Goal: Communication & Community: Share content

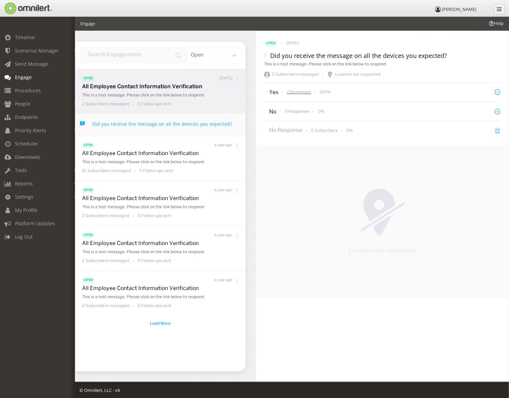
click at [303, 90] on p "2 Responses" at bounding box center [299, 92] width 24 height 6
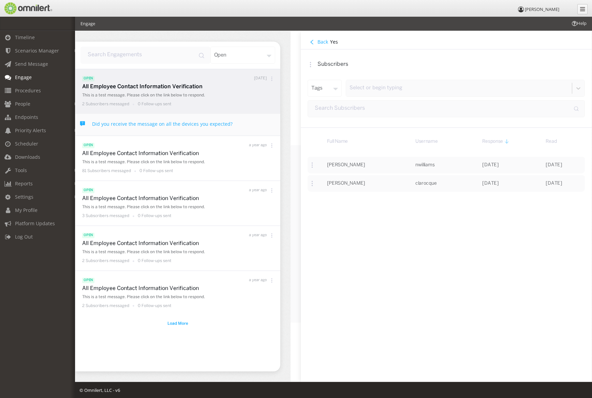
click at [318, 39] on h4 "Back" at bounding box center [322, 42] width 11 height 6
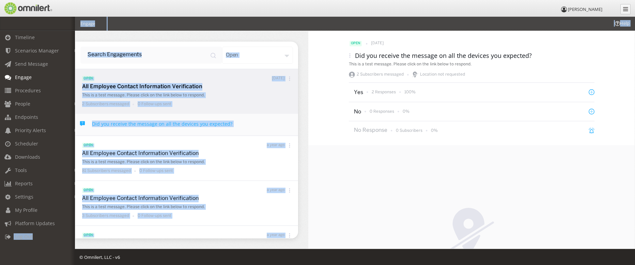
scroll to position [1, 0]
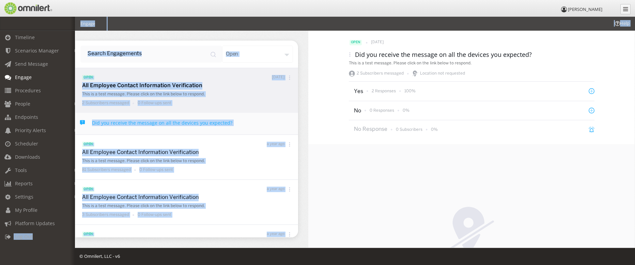
click at [1, 266] on html "[PERSON_NAME] Timeline Scenarios Manager Launch Scenarios Actions Triggers Get …" at bounding box center [317, 132] width 635 height 267
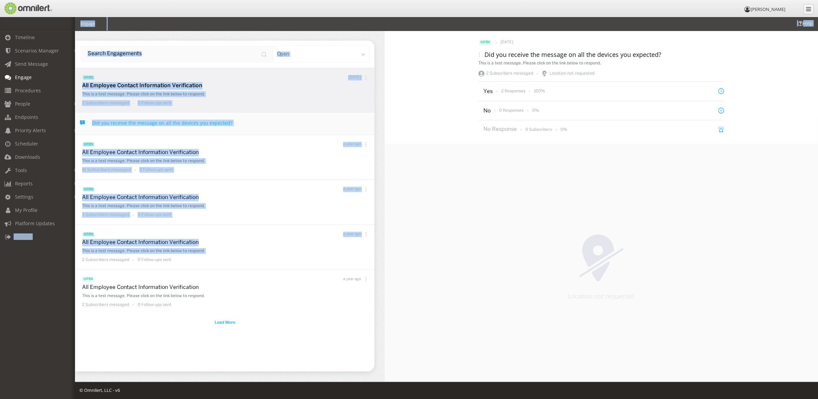
click at [170, 39] on div "open open [DATE] All Employee Contact Information Verification This is a test m…" at bounding box center [230, 205] width 310 height 351
click at [196, 51] on input "input" at bounding box center [176, 54] width 193 height 17
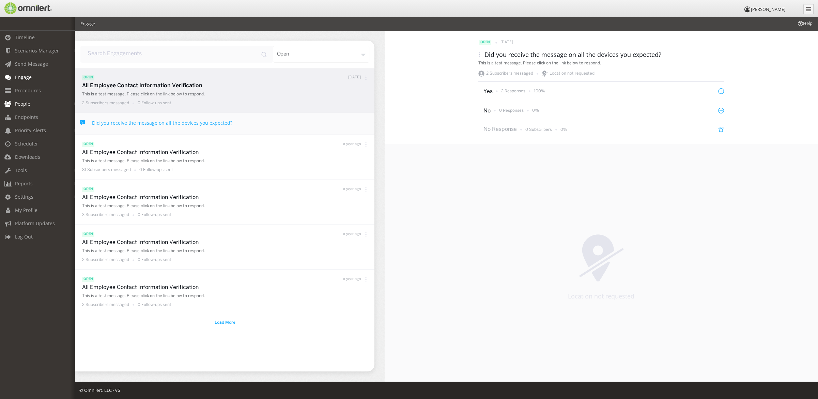
click at [26, 101] on span "People" at bounding box center [22, 104] width 15 height 6
click at [26, 140] on link "Admins" at bounding box center [40, 140] width 81 height 11
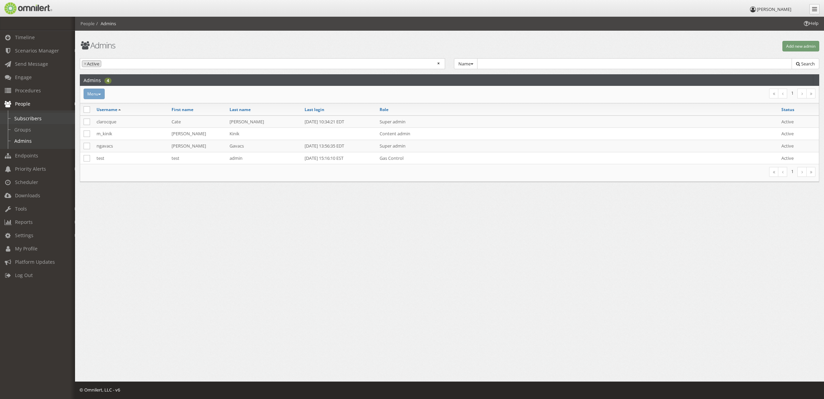
click at [26, 116] on link "Subscribers" at bounding box center [40, 118] width 81 height 11
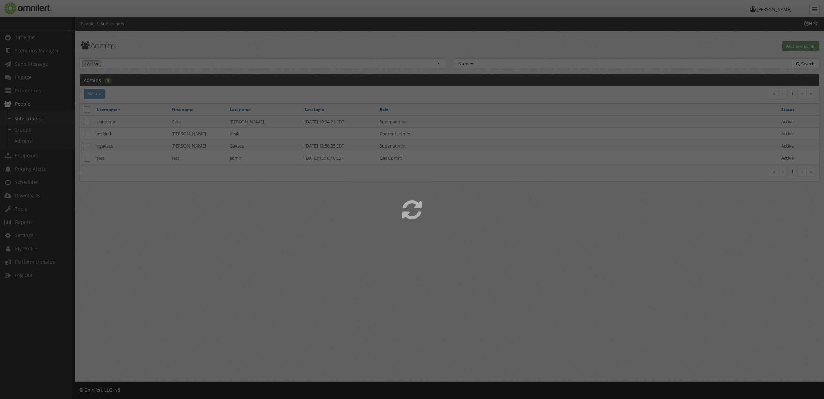
select select
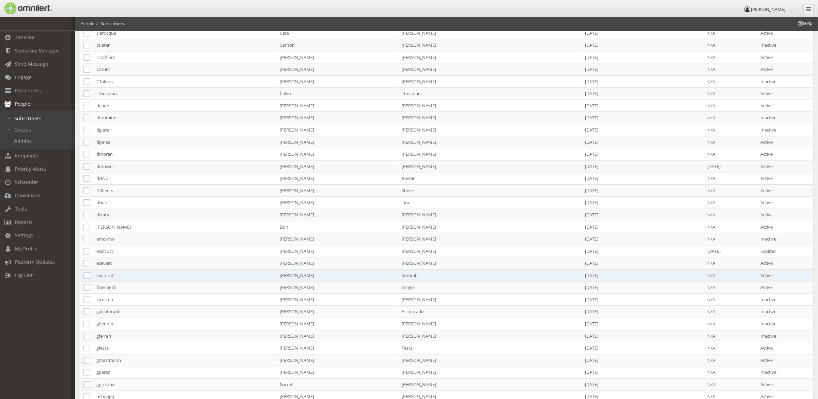
scroll to position [365, 0]
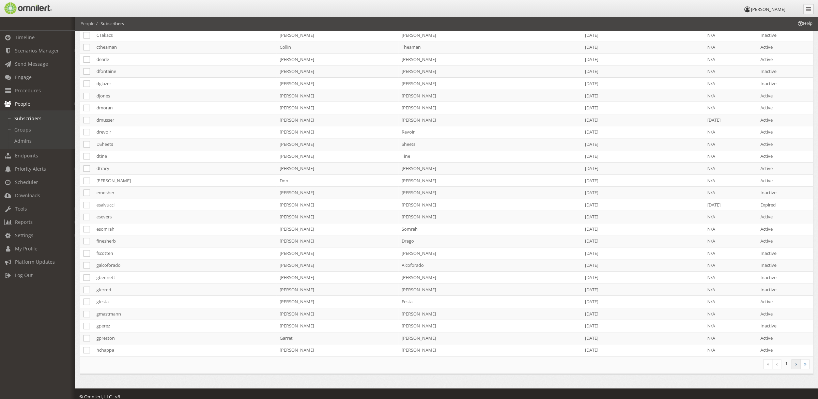
click at [646, 359] on link at bounding box center [796, 364] width 9 height 10
click at [646, 362] on icon at bounding box center [796, 364] width 1 height 4
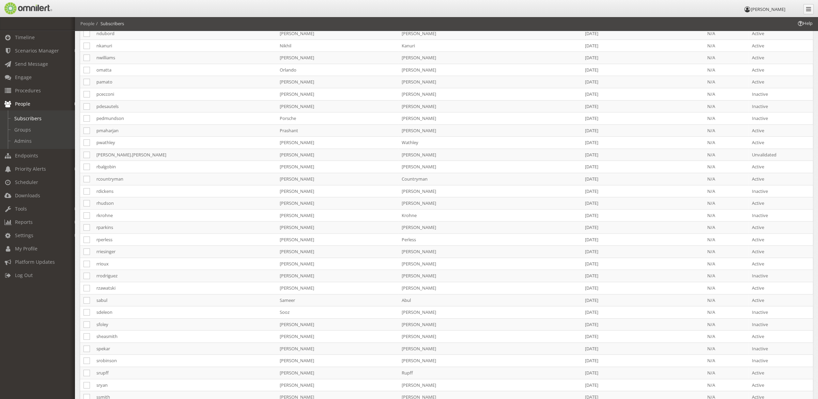
scroll to position [25, 0]
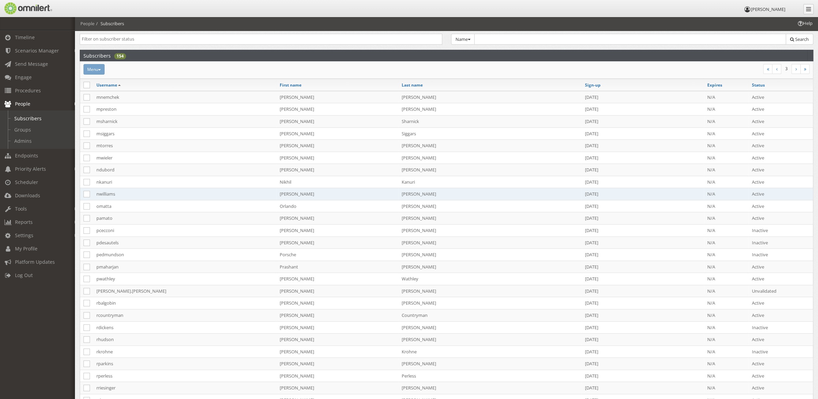
click at [95, 192] on td "nwilliams" at bounding box center [184, 194] width 183 height 12
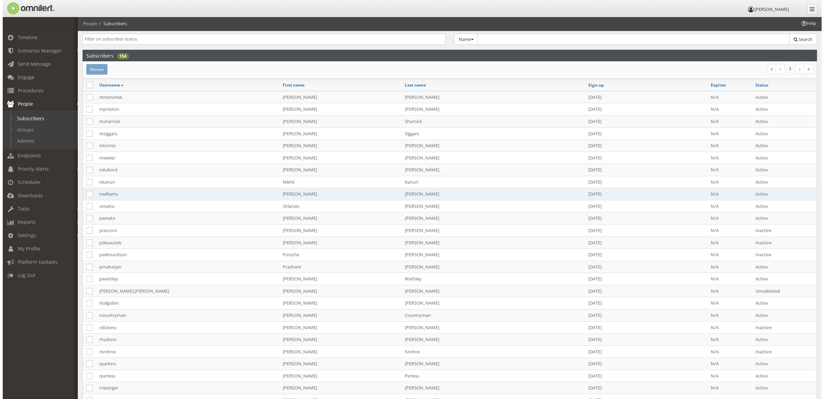
scroll to position [0, 0]
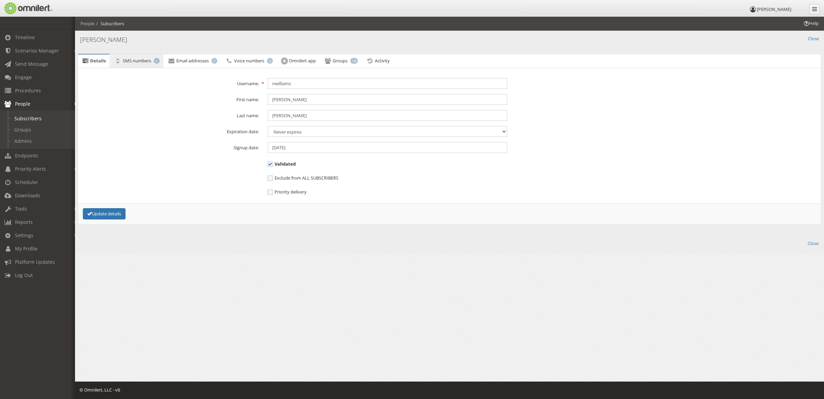
drag, startPoint x: 130, startPoint y: 59, endPoint x: 162, endPoint y: 63, distance: 31.6
click at [130, 59] on span "SMS numbers" at bounding box center [137, 61] width 28 height 6
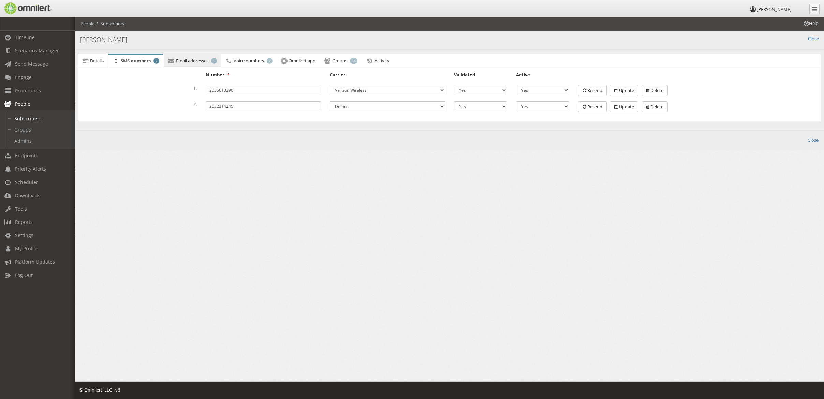
drag, startPoint x: 181, startPoint y: 56, endPoint x: 221, endPoint y: 56, distance: 39.9
click at [181, 56] on link "Email addresses 1" at bounding box center [192, 61] width 57 height 14
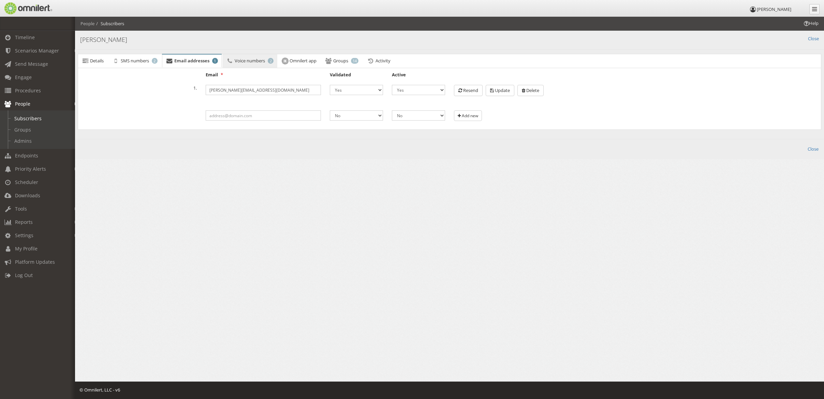
click at [245, 56] on link "Voice numbers 2" at bounding box center [249, 61] width 55 height 14
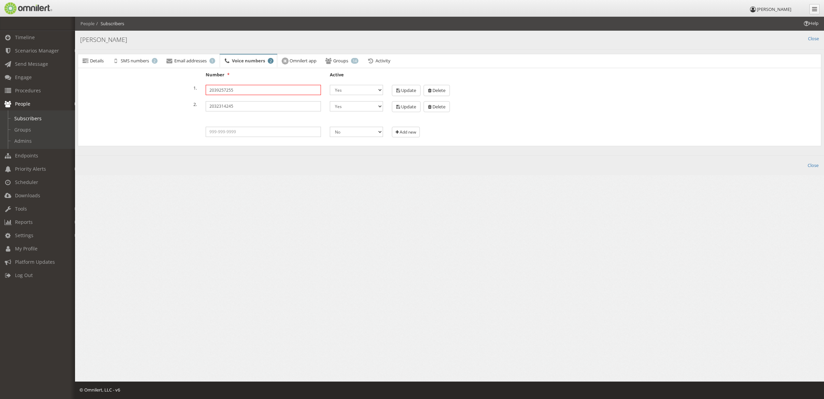
click at [243, 89] on input "2039257255" at bounding box center [263, 90] width 115 height 10
click at [251, 117] on p at bounding box center [449, 120] width 736 height 6
click at [240, 90] on input "2039257227" at bounding box center [263, 90] width 115 height 10
type input "2032314245"
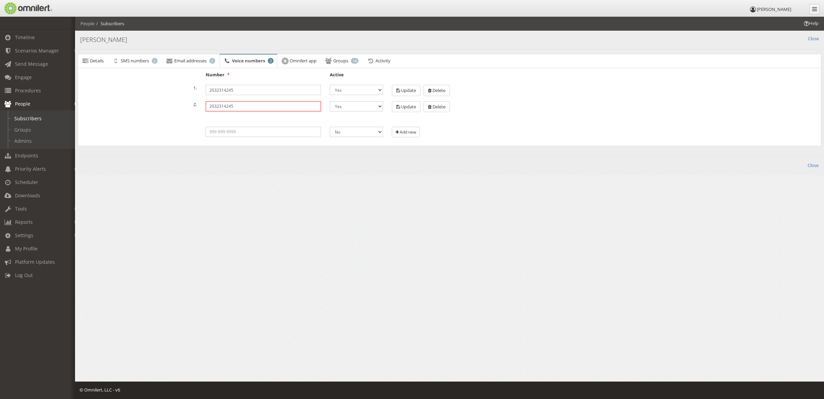
click at [240, 106] on input "2032314245" at bounding box center [263, 106] width 115 height 10
type input "2035010290"
click at [557, 96] on div "1. 2032314245 No Yes Update [GEOGRAPHIC_DATA]" at bounding box center [449, 93] width 744 height 16
click at [412, 92] on span "Update" at bounding box center [408, 90] width 15 height 6
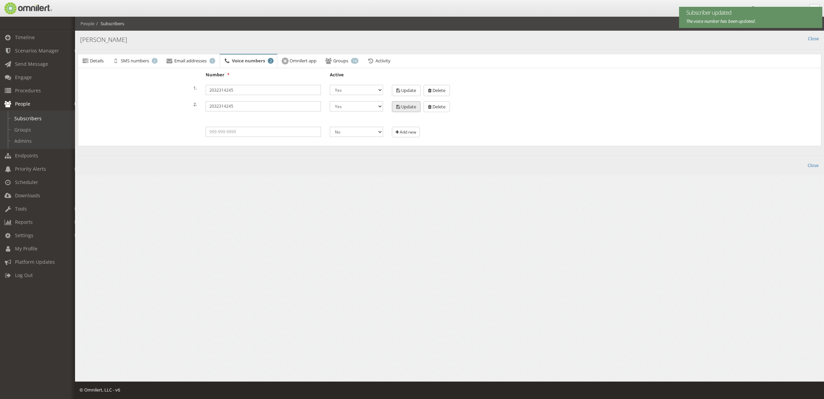
click at [410, 106] on span "Update" at bounding box center [408, 107] width 15 height 6
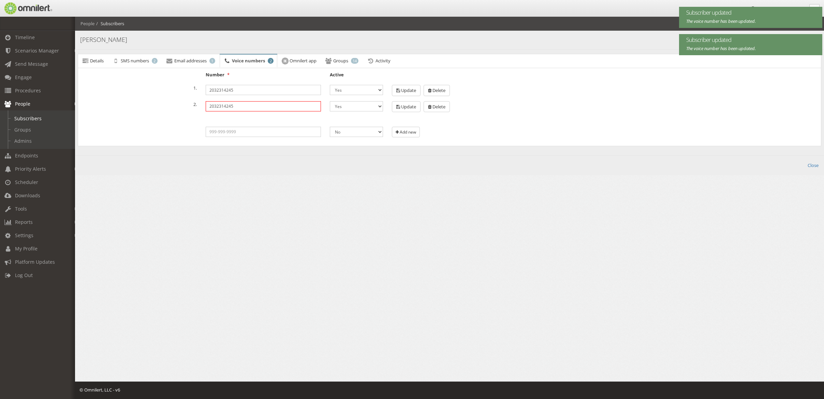
click at [255, 107] on input "2032314245" at bounding box center [263, 106] width 115 height 10
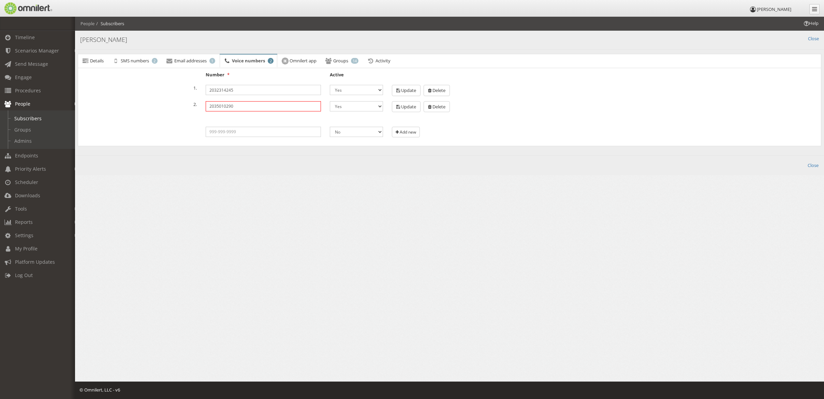
type input "2035010290"
click at [483, 118] on p at bounding box center [449, 120] width 736 height 6
click at [404, 107] on span "Update" at bounding box center [408, 107] width 15 height 6
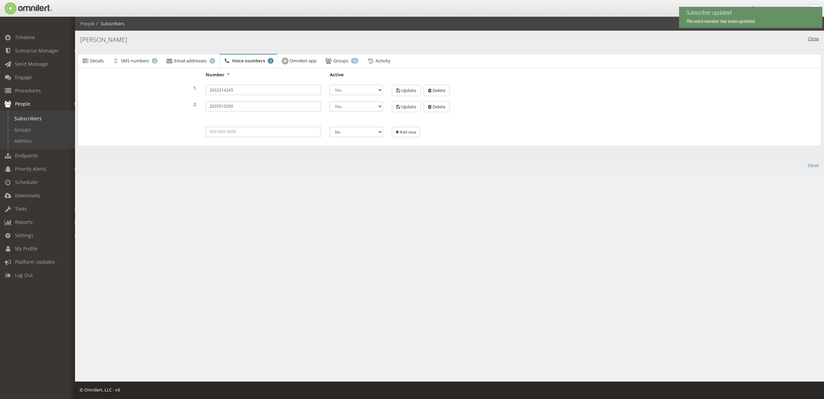
click at [646, 38] on link "Close" at bounding box center [813, 38] width 11 height 6
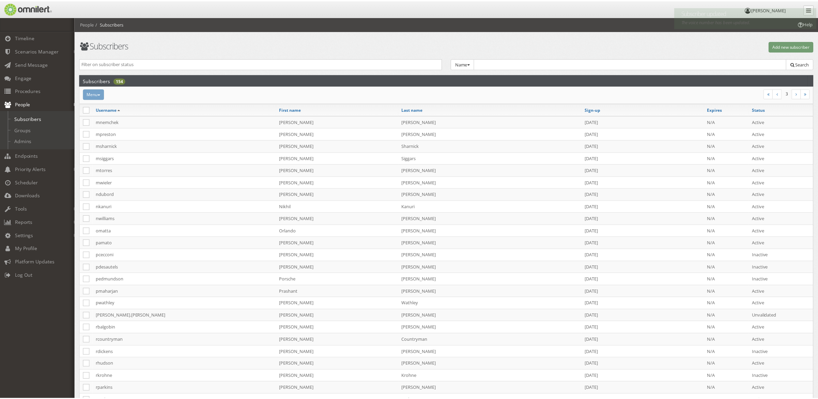
scroll to position [25, 0]
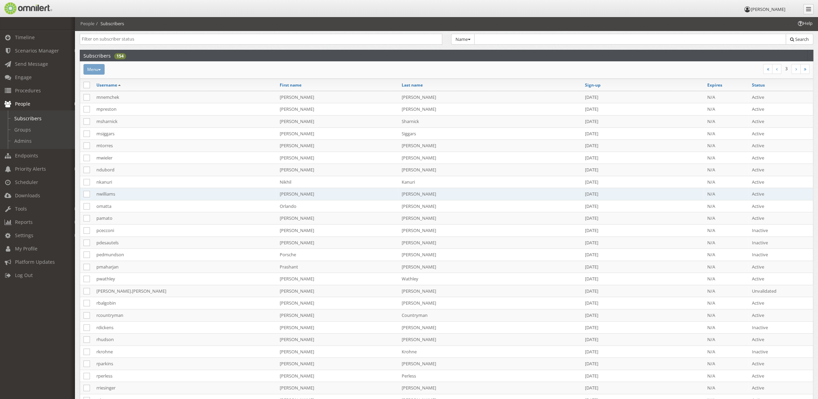
click at [112, 190] on td "nwilliams" at bounding box center [184, 194] width 183 height 12
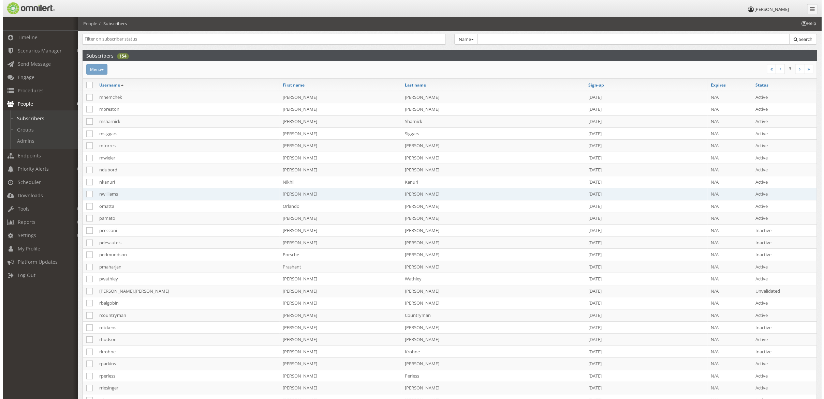
scroll to position [0, 0]
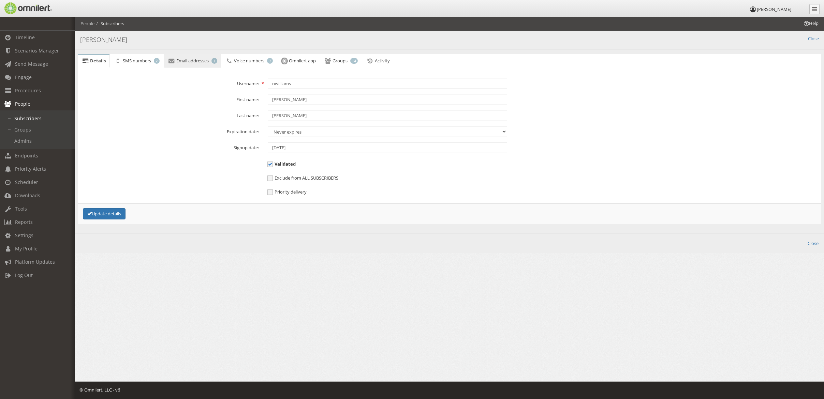
click at [203, 62] on span "Email addresses" at bounding box center [192, 61] width 32 height 6
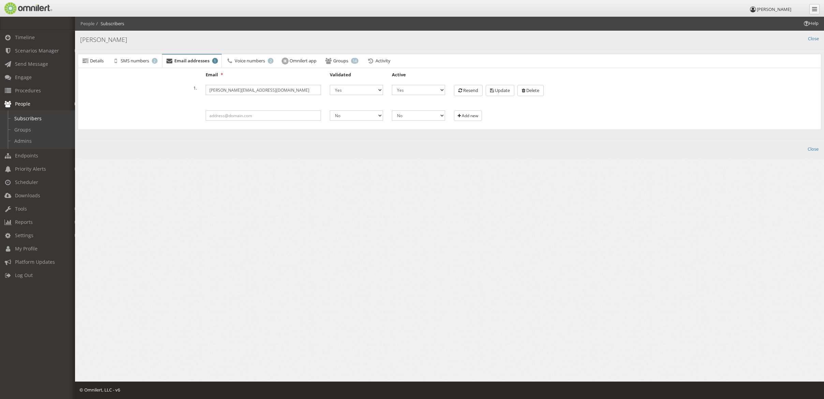
click at [158, 111] on div at bounding box center [139, 113] width 124 height 6
click at [646, 38] on link "Close" at bounding box center [813, 38] width 11 height 6
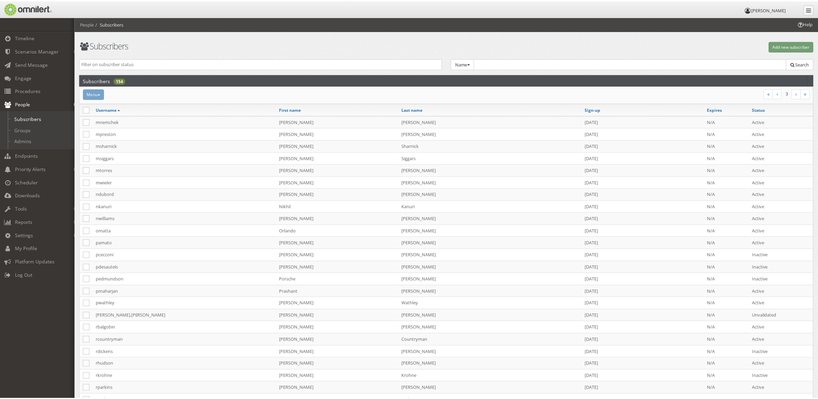
scroll to position [25, 0]
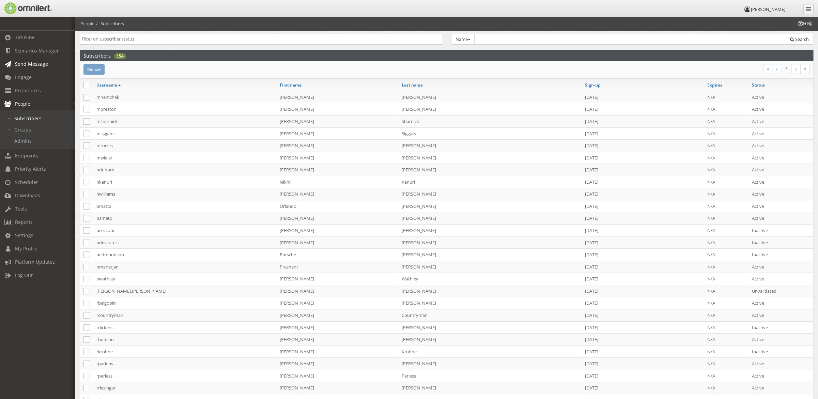
click at [31, 61] on span "Send Message" at bounding box center [31, 64] width 33 height 6
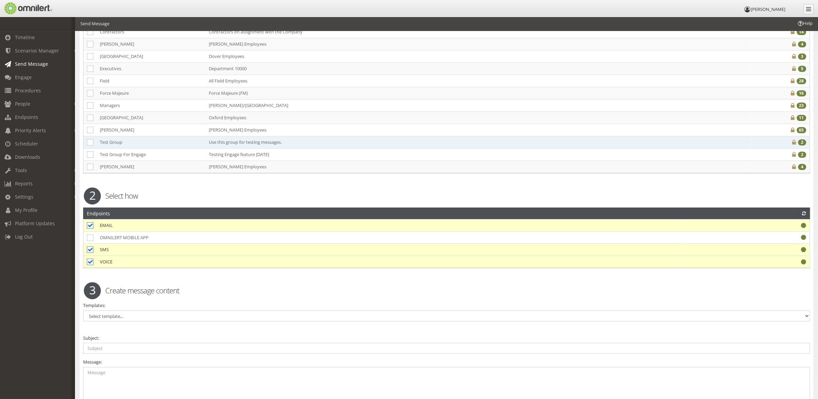
scroll to position [205, 0]
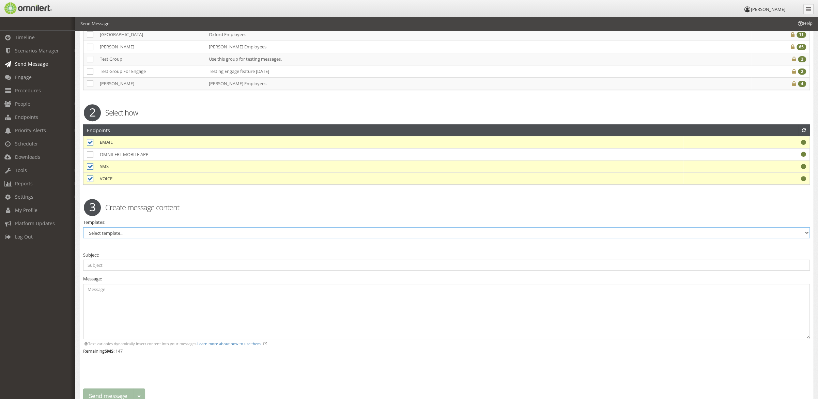
click at [124, 233] on select "Select template... Access Control Not Working Properly Active Shooter All Clear…" at bounding box center [446, 232] width 727 height 11
click at [140, 206] on h2 "Create message content" at bounding box center [447, 207] width 736 height 10
click at [31, 105] on link "People" at bounding box center [40, 103] width 81 height 13
click at [29, 136] on link "Admins" at bounding box center [40, 140] width 81 height 11
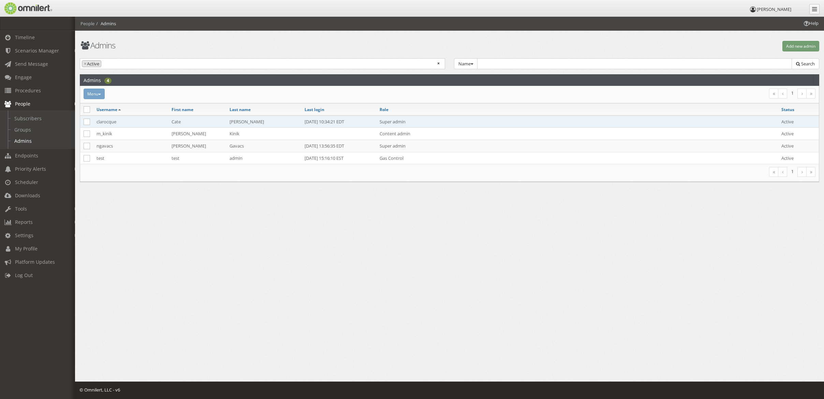
click at [121, 119] on td "clarocque" at bounding box center [130, 122] width 75 height 12
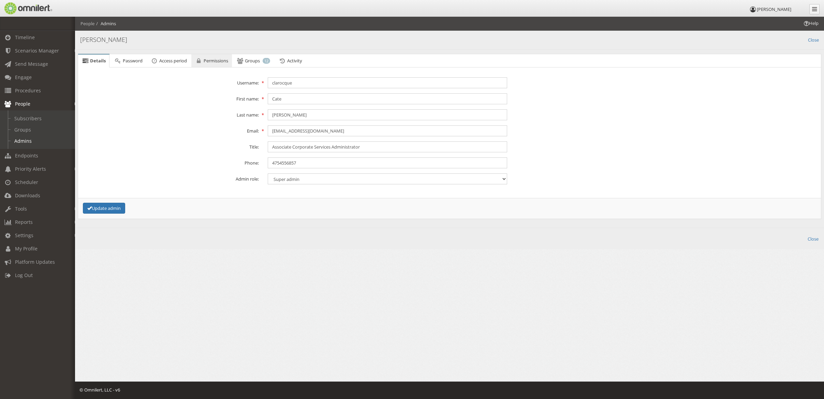
click at [206, 63] on span "Permissions" at bounding box center [215, 61] width 25 height 6
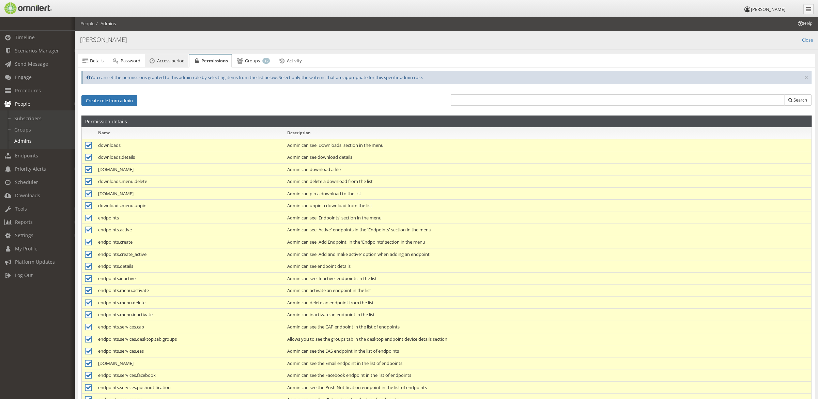
click at [173, 60] on span "Access period" at bounding box center [171, 61] width 28 height 6
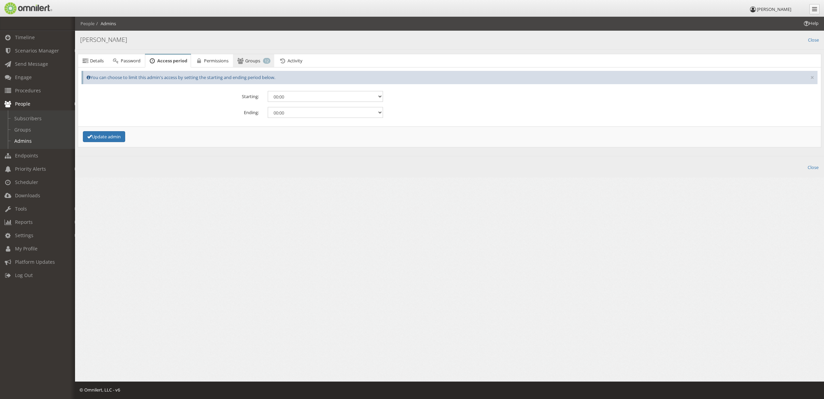
click at [240, 62] on icon at bounding box center [240, 61] width 7 height 4
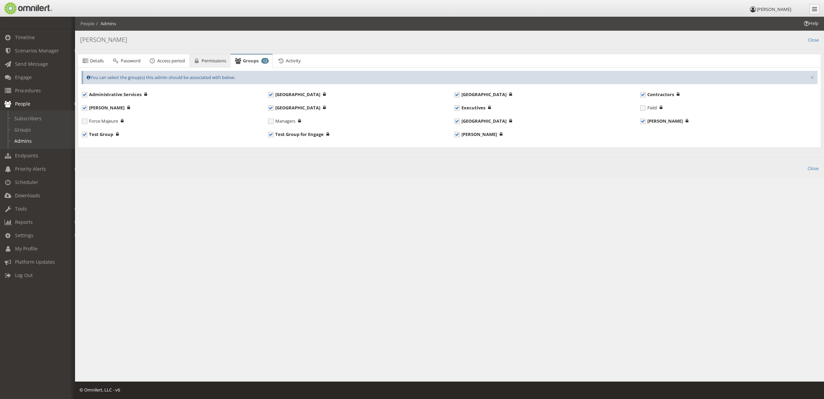
click at [216, 63] on span "Permissions" at bounding box center [213, 61] width 25 height 6
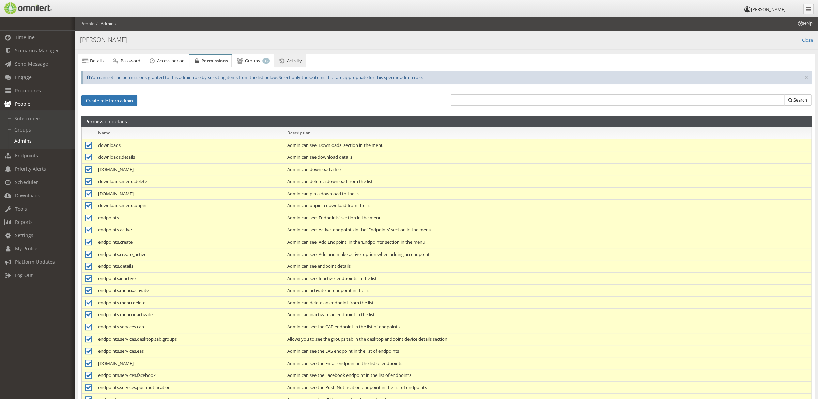
click at [291, 59] on span "Activity" at bounding box center [294, 61] width 15 height 6
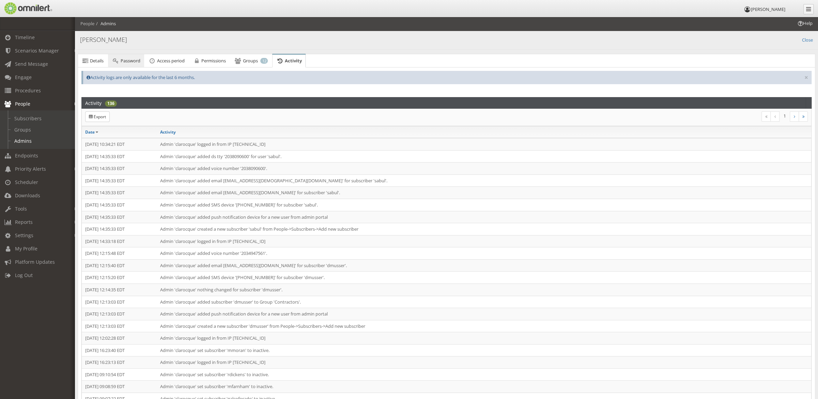
click at [138, 66] on link "Password" at bounding box center [126, 61] width 36 height 14
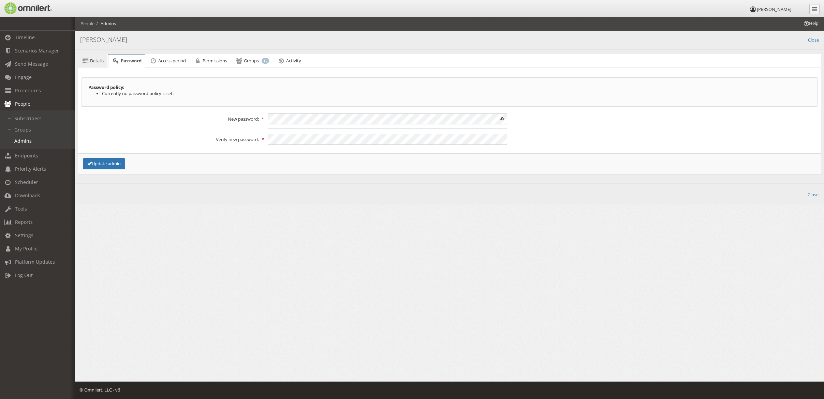
click at [103, 62] on span "Details" at bounding box center [97, 61] width 14 height 6
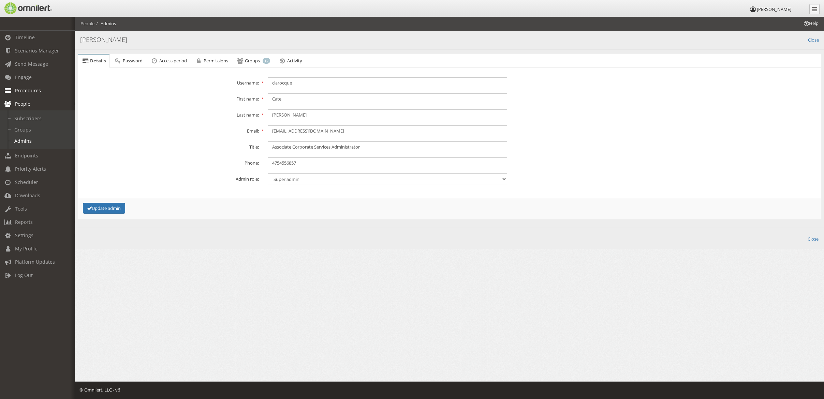
click at [36, 93] on span "Procedures" at bounding box center [28, 90] width 26 height 6
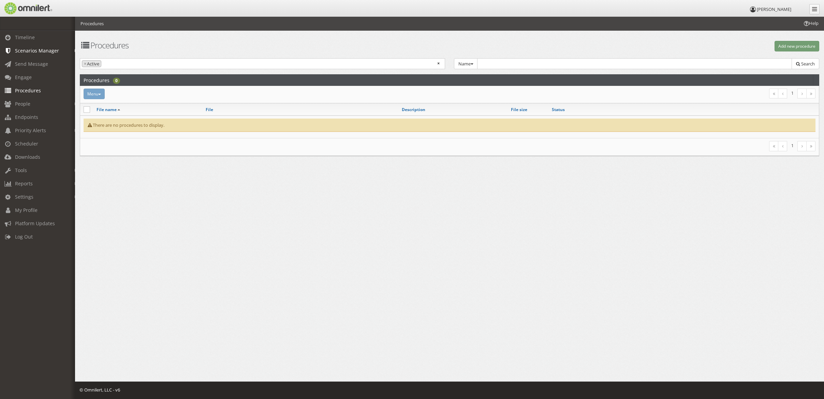
click at [32, 52] on span "Scenarios Manager" at bounding box center [37, 50] width 44 height 6
click at [30, 228] on link "Tools" at bounding box center [40, 231] width 81 height 13
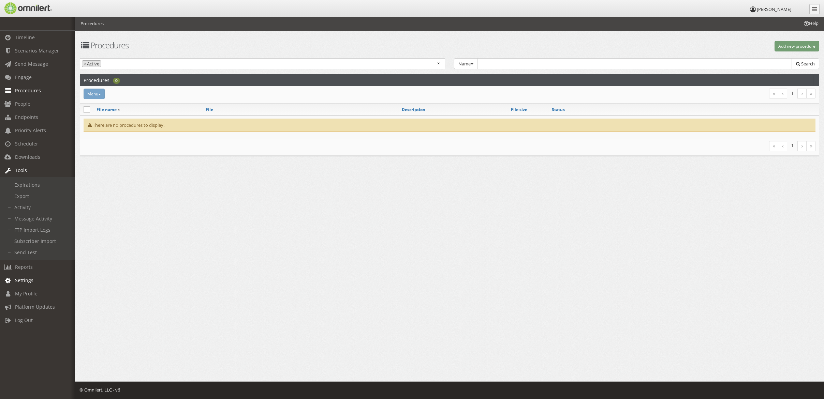
click at [26, 279] on span "Settings" at bounding box center [24, 280] width 18 height 6
click at [44, 225] on link "Message Templates" at bounding box center [40, 222] width 81 height 11
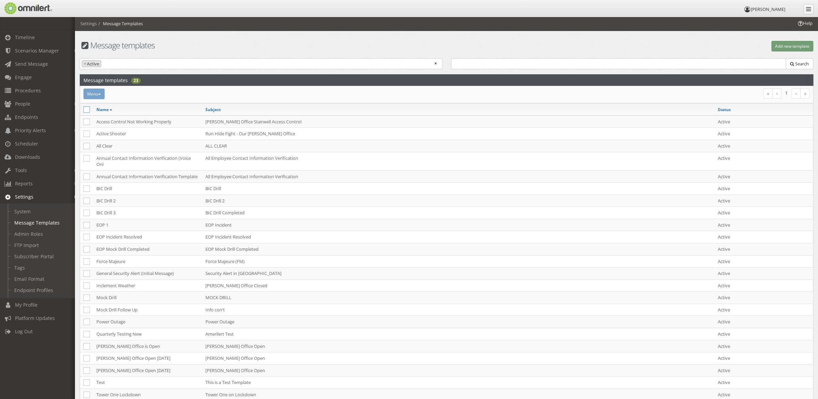
click at [89, 110] on icon at bounding box center [87, 109] width 6 height 6
checkbox input "true"
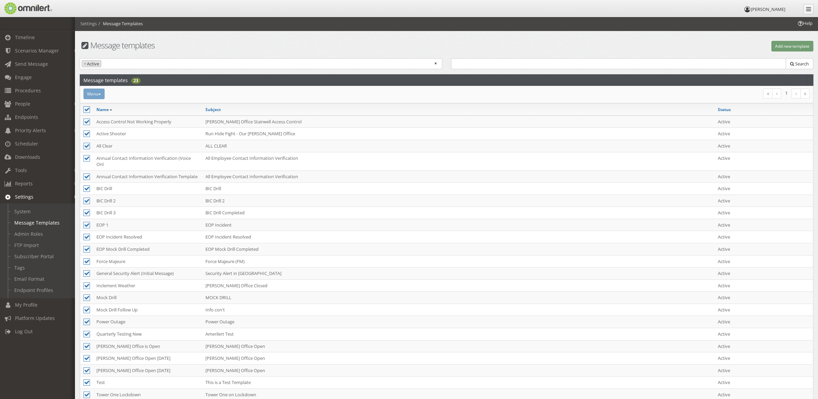
checkbox input "true"
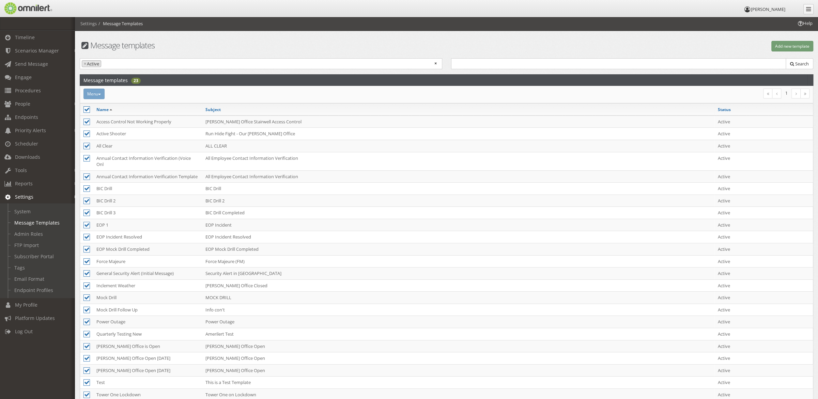
checkbox input "true"
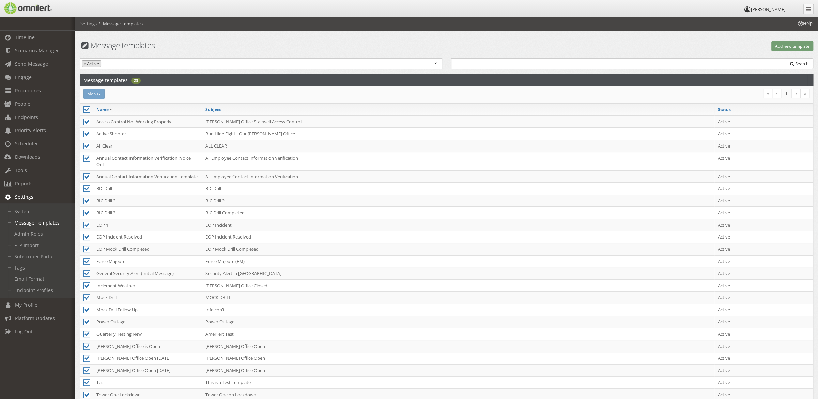
checkbox input "true"
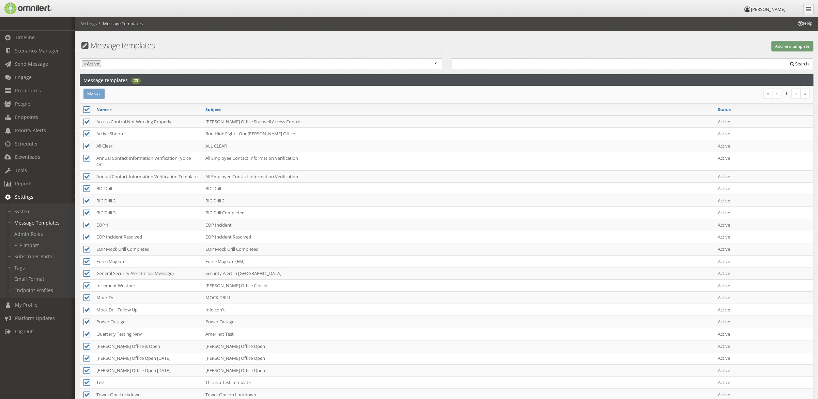
checkbox input "true"
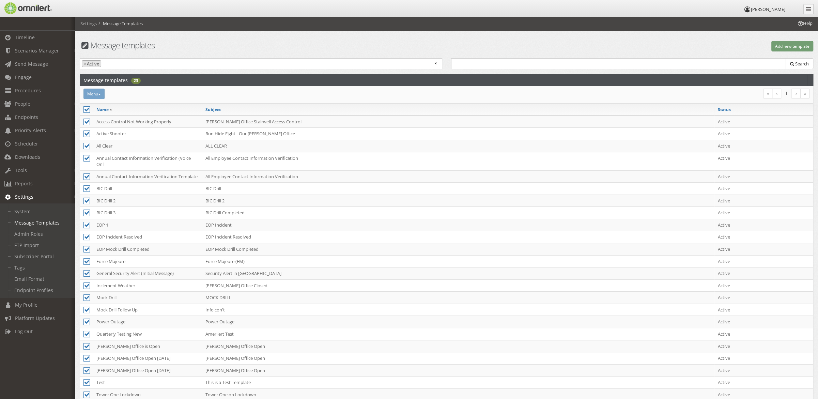
checkbox input "true"
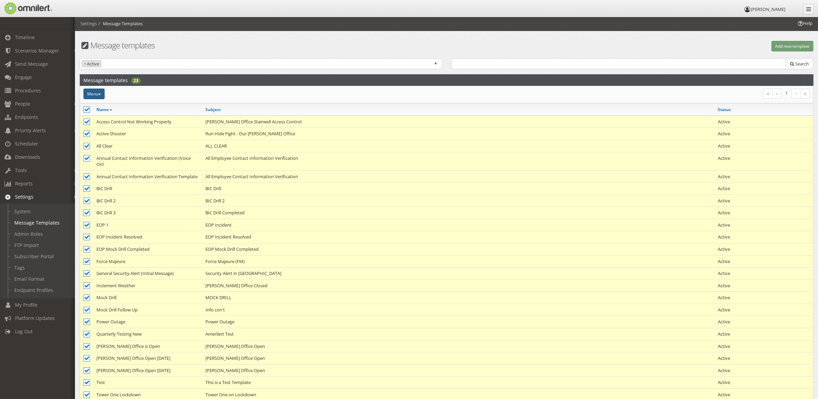
click at [98, 94] on button "Menu" at bounding box center [94, 94] width 21 height 11
click at [148, 99] on div "Menu Activate Inactivate [GEOGRAPHIC_DATA] 1" at bounding box center [446, 95] width 735 height 12
click at [86, 107] on icon at bounding box center [87, 109] width 6 height 6
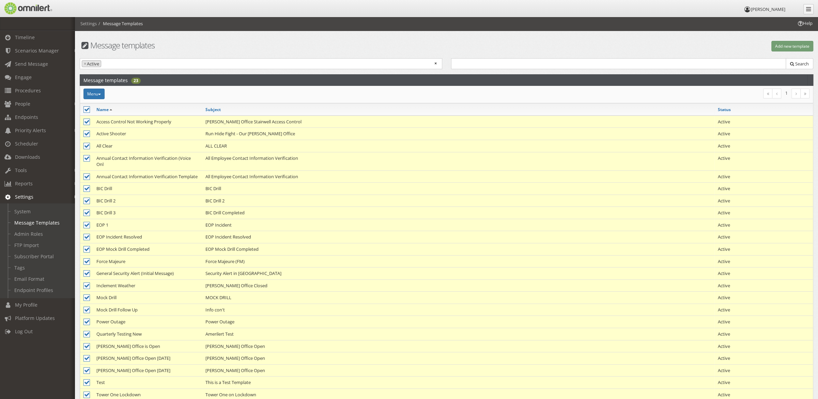
checkbox input "false"
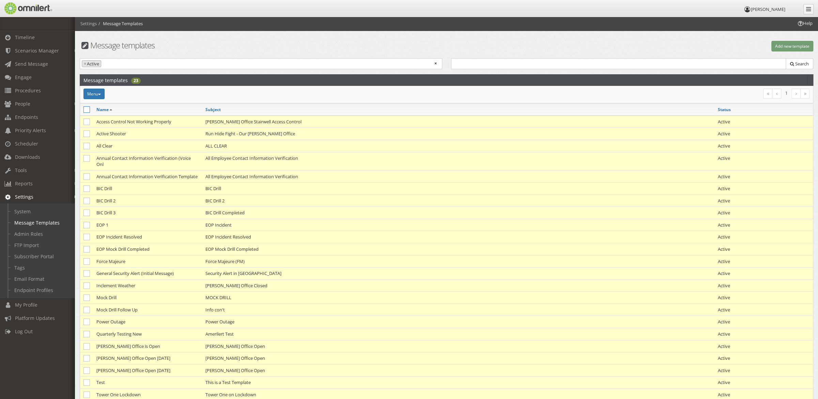
checkbox input "false"
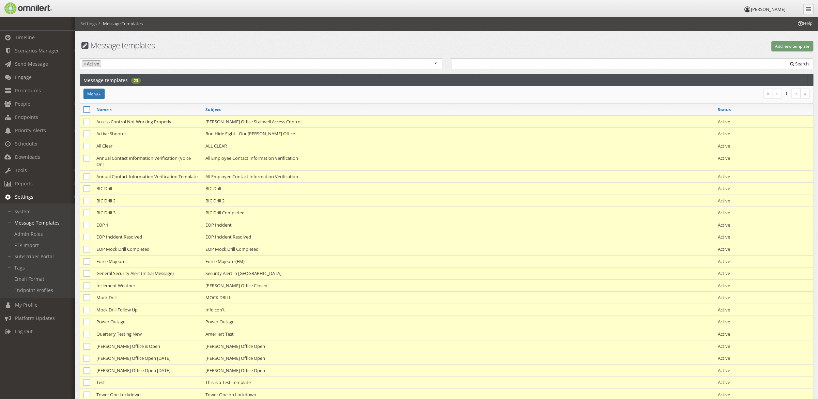
checkbox input "false"
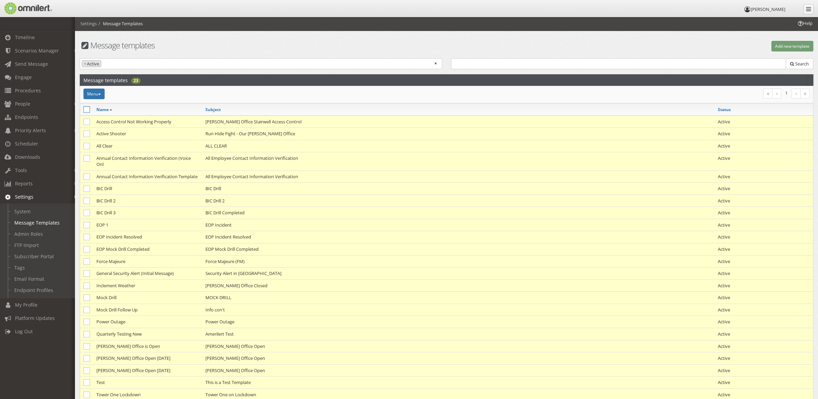
checkbox input "false"
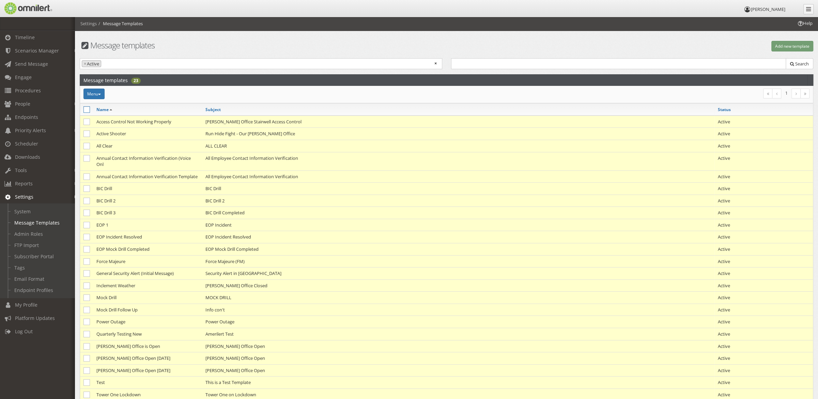
checkbox input "false"
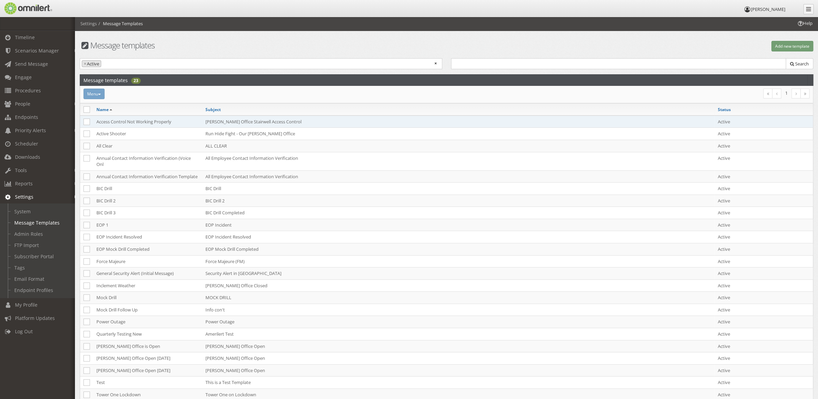
click at [112, 121] on td "Access Control Not Working Properly" at bounding box center [147, 122] width 109 height 12
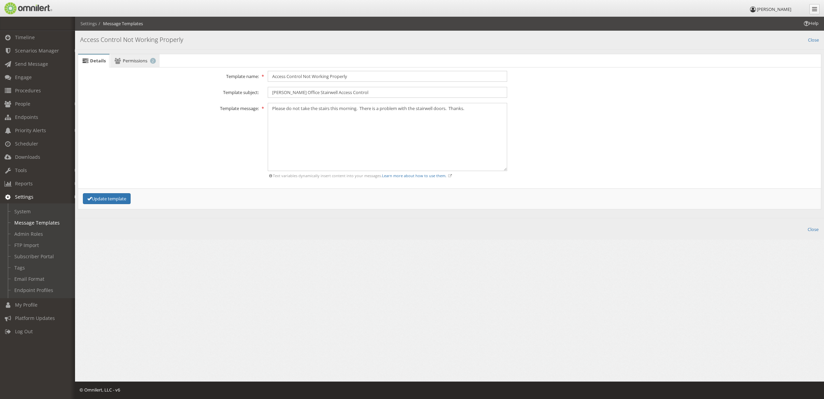
click at [130, 64] on link "Permissions 2" at bounding box center [134, 61] width 49 height 14
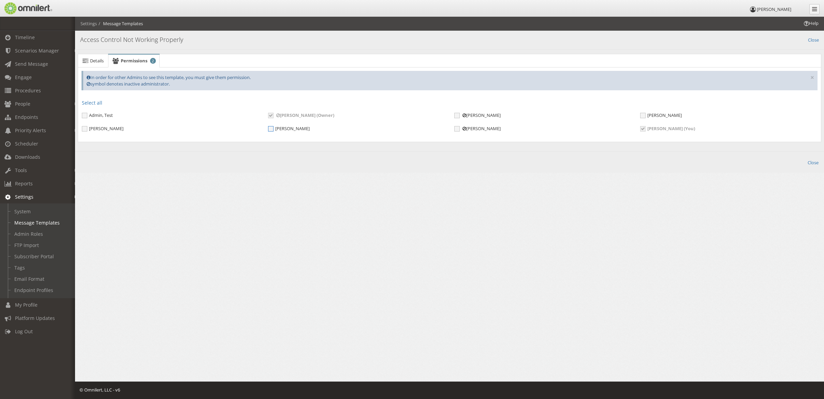
click at [278, 129] on span "[PERSON_NAME]" at bounding box center [289, 128] width 42 height 6
click at [274, 129] on input "[PERSON_NAME]" at bounding box center [271, 129] width 6 height 6
checkbox input "true"
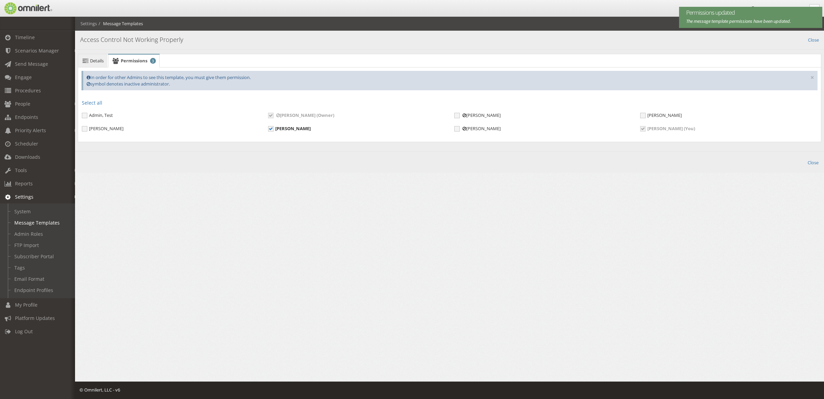
click at [92, 62] on span "Details" at bounding box center [97, 61] width 14 height 6
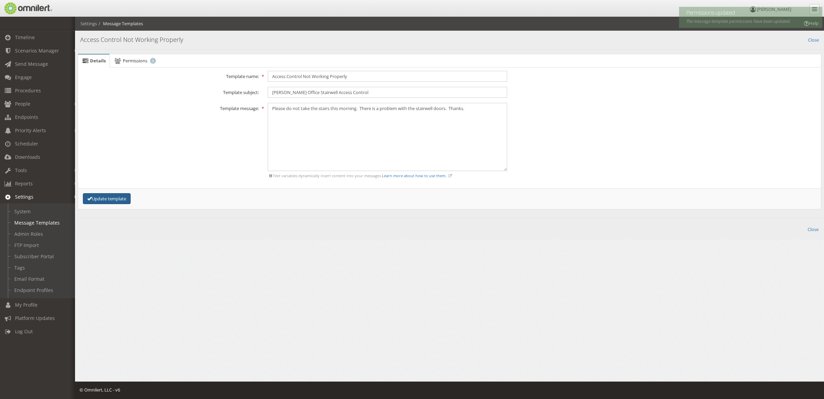
click at [113, 200] on button "Update template" at bounding box center [107, 198] width 48 height 11
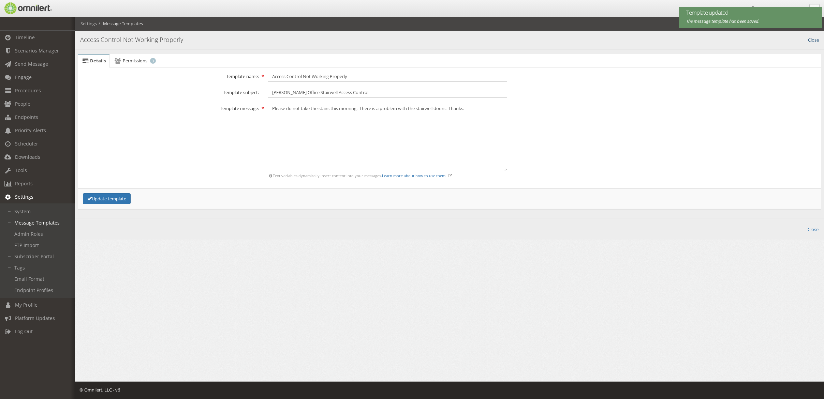
click at [646, 42] on link "Close" at bounding box center [813, 39] width 11 height 8
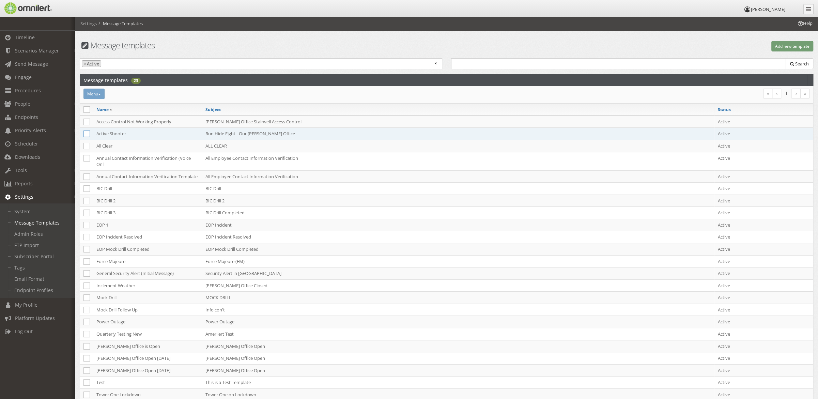
click at [88, 131] on icon at bounding box center [87, 134] width 6 height 6
checkbox input "true"
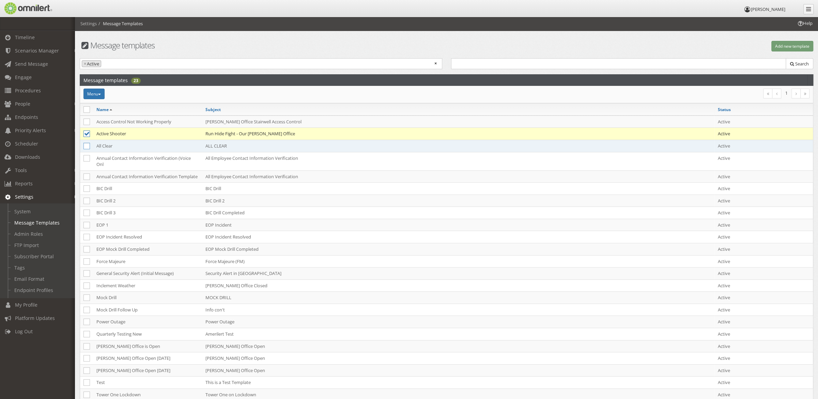
click at [87, 144] on icon at bounding box center [87, 146] width 6 height 6
checkbox input "true"
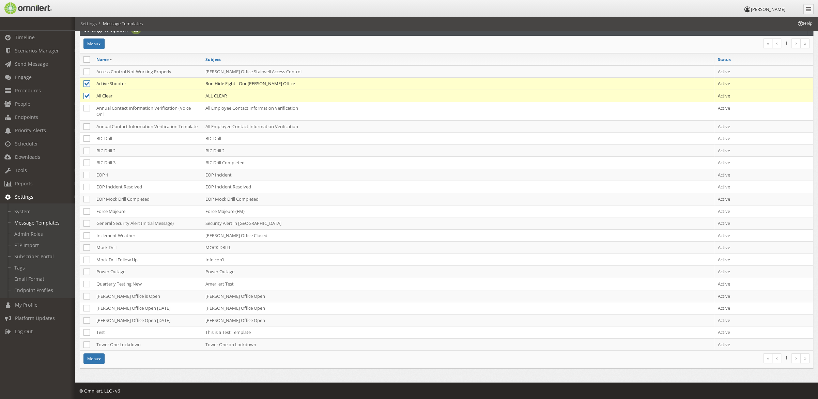
scroll to position [54, 0]
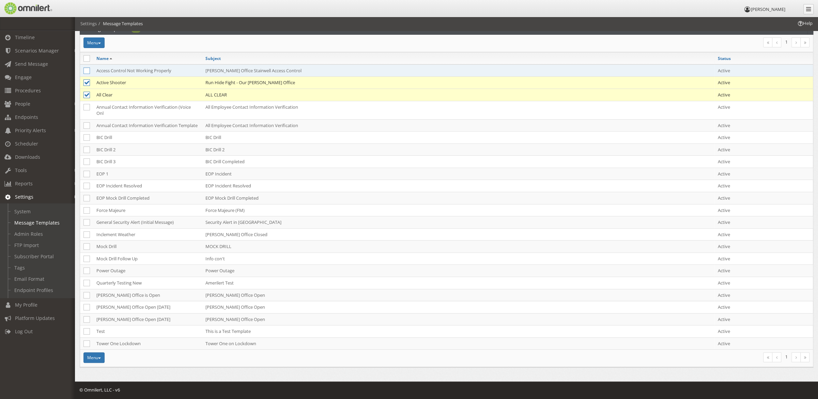
click at [89, 67] on icon at bounding box center [87, 70] width 6 height 6
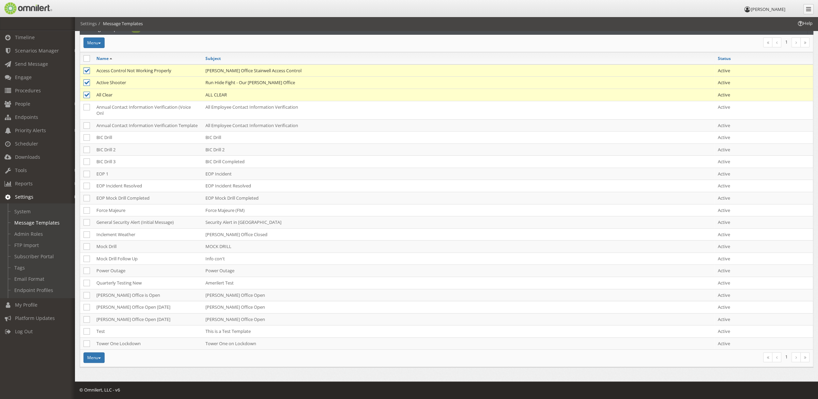
click at [89, 67] on icon at bounding box center [87, 70] width 6 height 6
checkbox input "false"
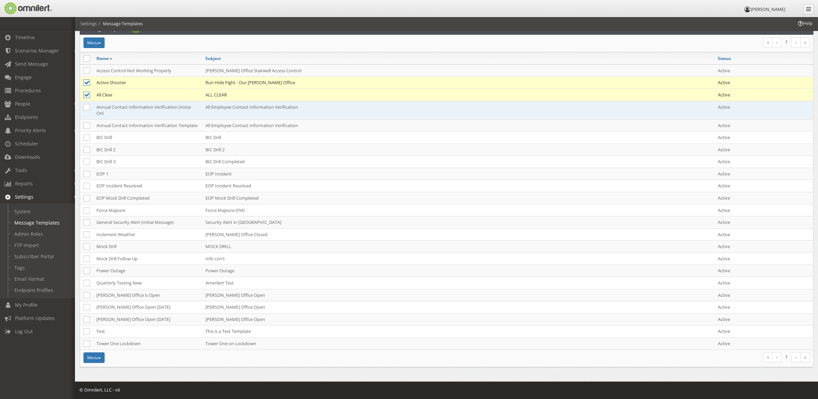
click at [89, 104] on icon at bounding box center [87, 107] width 6 height 6
checkbox input "true"
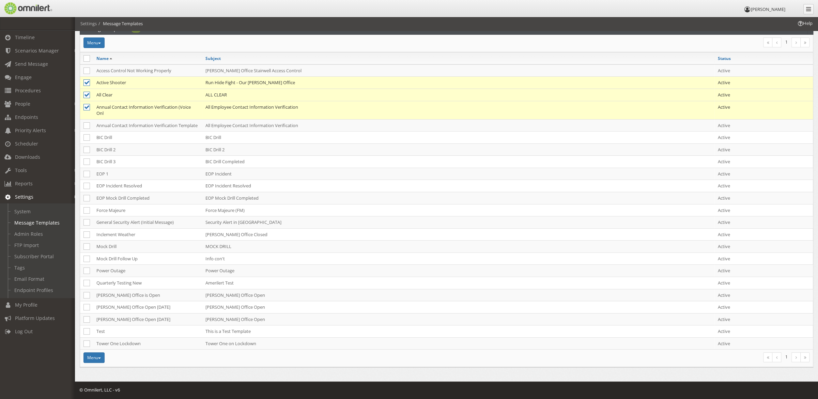
click at [118, 80] on td "Active Shooter" at bounding box center [147, 83] width 109 height 12
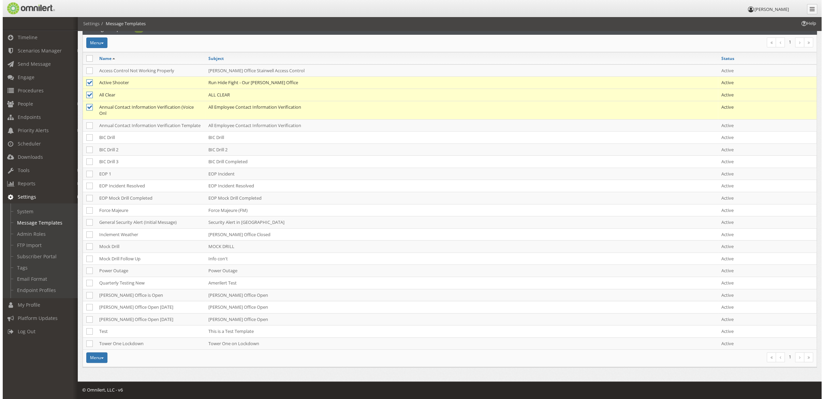
scroll to position [0, 0]
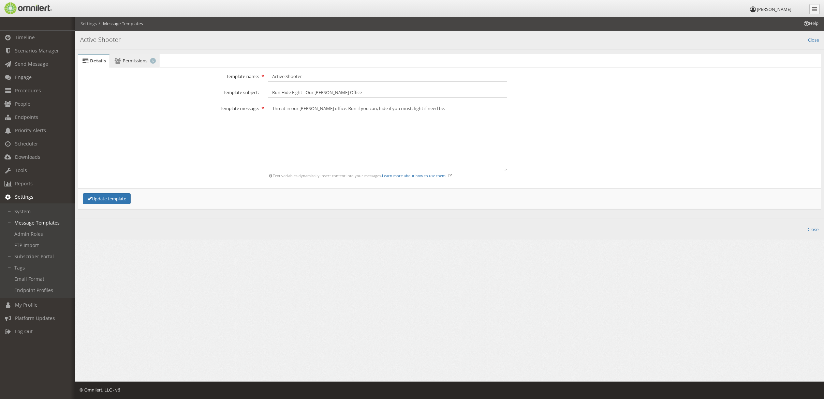
click at [148, 60] on link "Permissions 6" at bounding box center [134, 61] width 49 height 14
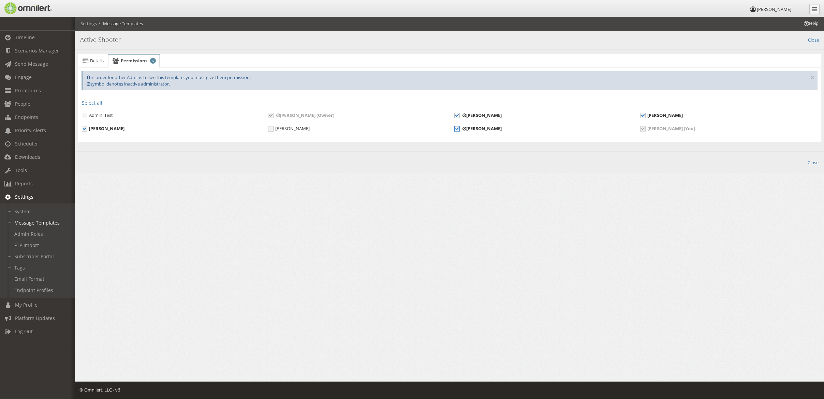
drag, startPoint x: 454, startPoint y: 115, endPoint x: 458, endPoint y: 126, distance: 11.5
click at [454, 115] on span "[PERSON_NAME]" at bounding box center [477, 115] width 47 height 6
click at [454, 115] on input "[PERSON_NAME]" at bounding box center [457, 116] width 6 height 6
checkbox input "false"
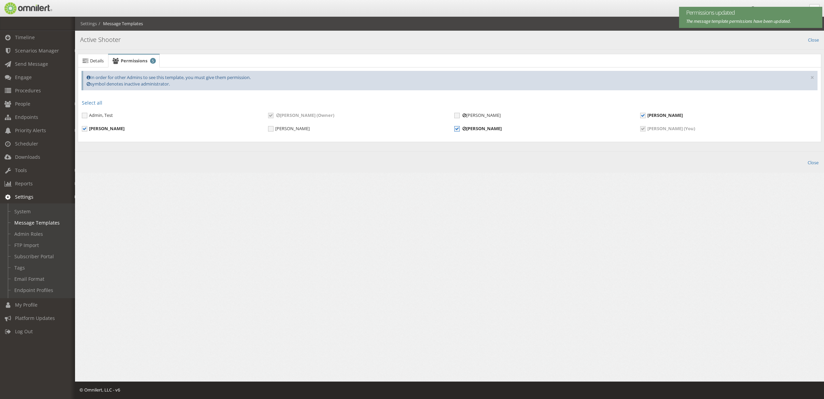
click at [459, 129] on span "[PERSON_NAME]" at bounding box center [477, 128] width 47 height 6
click at [459, 129] on input "[PERSON_NAME]" at bounding box center [457, 129] width 6 height 6
checkbox input "false"
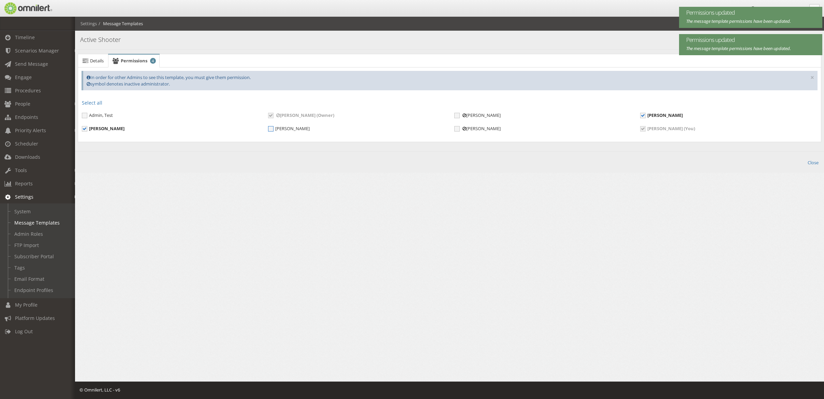
click at [268, 126] on span "[PERSON_NAME]" at bounding box center [289, 128] width 42 height 6
click at [268, 126] on input "[PERSON_NAME]" at bounding box center [271, 129] width 6 height 6
checkbox input "true"
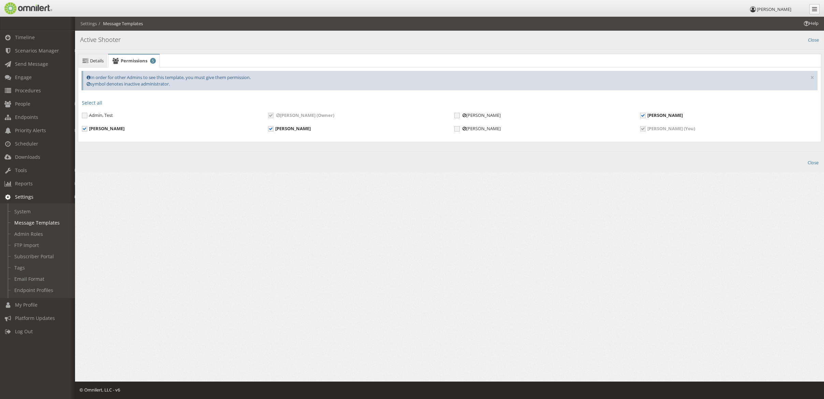
click at [83, 60] on icon at bounding box center [84, 61] width 7 height 4
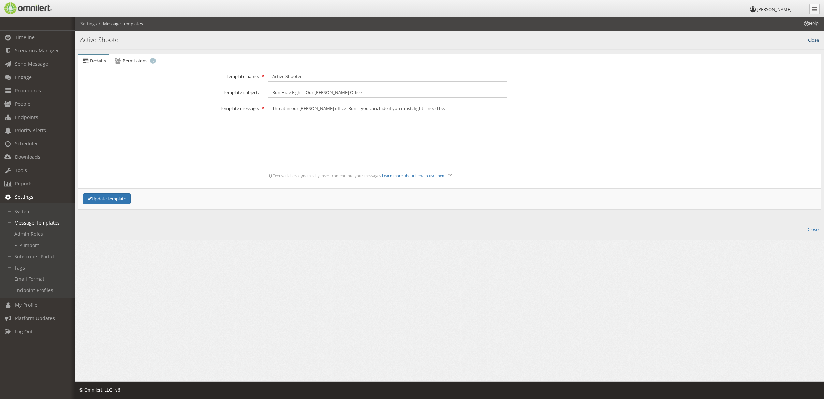
click at [646, 39] on link "Close" at bounding box center [813, 39] width 11 height 8
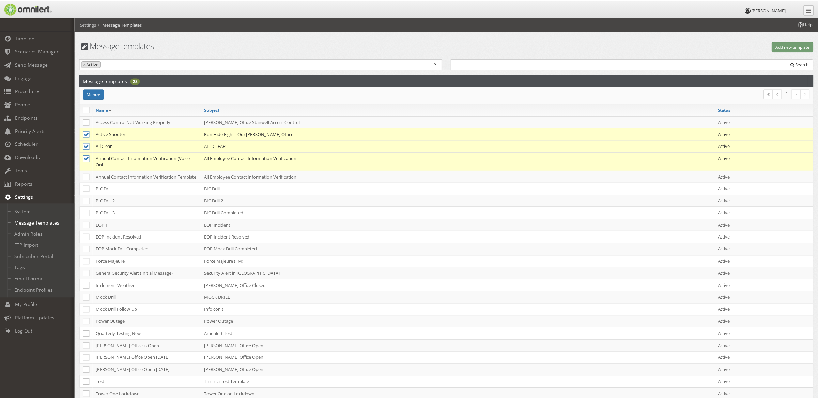
scroll to position [54, 0]
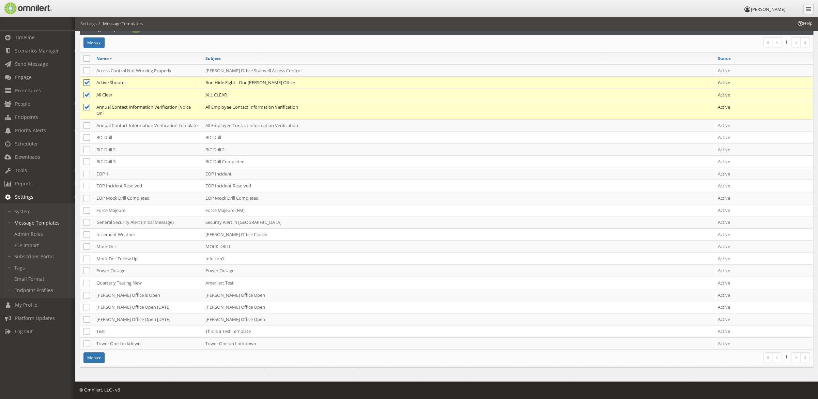
click at [86, 92] on icon at bounding box center [87, 95] width 6 height 6
checkbox input "false"
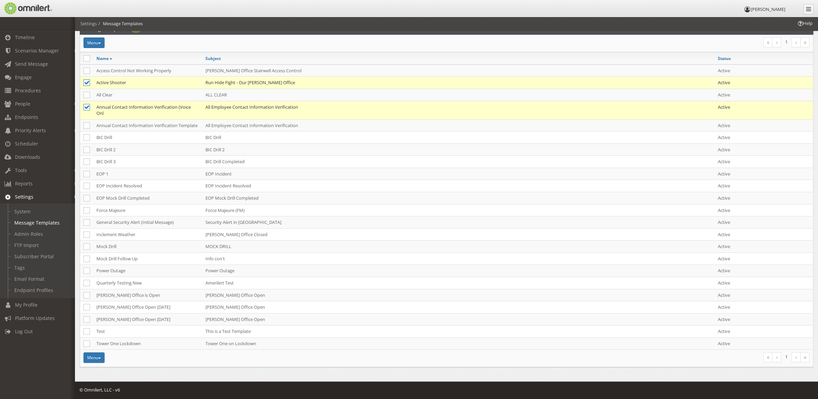
click at [88, 81] on icon at bounding box center [87, 82] width 6 height 6
checkbox input "false"
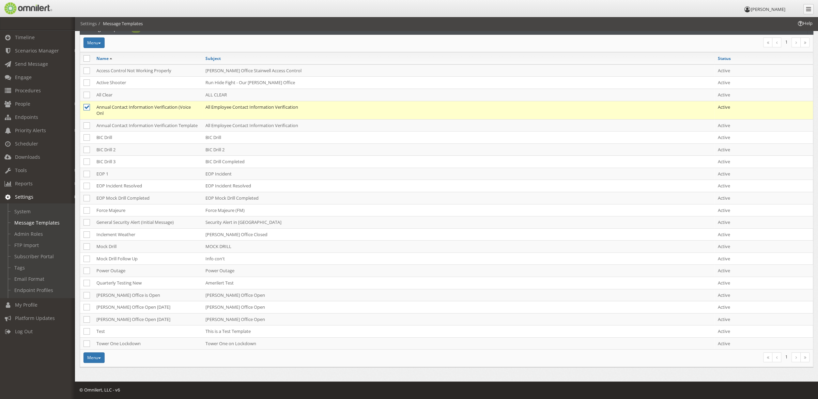
click at [86, 104] on icon at bounding box center [87, 107] width 6 height 6
checkbox input "false"
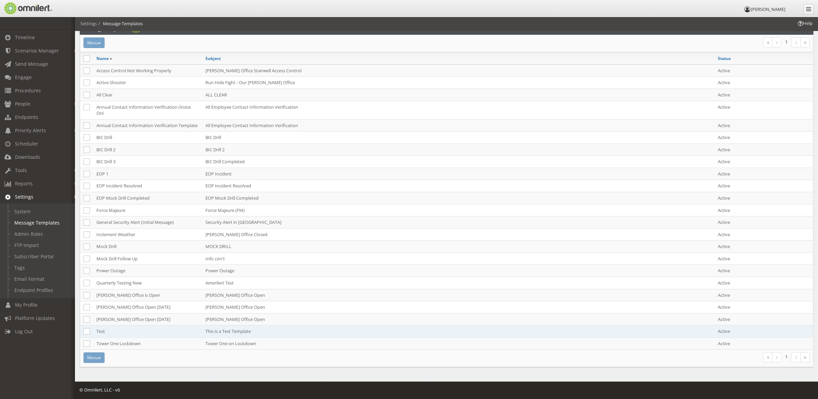
click at [116, 331] on td "Test" at bounding box center [147, 332] width 109 height 12
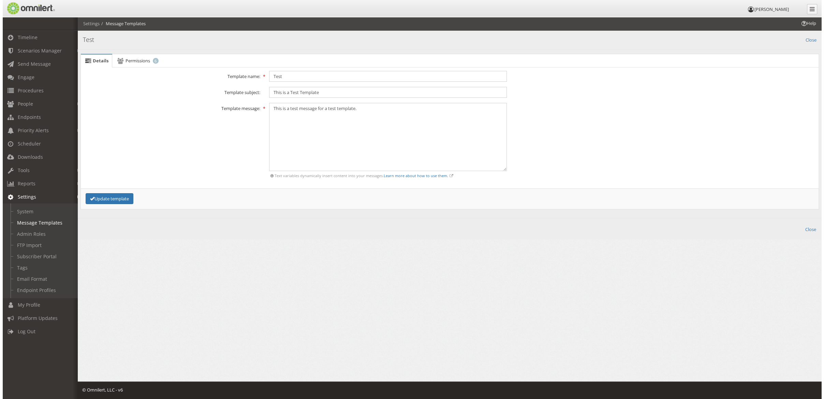
scroll to position [0, 0]
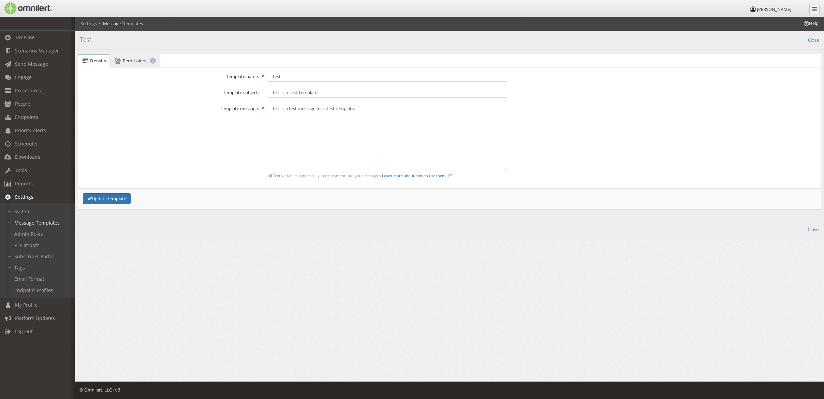
click at [132, 63] on link "Permissions 6" at bounding box center [134, 61] width 49 height 14
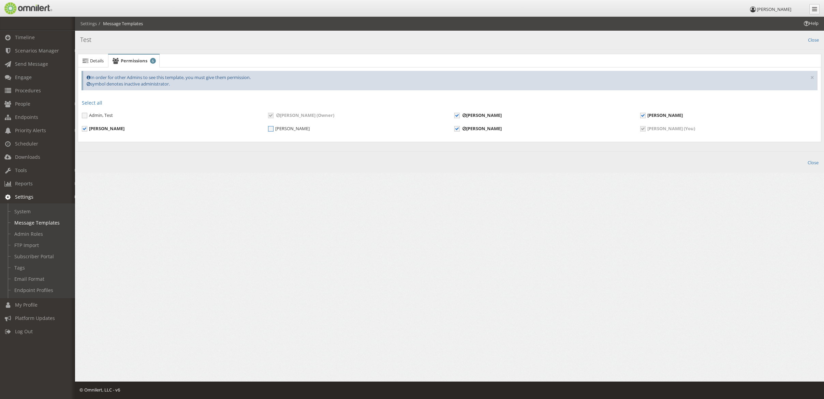
click at [283, 129] on span "[PERSON_NAME]" at bounding box center [289, 128] width 42 height 6
click at [274, 129] on input "[PERSON_NAME]" at bounding box center [271, 129] width 6 height 6
checkbox input "true"
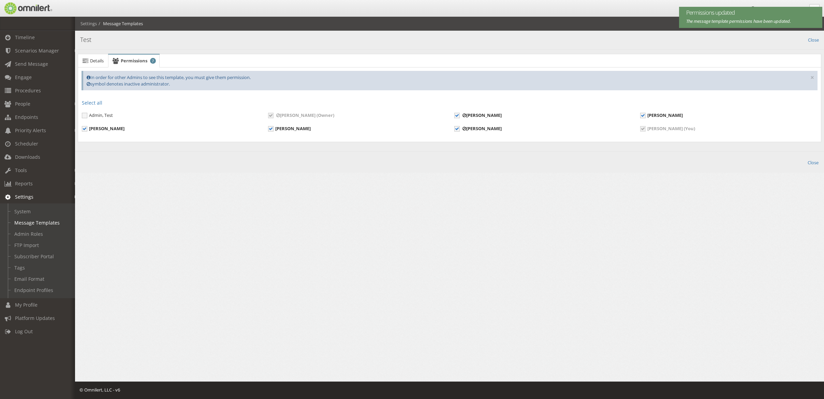
click at [482, 118] on div "[PERSON_NAME]" at bounding box center [543, 116] width 186 height 8
click at [481, 116] on span "[PERSON_NAME]" at bounding box center [477, 115] width 47 height 6
click at [460, 116] on input "[PERSON_NAME]" at bounding box center [457, 116] width 6 height 6
checkbox input "false"
click at [476, 129] on span "[PERSON_NAME]" at bounding box center [477, 128] width 47 height 6
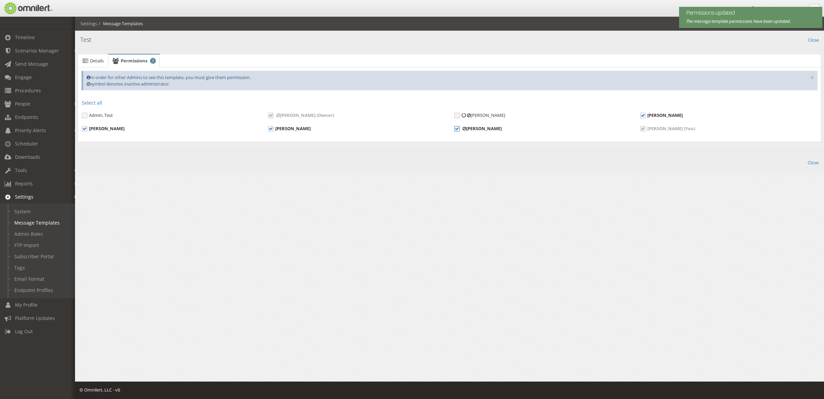
click at [460, 129] on input "[PERSON_NAME]" at bounding box center [457, 129] width 6 height 6
checkbox input "false"
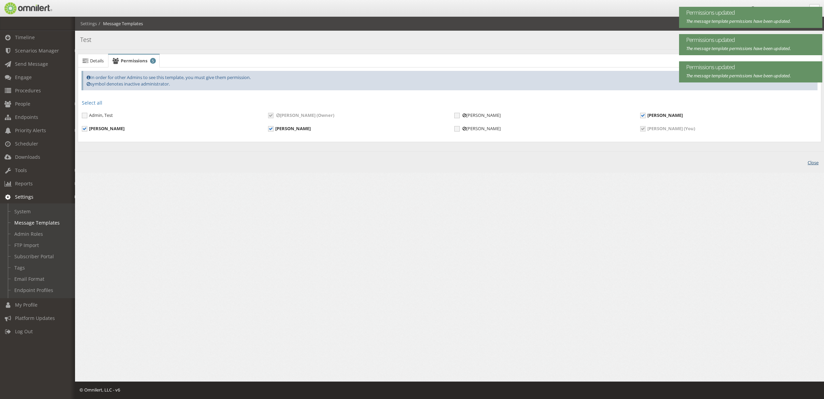
click at [646, 161] on link "Close" at bounding box center [812, 162] width 11 height 8
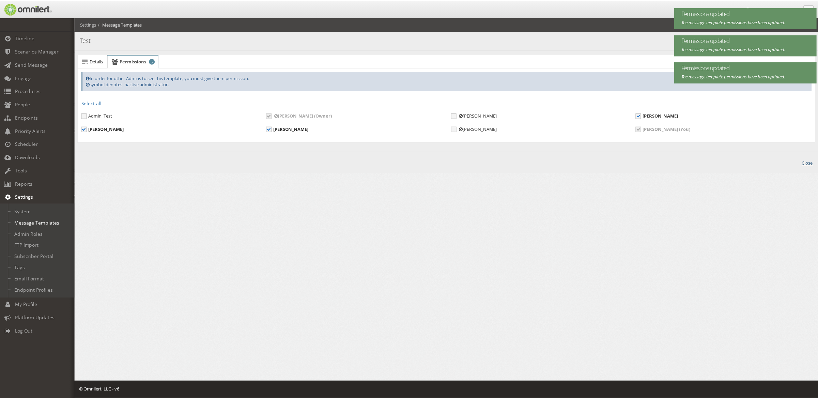
scroll to position [54, 0]
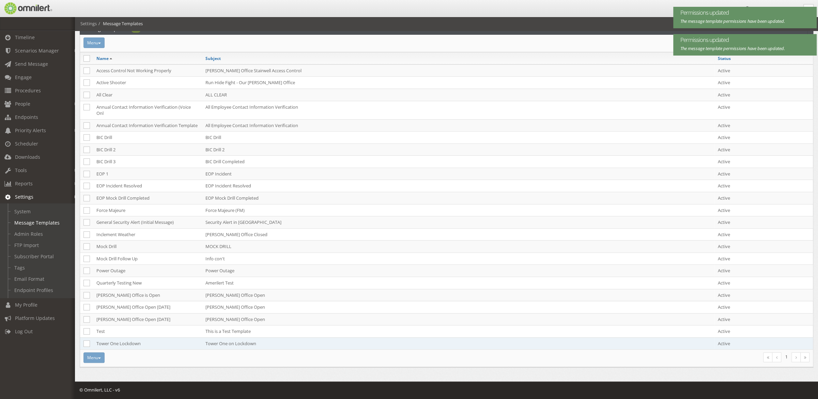
click at [134, 342] on td "Tower One Lockdown" at bounding box center [147, 343] width 109 height 12
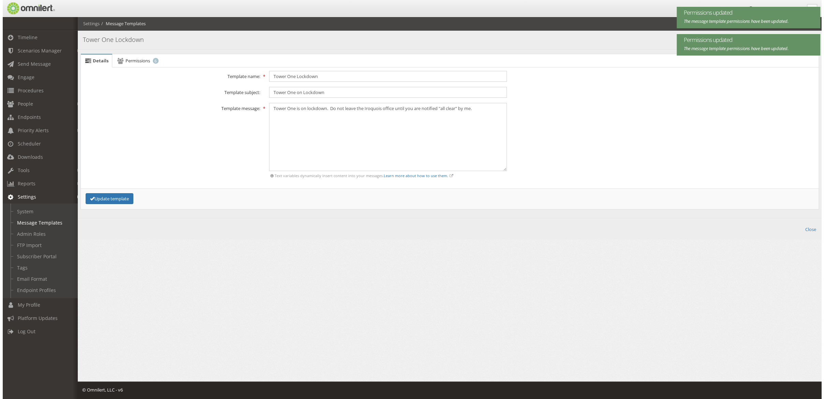
scroll to position [0, 0]
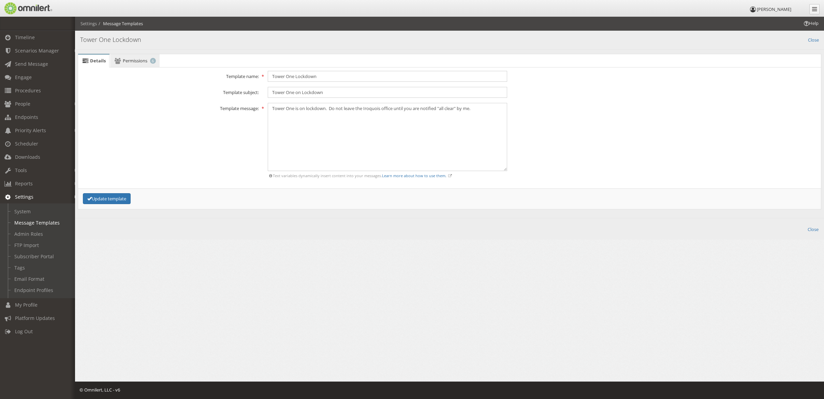
click at [130, 62] on span "Permissions" at bounding box center [135, 61] width 25 height 6
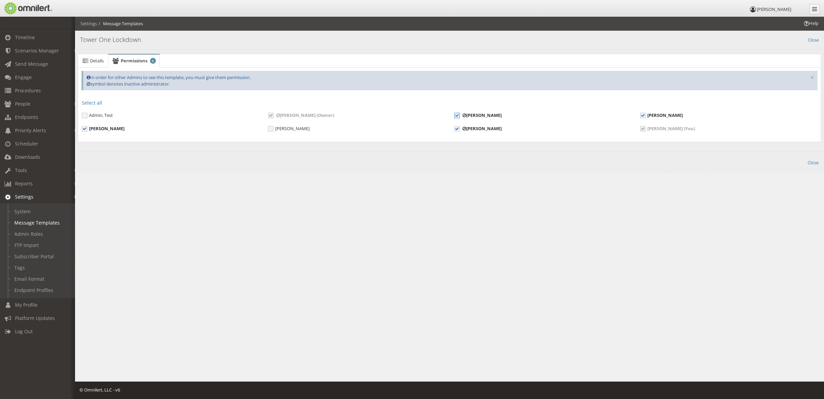
click at [454, 116] on span "[PERSON_NAME]" at bounding box center [477, 115] width 47 height 6
click at [454, 116] on input "[PERSON_NAME]" at bounding box center [457, 116] width 6 height 6
checkbox input "false"
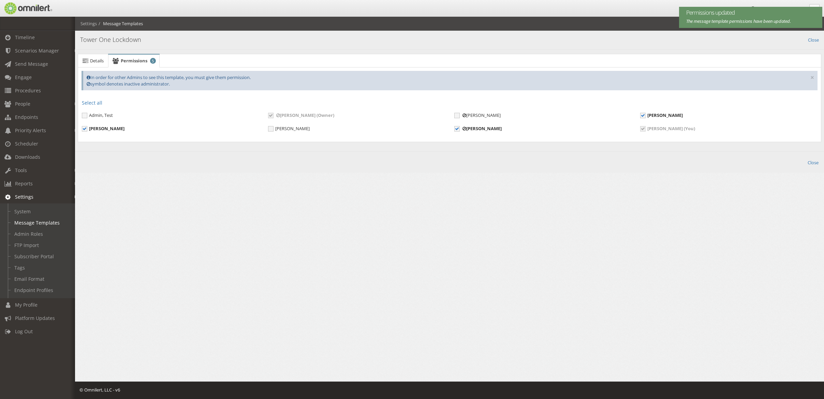
click at [458, 123] on div "Admin, Test [PERSON_NAME] (Owner) [PERSON_NAME] [PERSON_NAME]" at bounding box center [449, 125] width 744 height 27
click at [456, 127] on span "[PERSON_NAME]" at bounding box center [477, 128] width 47 height 6
click at [456, 127] on input "[PERSON_NAME]" at bounding box center [457, 129] width 6 height 6
checkbox input "false"
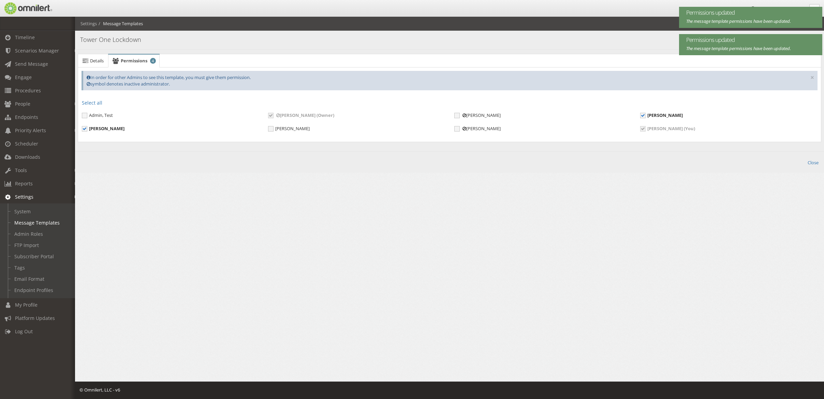
click at [287, 131] on div "[PERSON_NAME]" at bounding box center [356, 129] width 186 height 8
click at [285, 127] on span "[PERSON_NAME]" at bounding box center [289, 128] width 42 height 6
click at [274, 127] on input "[PERSON_NAME]" at bounding box center [271, 129] width 6 height 6
checkbox input "true"
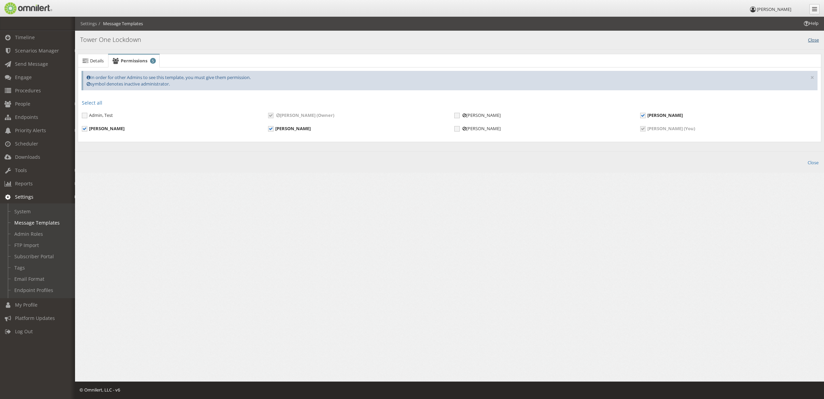
click at [646, 38] on link "Close" at bounding box center [813, 39] width 11 height 8
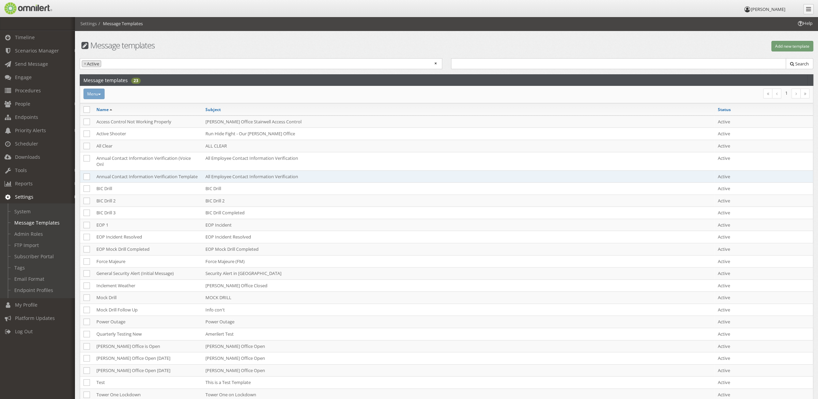
click at [143, 173] on td "Annual Contact Information Verification Template" at bounding box center [147, 176] width 109 height 12
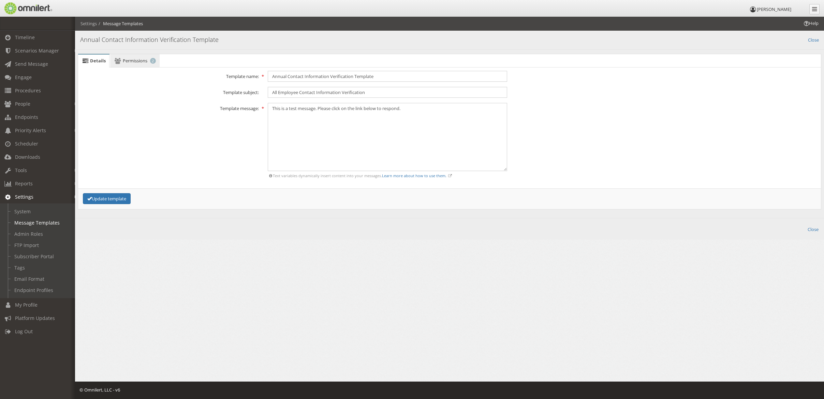
click at [131, 65] on link "Permissions 2" at bounding box center [134, 61] width 49 height 14
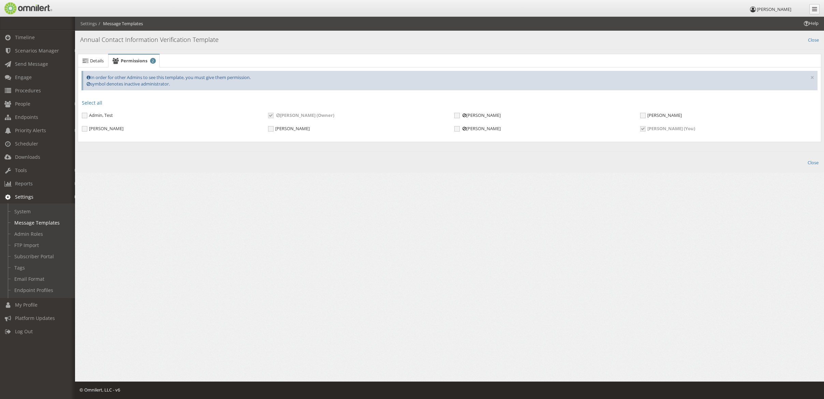
click at [286, 132] on div "[PERSON_NAME]" at bounding box center [356, 129] width 186 height 8
click at [287, 129] on span "[PERSON_NAME]" at bounding box center [289, 128] width 42 height 6
click at [274, 129] on input "[PERSON_NAME]" at bounding box center [271, 129] width 6 height 6
checkbox input "true"
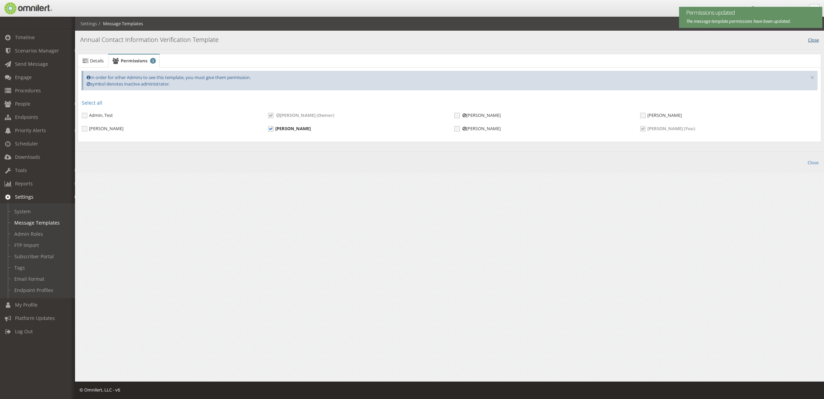
click at [646, 39] on link "Close" at bounding box center [813, 39] width 11 height 8
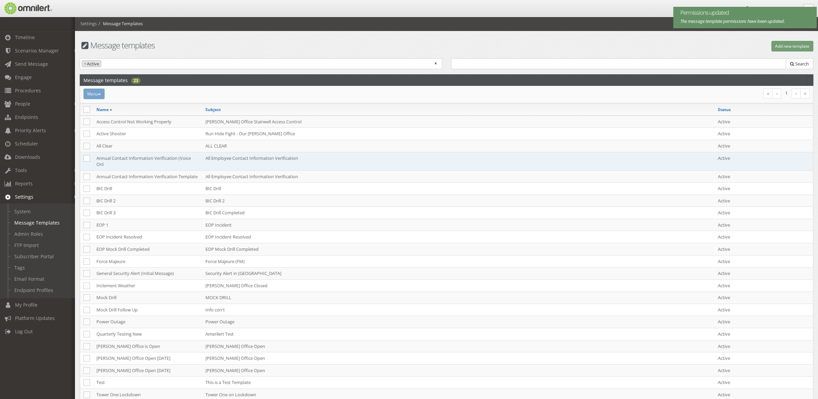
click at [138, 164] on td "Annual Contact Information Verification (Voice Onl" at bounding box center [147, 161] width 109 height 18
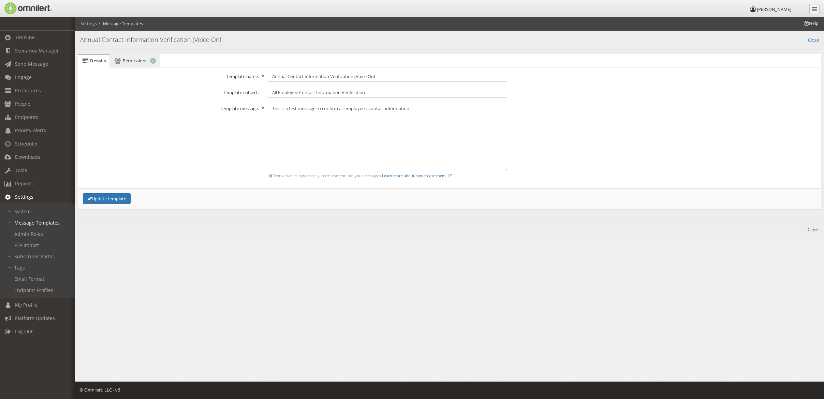
click at [143, 60] on span "Permissions" at bounding box center [135, 61] width 25 height 6
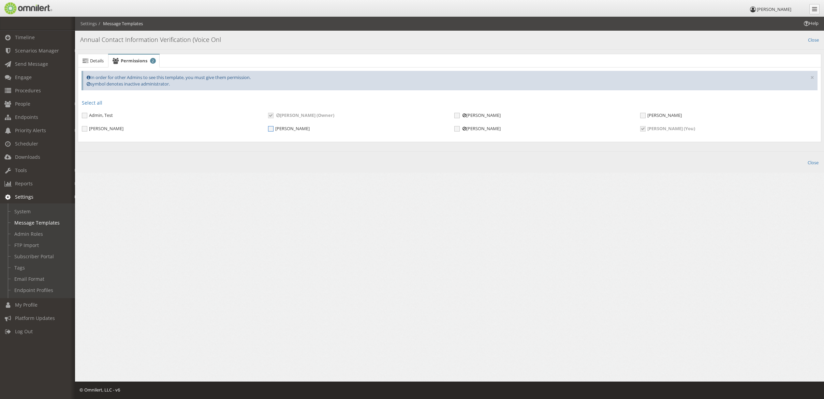
click at [298, 130] on span "[PERSON_NAME]" at bounding box center [289, 128] width 42 height 6
click at [274, 130] on input "[PERSON_NAME]" at bounding box center [271, 129] width 6 height 6
checkbox input "true"
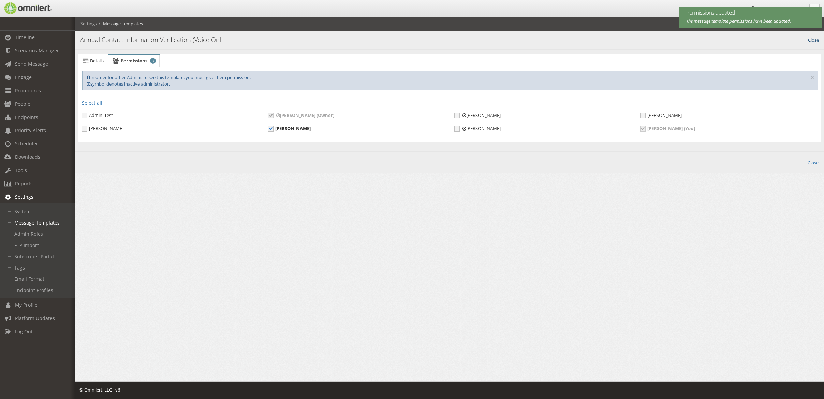
click at [646, 40] on link "Close" at bounding box center [813, 39] width 11 height 8
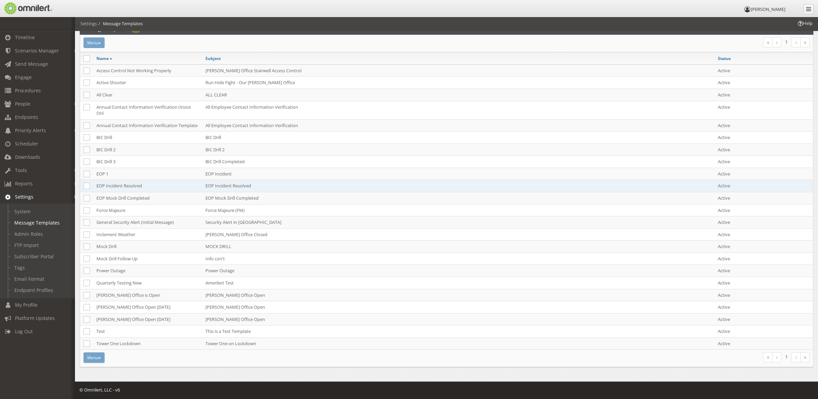
scroll to position [54, 0]
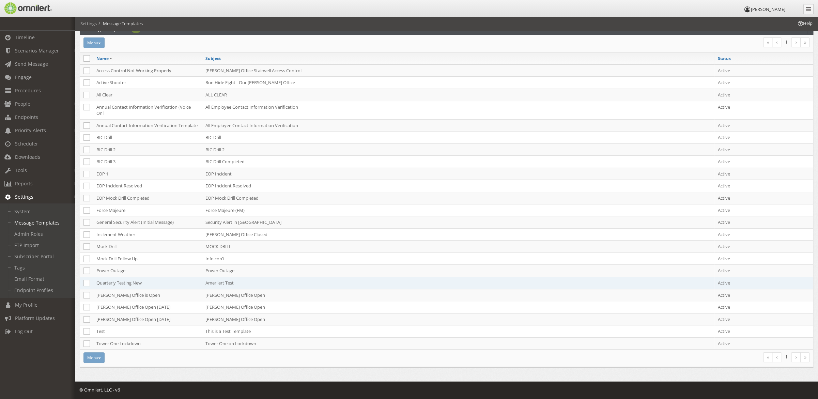
click at [137, 283] on td "Quarterly Testing New" at bounding box center [147, 283] width 109 height 12
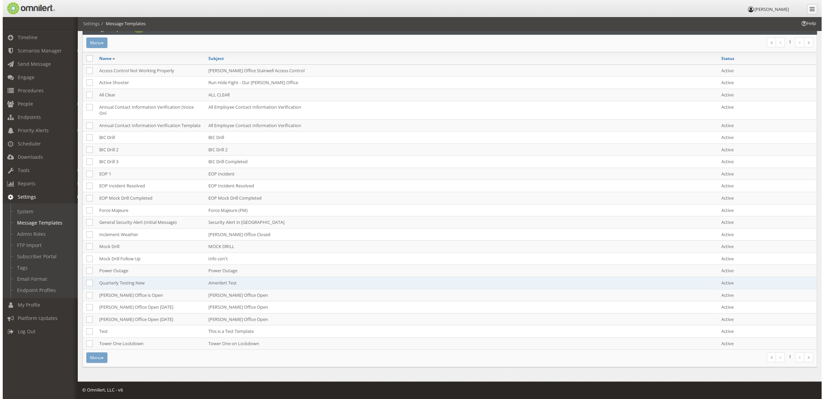
scroll to position [0, 0]
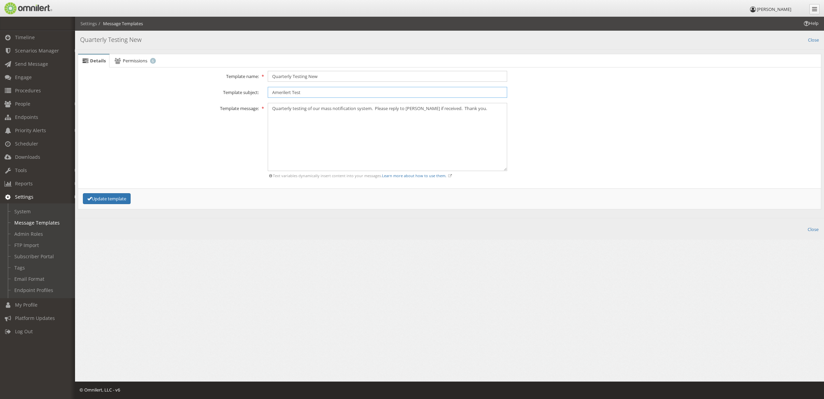
drag, startPoint x: 311, startPoint y: 91, endPoint x: 276, endPoint y: 91, distance: 34.8
click at [276, 91] on input "Amerilert Test" at bounding box center [387, 92] width 239 height 11
type input "Omnilert Test"
drag, startPoint x: 415, startPoint y: 108, endPoint x: 443, endPoint y: 109, distance: 28.0
click at [415, 108] on textarea "Quarterly testing of our mass notification system. Please reply to [PERSON_NAME…" at bounding box center [387, 137] width 239 height 68
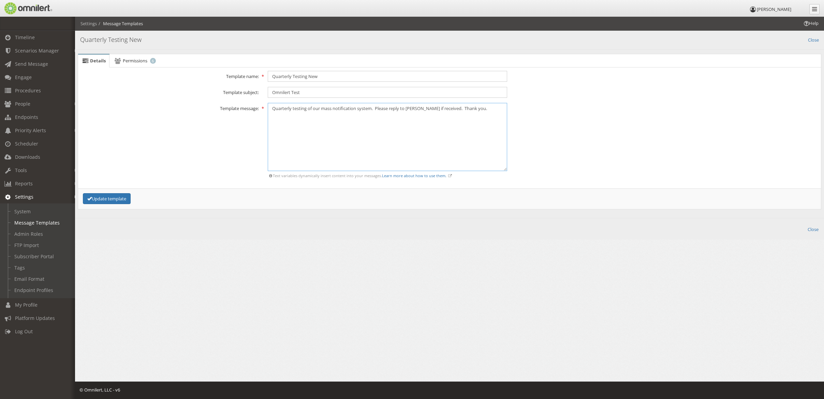
type textarea "Quarterly testing of our mass notification system. Please reply to [PERSON_NAME…"
click at [562, 129] on div "Template message: × Messages that exceed SMS character limits will be truncated…" at bounding box center [449, 141] width 744 height 77
click at [129, 53] on div "Details Permissions 6 Error! SMS" at bounding box center [449, 132] width 749 height 164
click at [129, 60] on span "Permissions" at bounding box center [135, 61] width 25 height 6
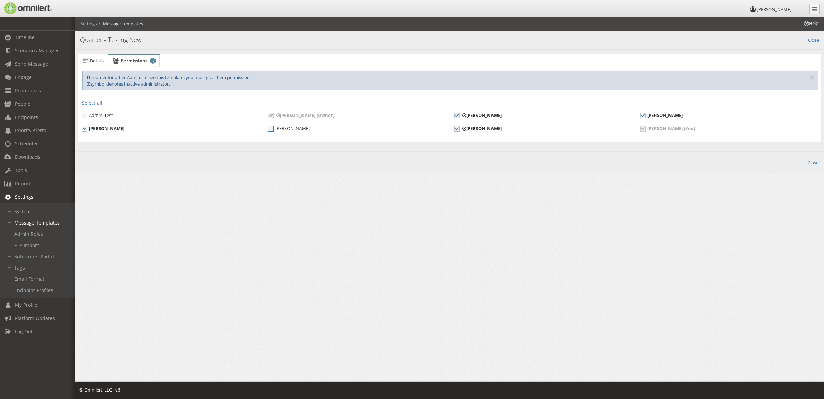
click at [287, 128] on span "[PERSON_NAME]" at bounding box center [289, 128] width 42 height 6
click at [274, 128] on input "[PERSON_NAME]" at bounding box center [271, 129] width 6 height 6
checkbox input "true"
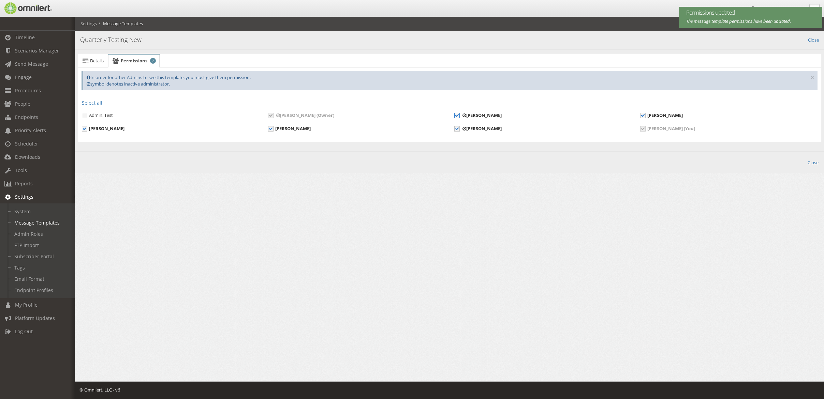
click at [468, 114] on span "[PERSON_NAME]" at bounding box center [477, 115] width 47 height 6
click at [460, 114] on input "[PERSON_NAME]" at bounding box center [457, 116] width 6 height 6
checkbox input "false"
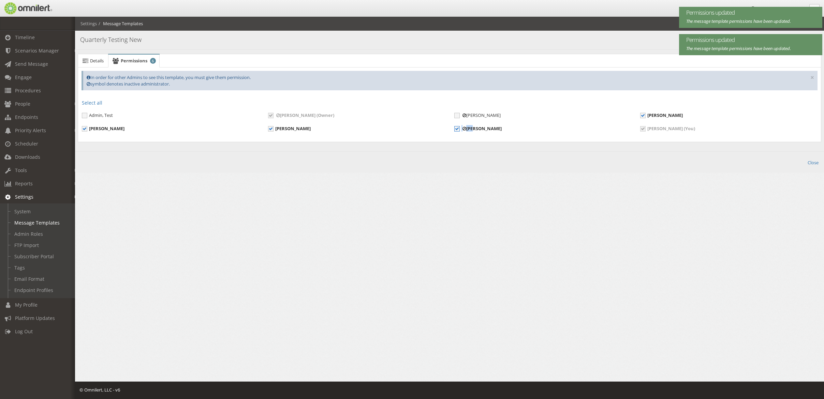
click at [472, 125] on label "[PERSON_NAME]" at bounding box center [478, 128] width 49 height 6
click at [483, 129] on span "[PERSON_NAME]" at bounding box center [477, 128] width 47 height 6
click at [460, 129] on input "[PERSON_NAME]" at bounding box center [457, 129] width 6 height 6
checkbox input "false"
click at [646, 161] on link "Close" at bounding box center [812, 162] width 11 height 8
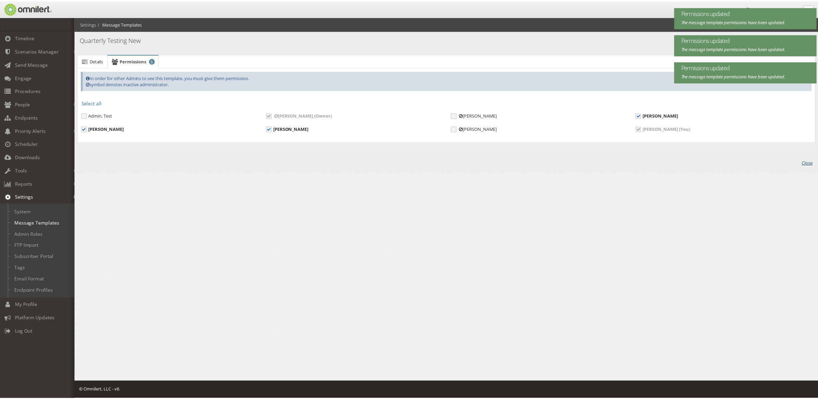
scroll to position [54, 0]
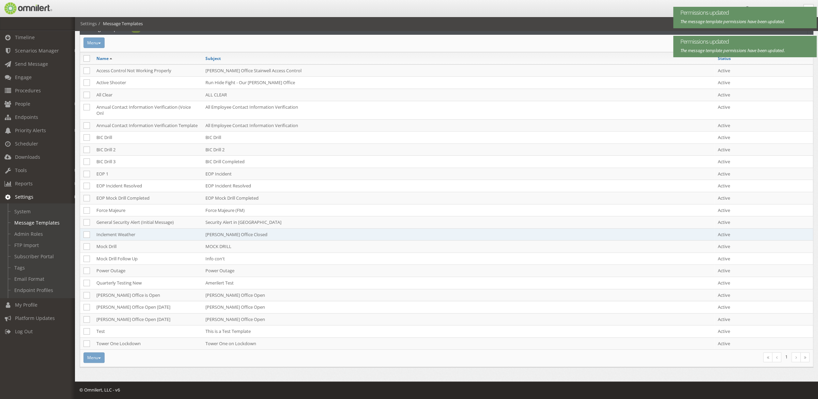
click at [122, 240] on td "Inclement Weather" at bounding box center [147, 234] width 109 height 12
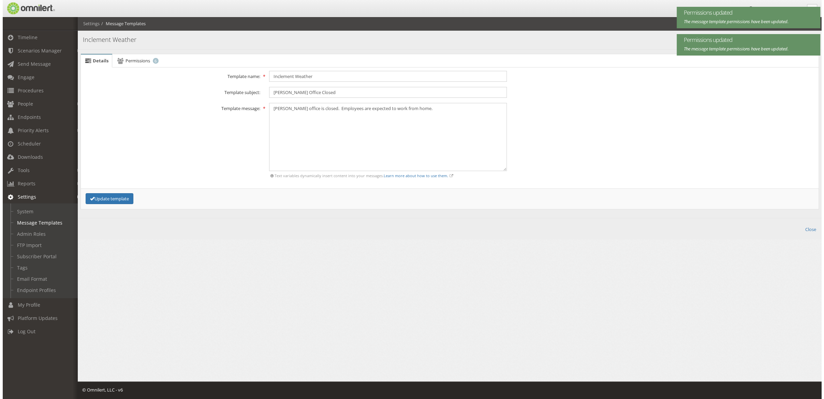
scroll to position [0, 0]
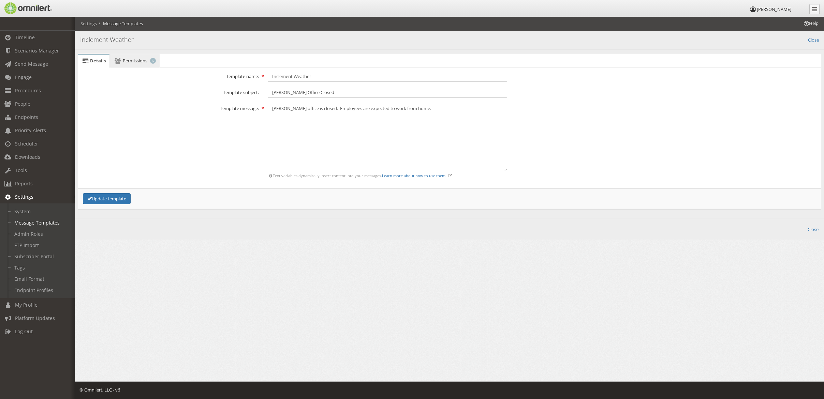
click at [130, 61] on span "Permissions" at bounding box center [135, 61] width 25 height 6
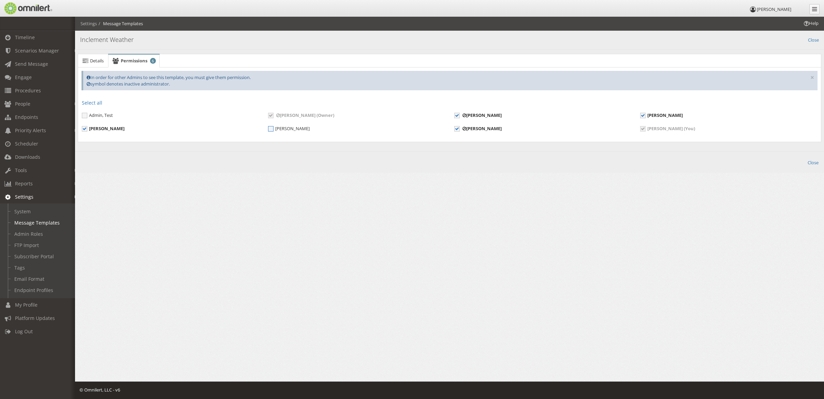
click at [280, 128] on span "[PERSON_NAME]" at bounding box center [289, 128] width 42 height 6
click at [274, 128] on input "[PERSON_NAME]" at bounding box center [271, 129] width 6 height 6
checkbox input "true"
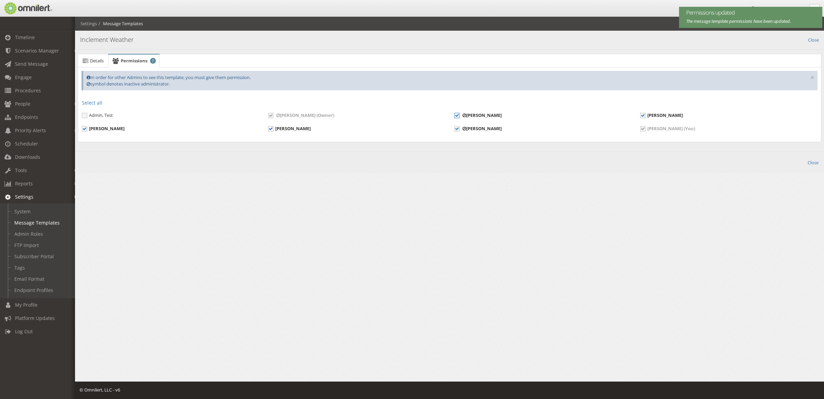
click at [474, 116] on span "[PERSON_NAME]" at bounding box center [477, 115] width 47 height 6
click at [460, 116] on input "[PERSON_NAME]" at bounding box center [457, 116] width 6 height 6
checkbox input "false"
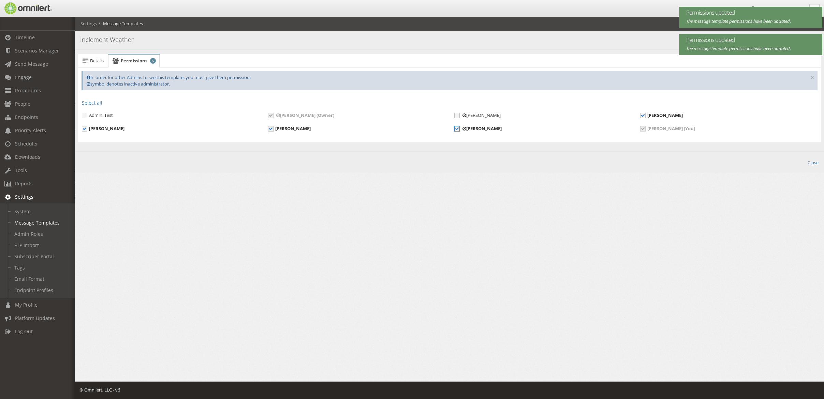
click at [474, 129] on span "[PERSON_NAME]" at bounding box center [477, 128] width 47 height 6
click at [460, 129] on input "[PERSON_NAME]" at bounding box center [457, 129] width 6 height 6
checkbox input "false"
click at [646, 161] on link "Close" at bounding box center [812, 162] width 11 height 8
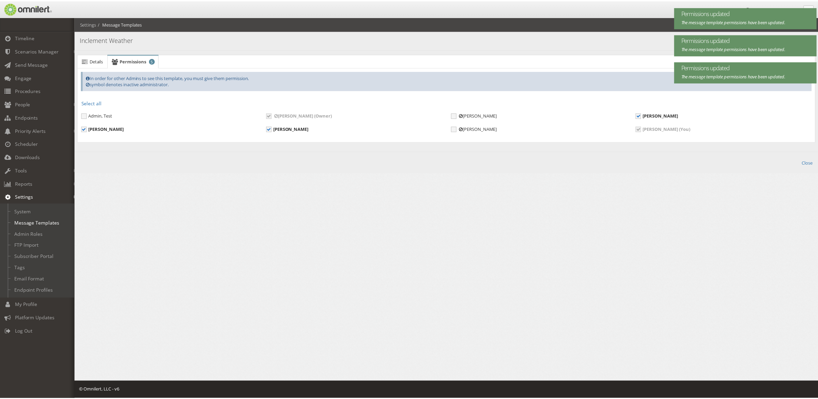
scroll to position [54, 0]
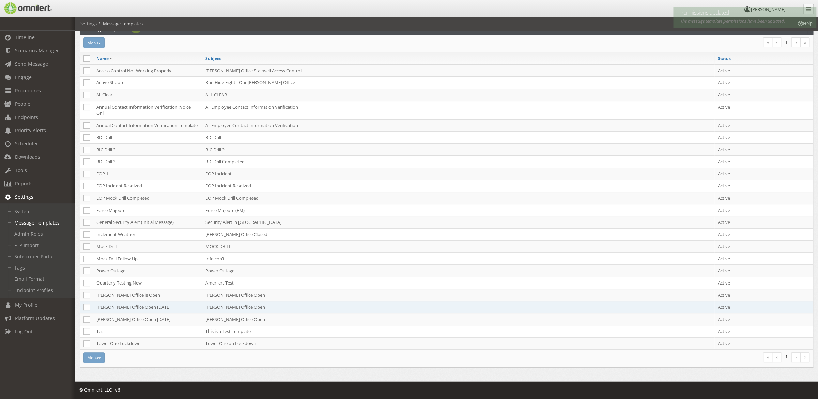
click at [133, 308] on td "[PERSON_NAME] Office Open [DATE]" at bounding box center [147, 307] width 109 height 12
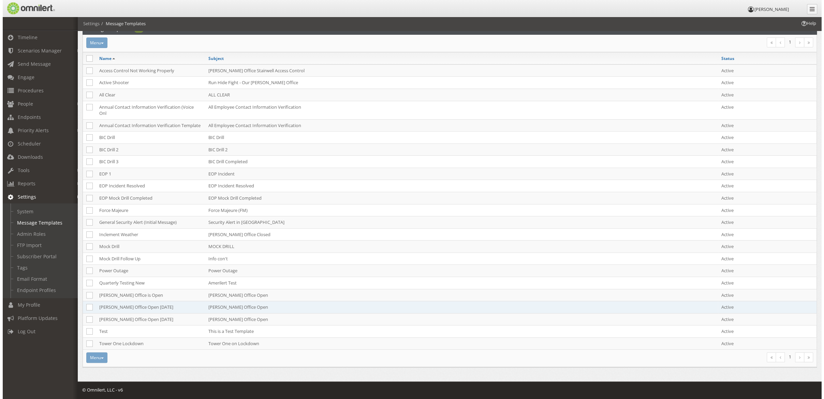
scroll to position [0, 0]
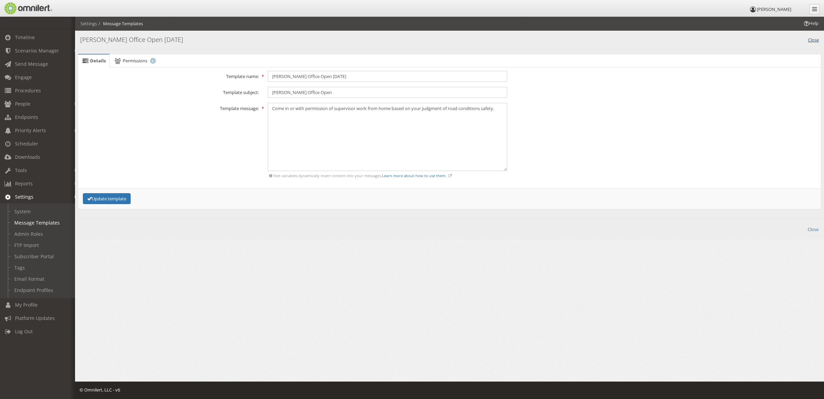
click at [646, 40] on link "Close" at bounding box center [813, 39] width 11 height 8
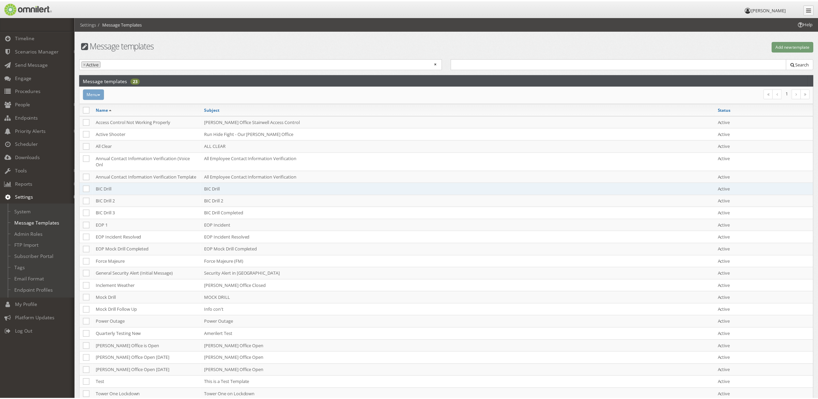
scroll to position [54, 0]
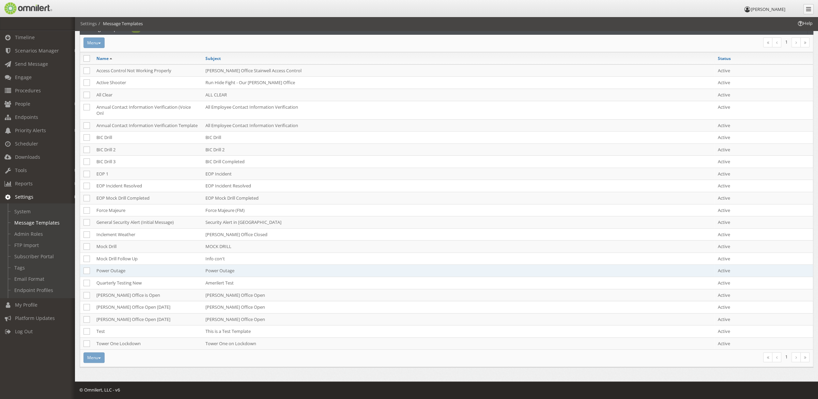
click at [123, 273] on td "Power Outage" at bounding box center [147, 271] width 109 height 12
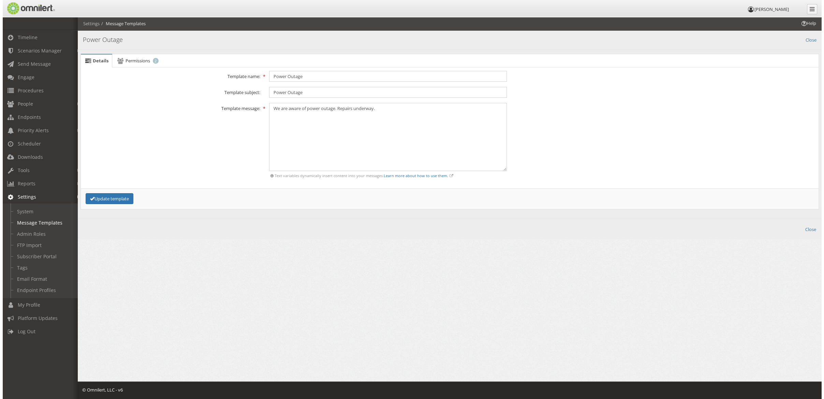
scroll to position [0, 0]
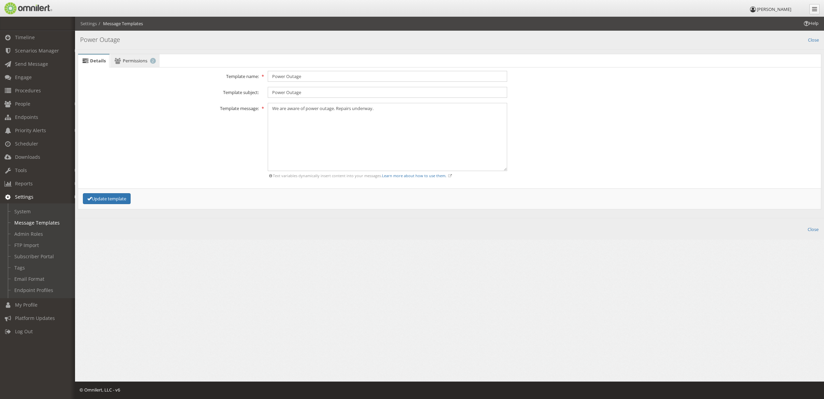
click at [144, 64] on link "Permissions 2" at bounding box center [134, 61] width 49 height 14
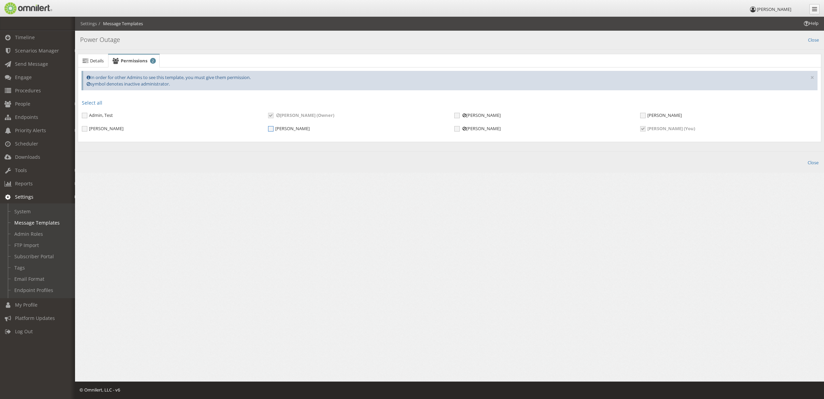
click at [274, 126] on span "[PERSON_NAME]" at bounding box center [289, 128] width 42 height 6
click at [274, 126] on input "[PERSON_NAME]" at bounding box center [271, 129] width 6 height 6
checkbox input "true"
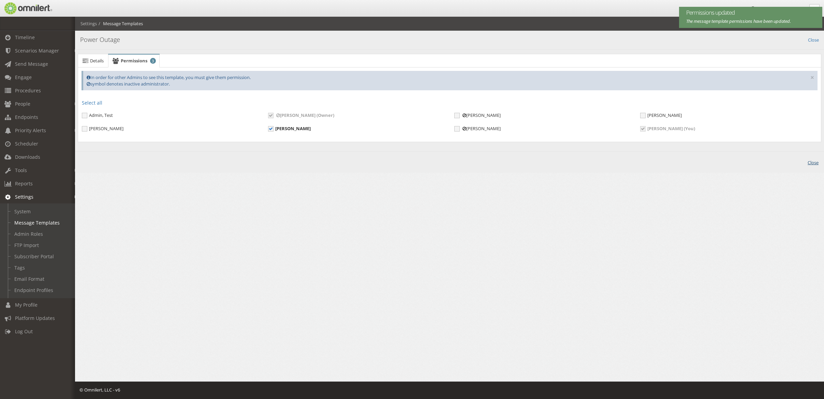
click at [646, 159] on link "Close" at bounding box center [812, 162] width 11 height 8
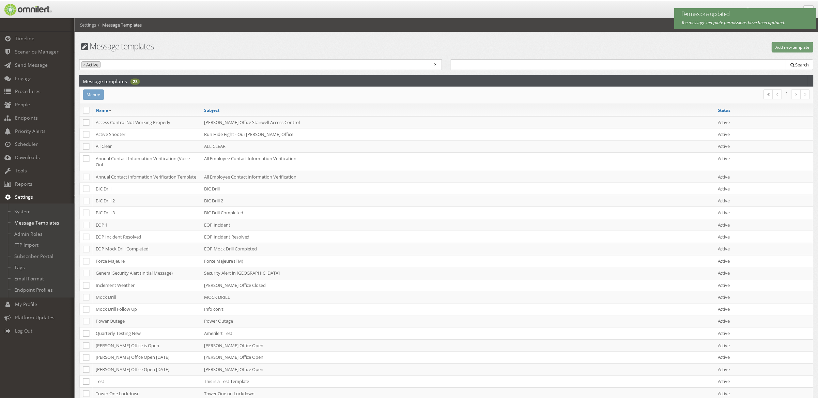
scroll to position [54, 0]
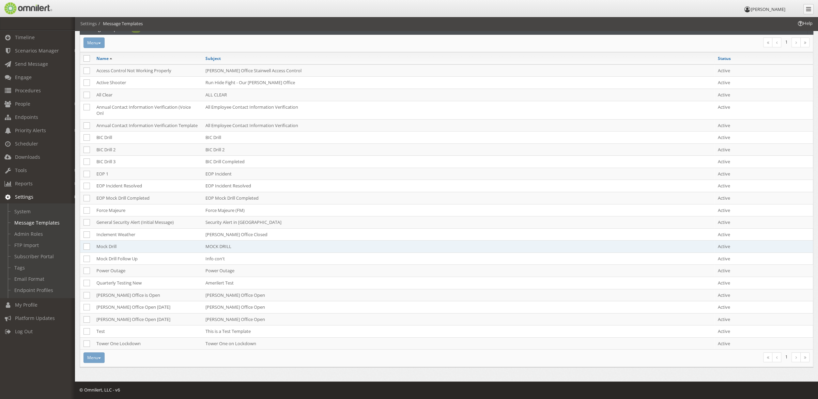
click at [124, 251] on td "Mock Drill" at bounding box center [147, 247] width 109 height 12
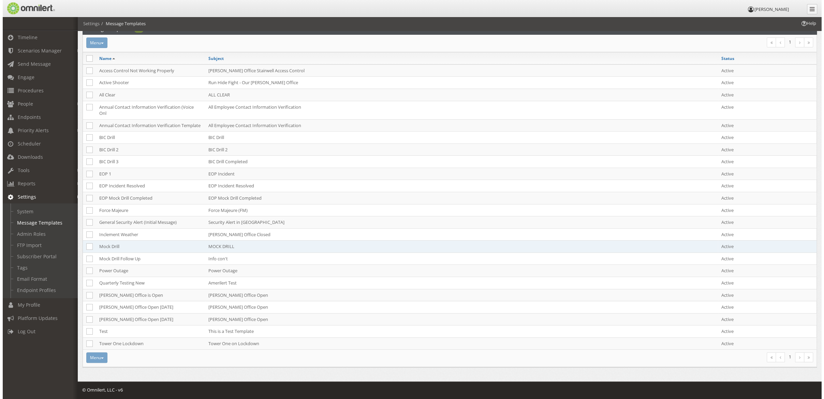
scroll to position [0, 0]
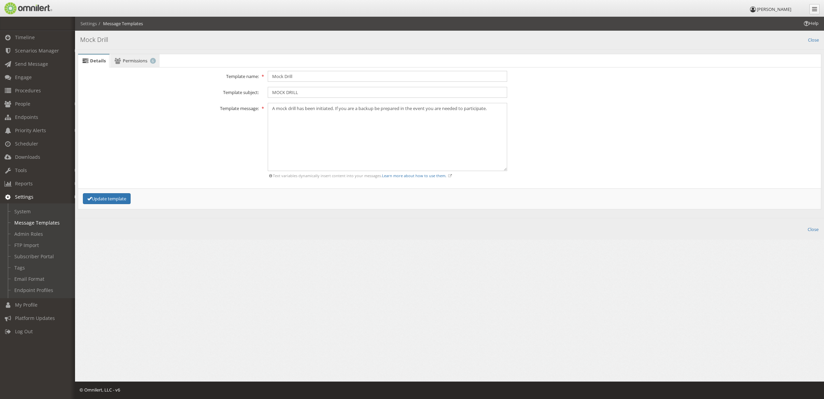
click at [123, 58] on span "Permissions" at bounding box center [135, 61] width 25 height 6
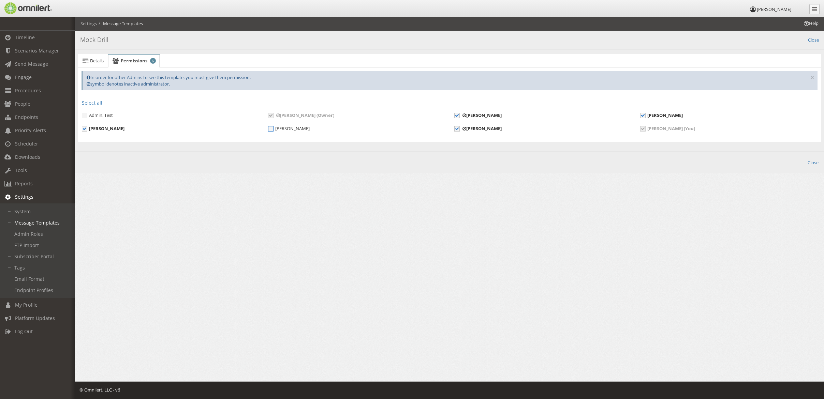
click at [273, 129] on span "[PERSON_NAME]" at bounding box center [289, 128] width 42 height 6
click at [273, 129] on input "[PERSON_NAME]" at bounding box center [271, 129] width 6 height 6
checkbox input "true"
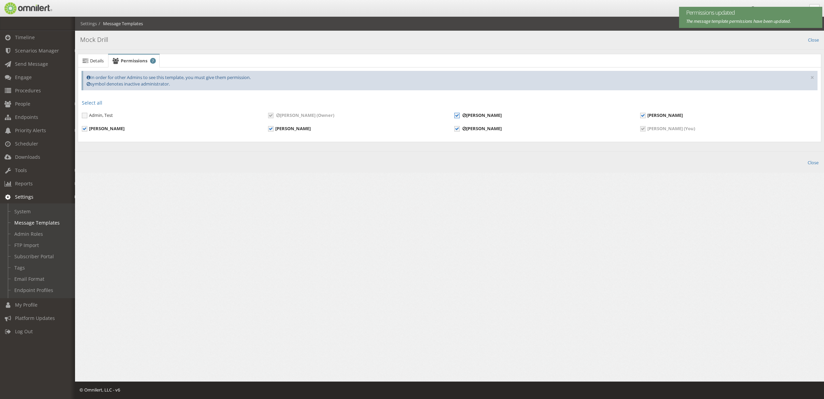
drag, startPoint x: 455, startPoint y: 111, endPoint x: 463, endPoint y: 116, distance: 8.9
click at [459, 113] on fieldset "Permissions × In order for other Admins to see this template, you must give the…" at bounding box center [449, 104] width 736 height 67
click at [463, 116] on icon at bounding box center [464, 115] width 4 height 4
click at [460, 116] on input "[PERSON_NAME]" at bounding box center [457, 116] width 6 height 6
checkbox input "false"
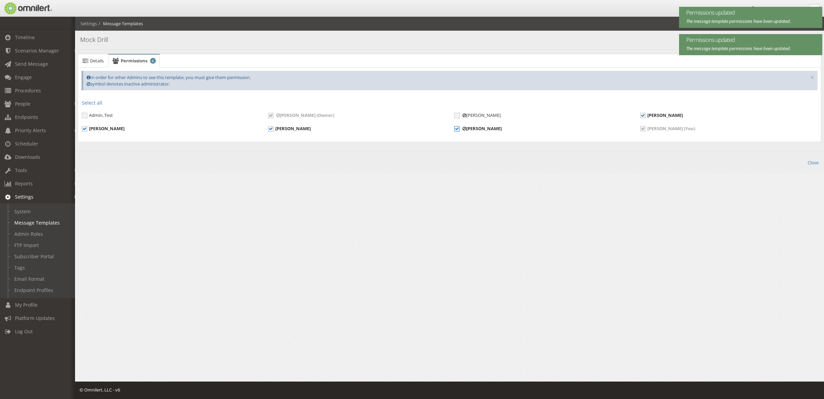
drag, startPoint x: 462, startPoint y: 125, endPoint x: 467, endPoint y: 129, distance: 6.1
click at [463, 126] on span "[PERSON_NAME]" at bounding box center [477, 128] width 47 height 6
click at [460, 126] on input "[PERSON_NAME]" at bounding box center [457, 129] width 6 height 6
checkbox input "false"
click at [646, 160] on link "Close" at bounding box center [812, 162] width 11 height 8
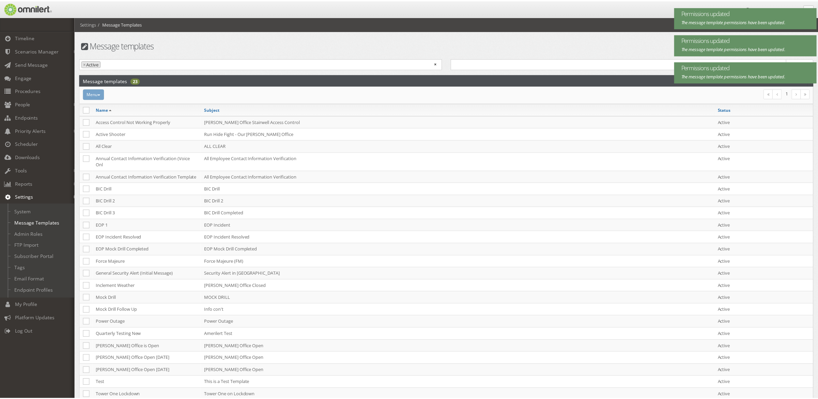
scroll to position [54, 0]
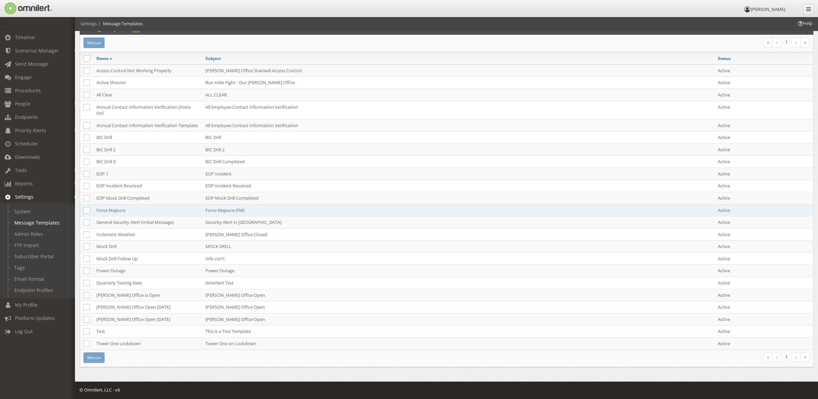
click at [116, 211] on td "Force Majeure" at bounding box center [147, 210] width 109 height 12
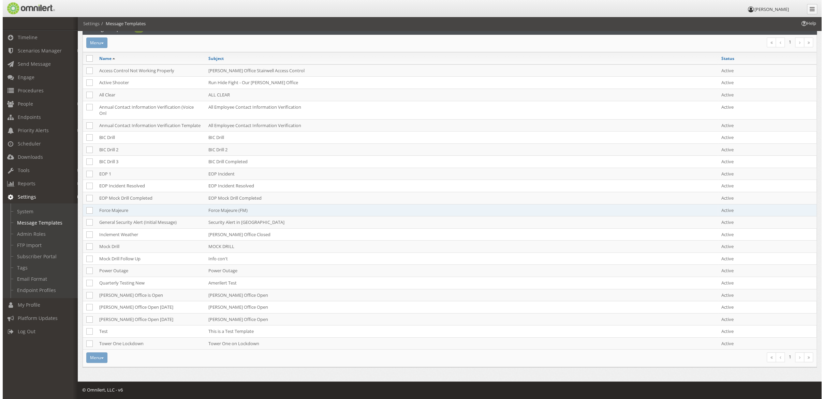
scroll to position [0, 0]
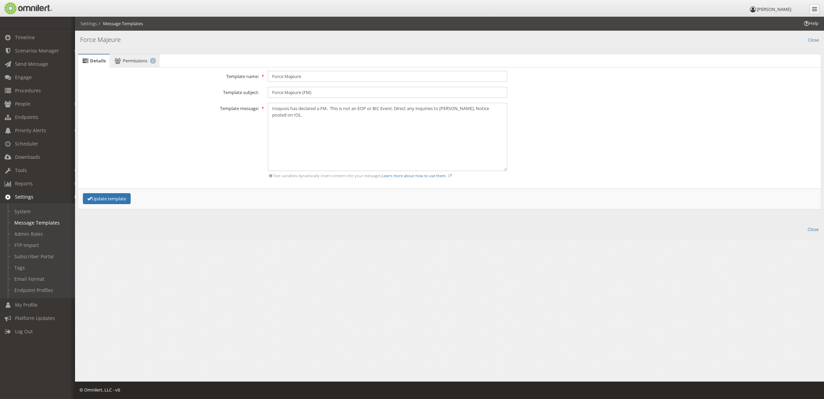
click at [141, 60] on span "Permissions" at bounding box center [135, 61] width 25 height 6
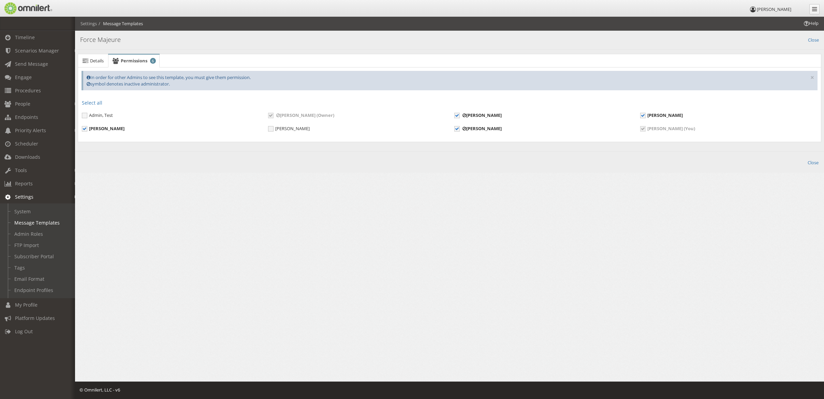
click at [288, 131] on div "[PERSON_NAME]" at bounding box center [356, 129] width 186 height 8
click at [288, 129] on span "[PERSON_NAME]" at bounding box center [289, 128] width 42 height 6
click at [274, 129] on input "[PERSON_NAME]" at bounding box center [271, 129] width 6 height 6
checkbox input "true"
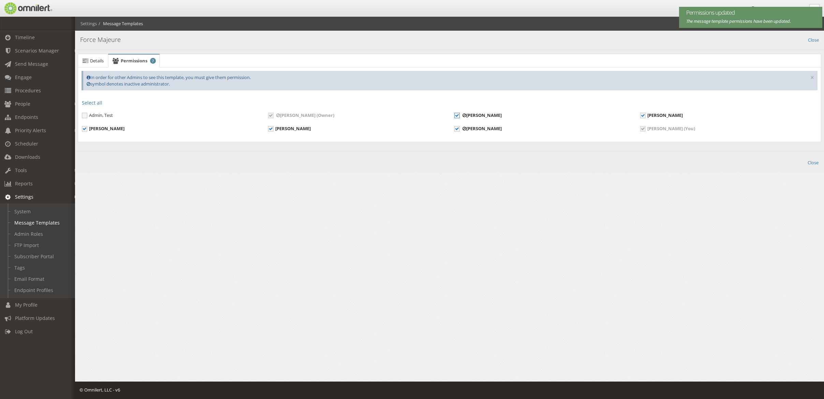
click at [465, 114] on icon at bounding box center [464, 115] width 4 height 4
click at [460, 114] on input "[PERSON_NAME]" at bounding box center [457, 116] width 6 height 6
checkbox input "false"
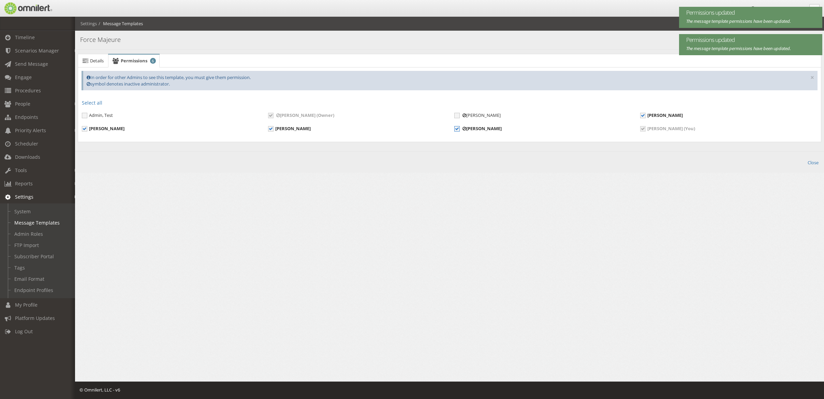
click at [468, 127] on span "[PERSON_NAME]" at bounding box center [477, 128] width 47 height 6
click at [460, 127] on input "[PERSON_NAME]" at bounding box center [457, 129] width 6 height 6
checkbox input "false"
click at [646, 165] on link "Close" at bounding box center [812, 162] width 11 height 8
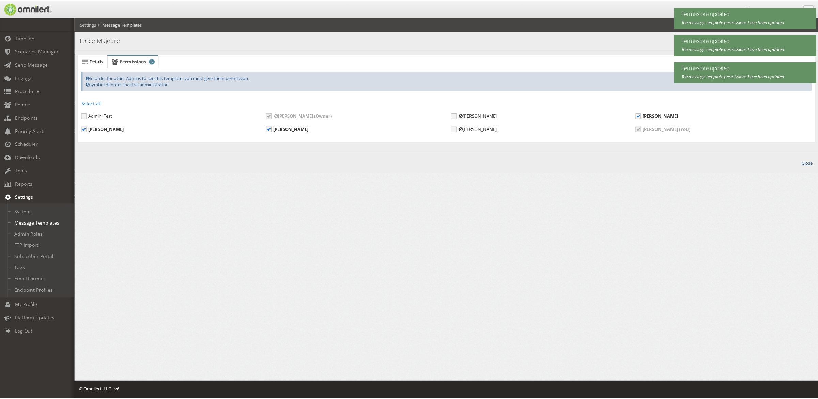
scroll to position [54, 0]
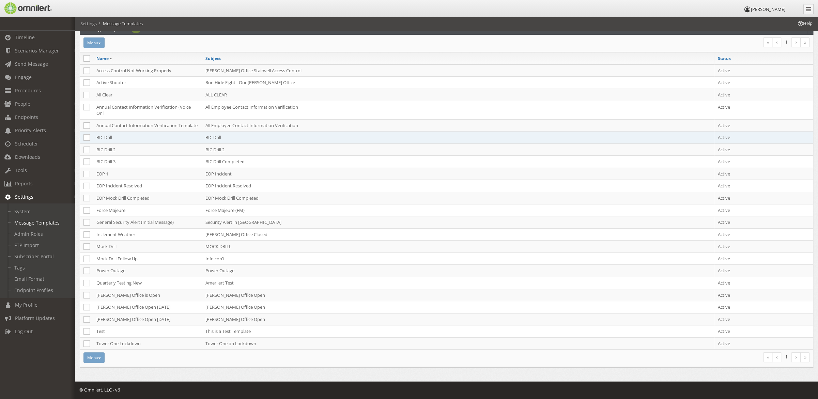
click at [124, 139] on td "BIC Drill" at bounding box center [147, 138] width 109 height 12
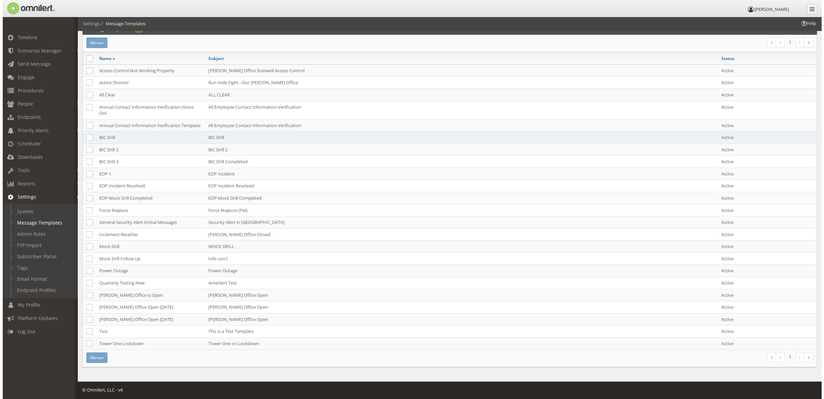
scroll to position [0, 0]
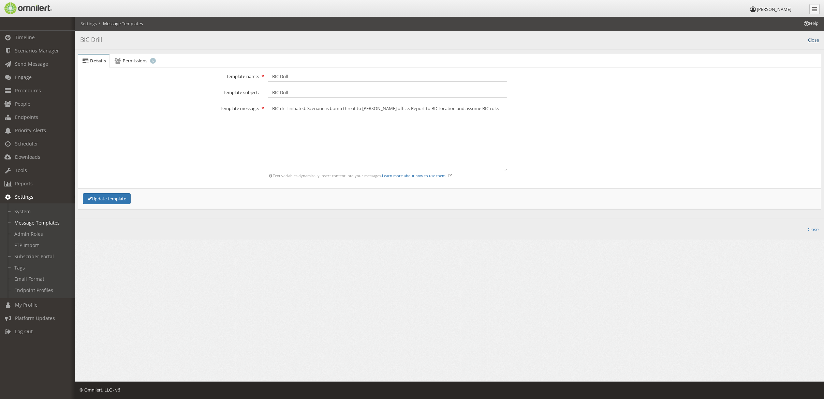
click at [646, 40] on link "Close" at bounding box center [813, 39] width 11 height 8
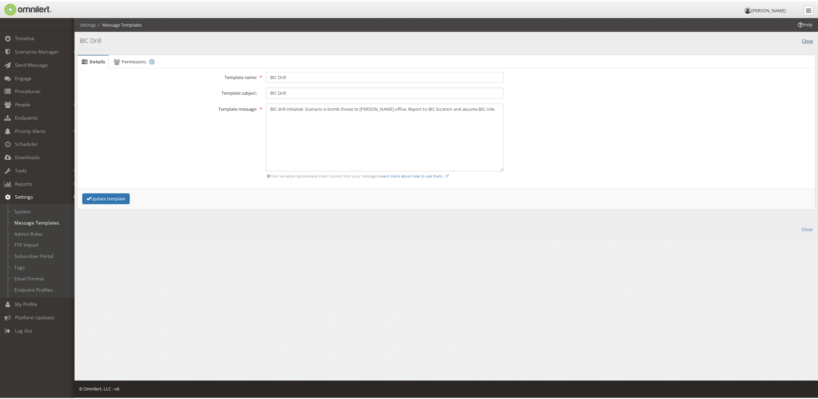
scroll to position [54, 0]
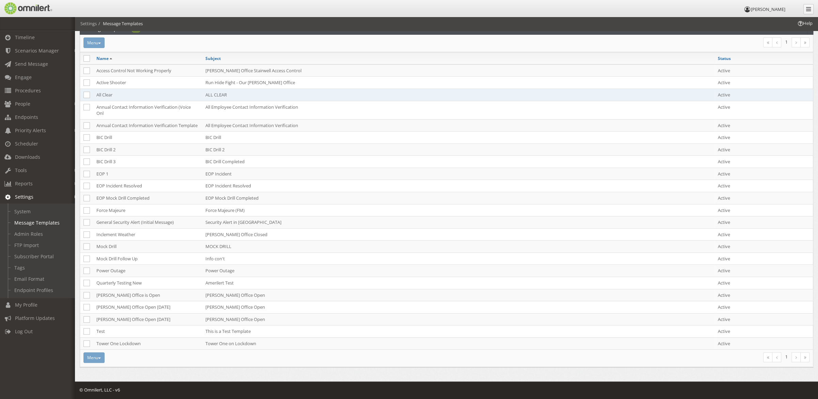
click at [131, 93] on td "All Clear" at bounding box center [147, 95] width 109 height 12
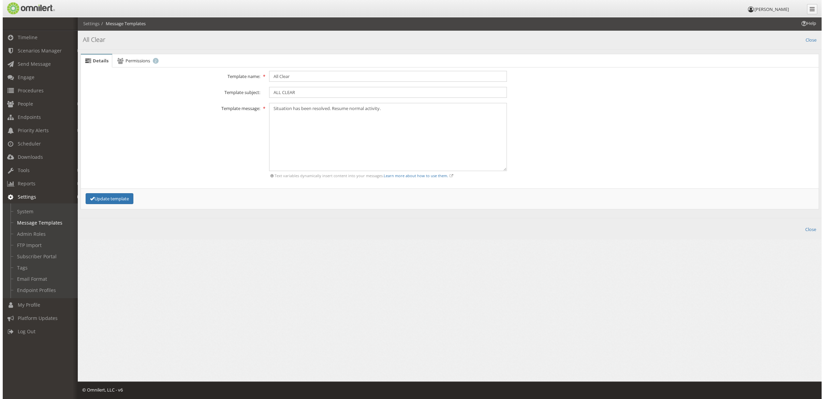
scroll to position [0, 0]
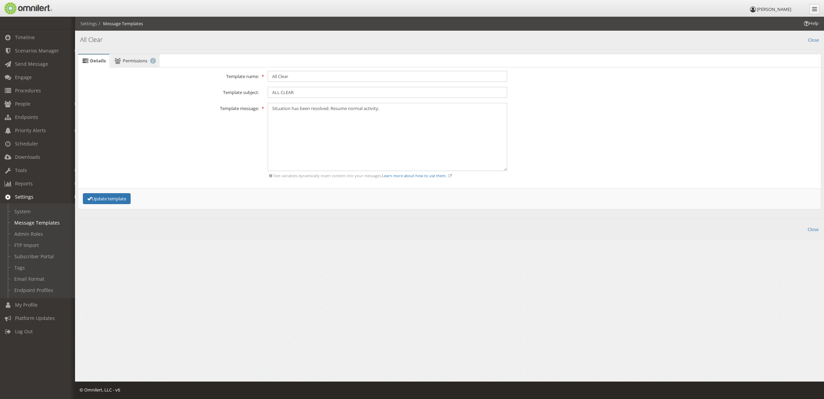
click at [129, 63] on span "Permissions" at bounding box center [135, 61] width 25 height 6
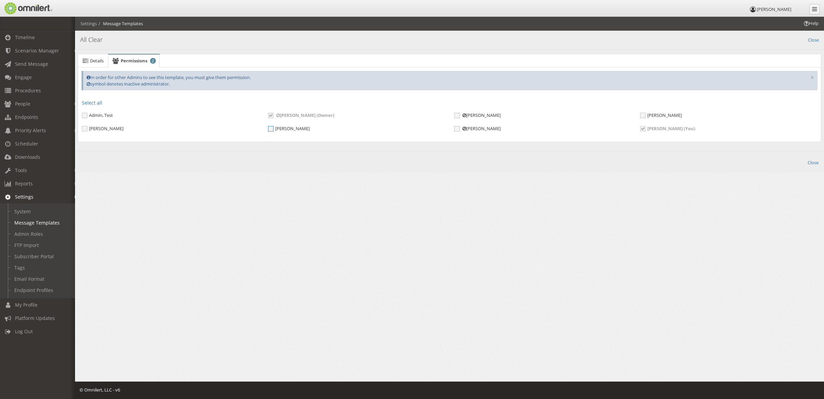
drag, startPoint x: 284, startPoint y: 127, endPoint x: 294, endPoint y: 128, distance: 10.2
click at [284, 127] on span "[PERSON_NAME]" at bounding box center [289, 128] width 42 height 6
click at [274, 127] on input "[PERSON_NAME]" at bounding box center [271, 129] width 6 height 6
checkbox input "true"
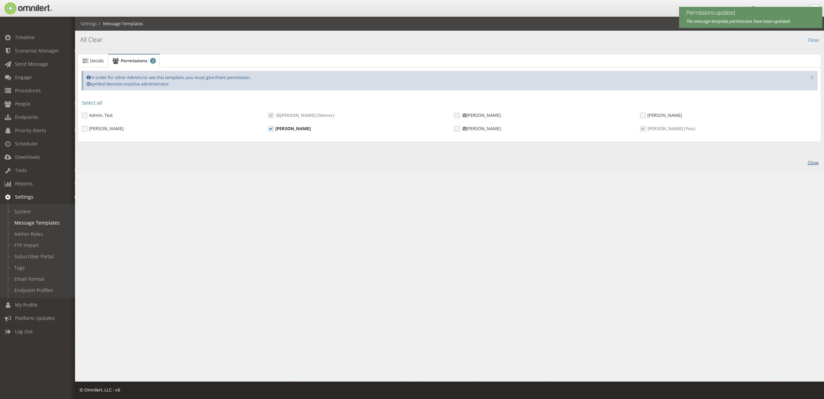
click at [646, 159] on link "Close" at bounding box center [812, 162] width 11 height 8
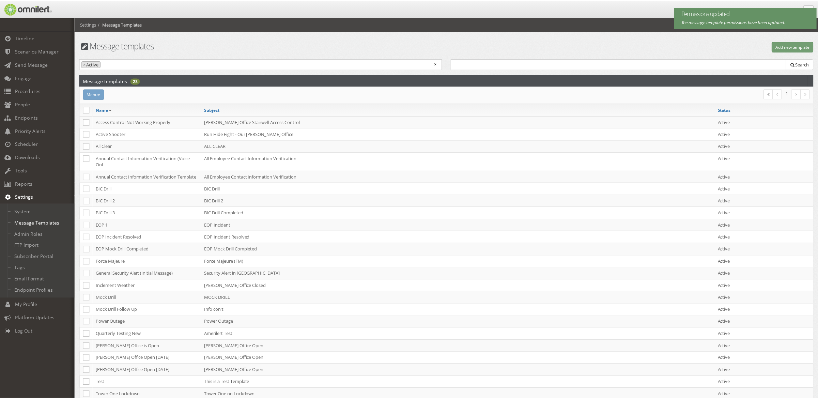
scroll to position [54, 0]
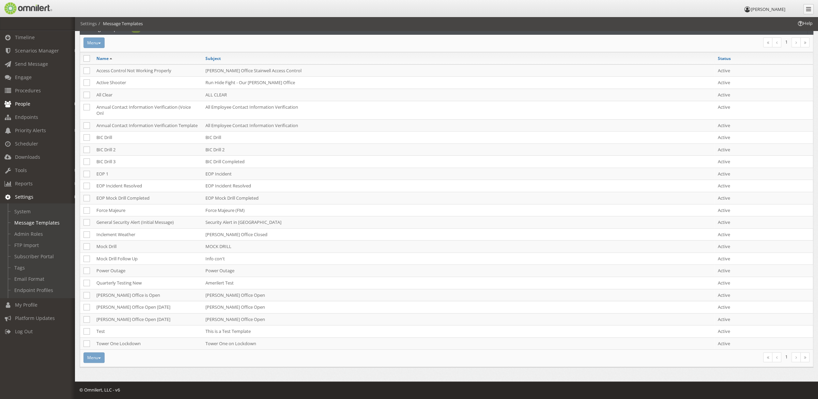
click at [31, 104] on link "People" at bounding box center [40, 103] width 81 height 13
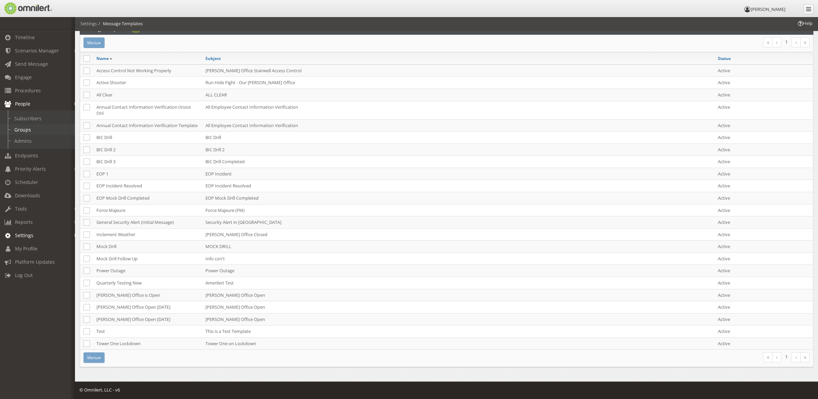
click at [23, 128] on link "Groups" at bounding box center [40, 129] width 81 height 11
select select
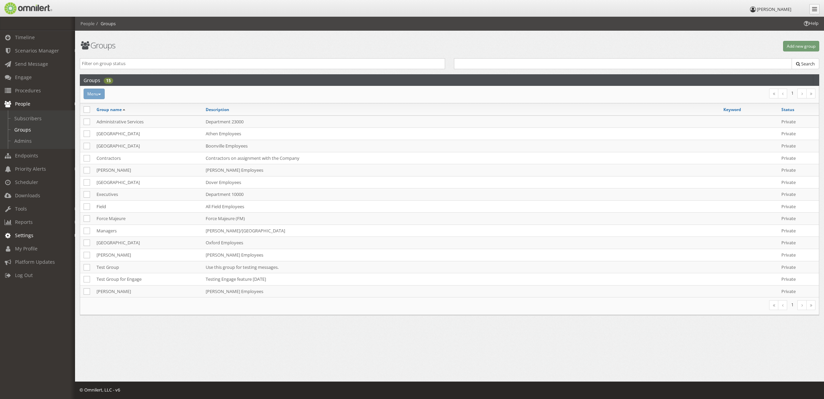
click at [25, 236] on span "Settings" at bounding box center [24, 235] width 18 height 6
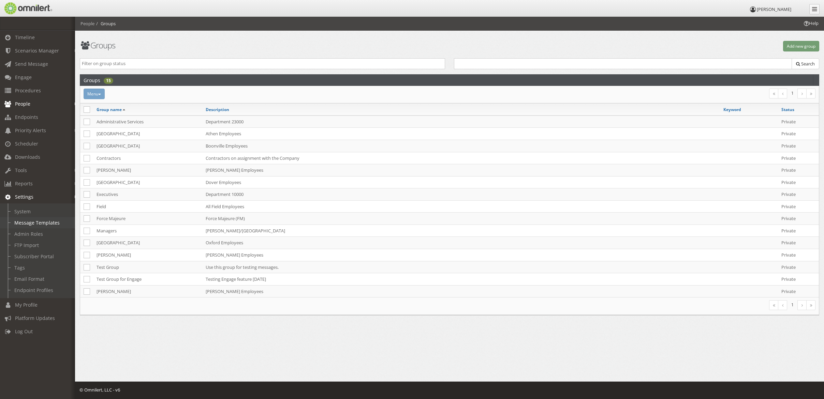
click at [34, 218] on link "Message Templates" at bounding box center [40, 222] width 81 height 11
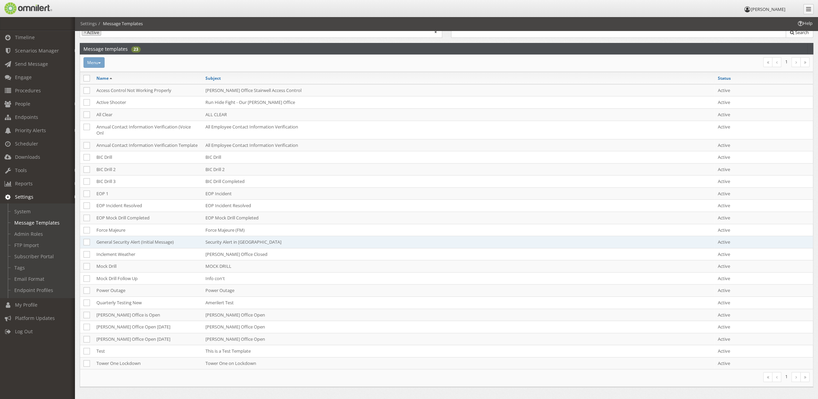
scroll to position [54, 0]
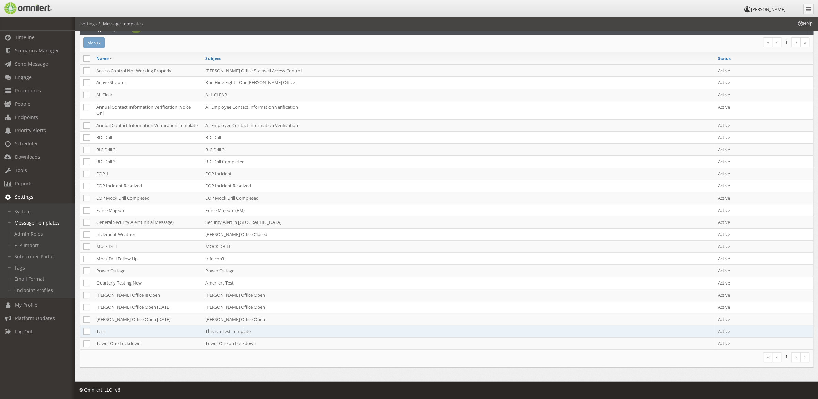
click at [112, 328] on td "Test" at bounding box center [147, 332] width 109 height 12
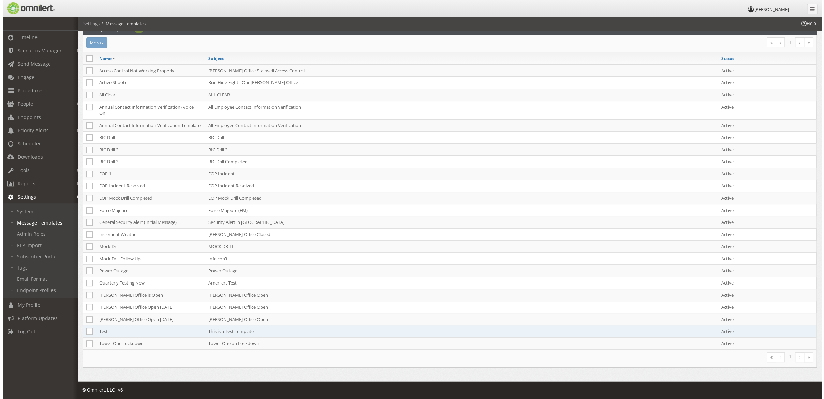
scroll to position [0, 0]
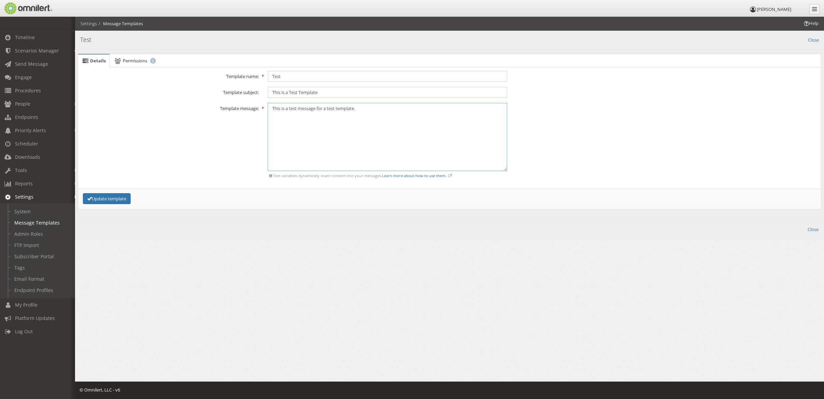
click at [353, 107] on textarea "This is a test message for a test template." at bounding box center [387, 137] width 239 height 68
click at [430, 116] on textarea "This is a test message for a test template." at bounding box center [387, 137] width 239 height 68
type textarea "This is a test message of our Mass Notification System."
click at [299, 75] on input "Test" at bounding box center [387, 76] width 239 height 11
type input "Test Template"
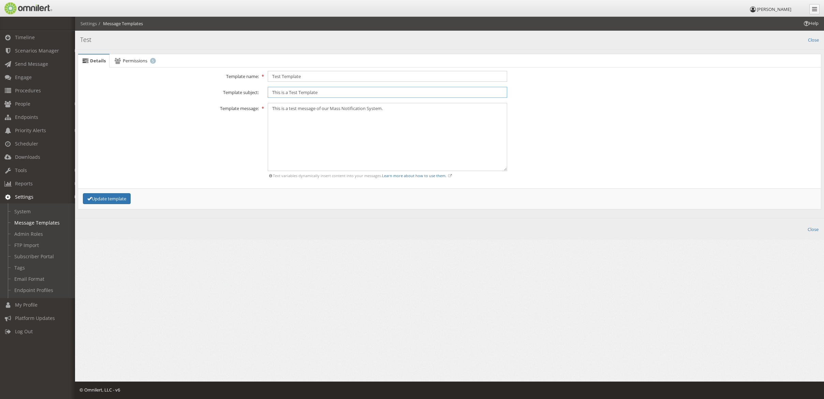
click at [324, 94] on input "This is a Test Template" at bounding box center [387, 92] width 239 height 11
type input "Iroquois Test Template"
click at [401, 110] on textarea "This is a test message for a test template." at bounding box center [387, 137] width 239 height 68
drag, startPoint x: 818, startPoint y: 42, endPoint x: 777, endPoint y: 66, distance: 47.7
click at [646, 42] on link "Close" at bounding box center [813, 39] width 11 height 8
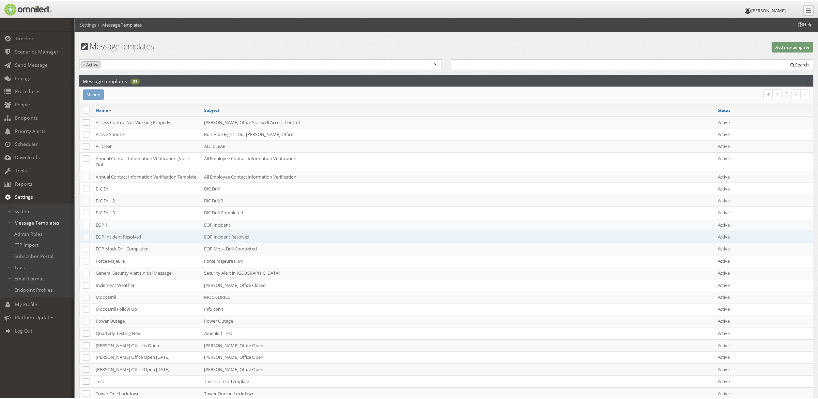
scroll to position [54, 0]
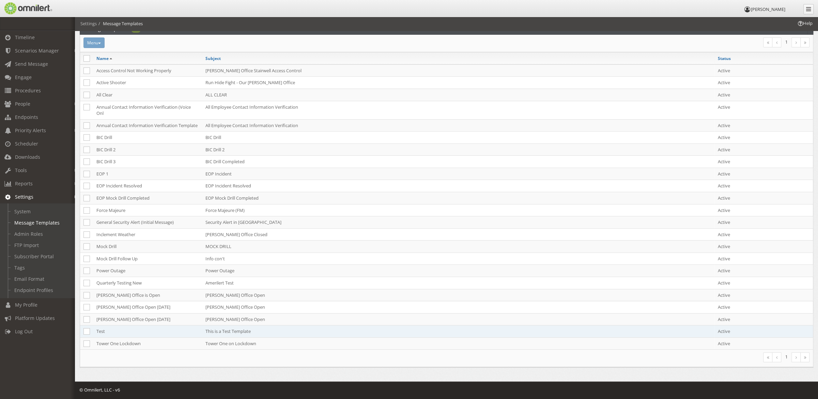
click at [128, 333] on td "Test" at bounding box center [147, 332] width 109 height 12
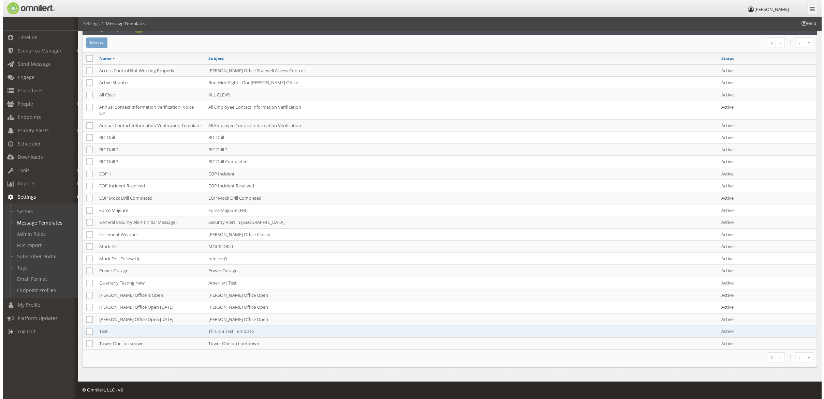
scroll to position [0, 0]
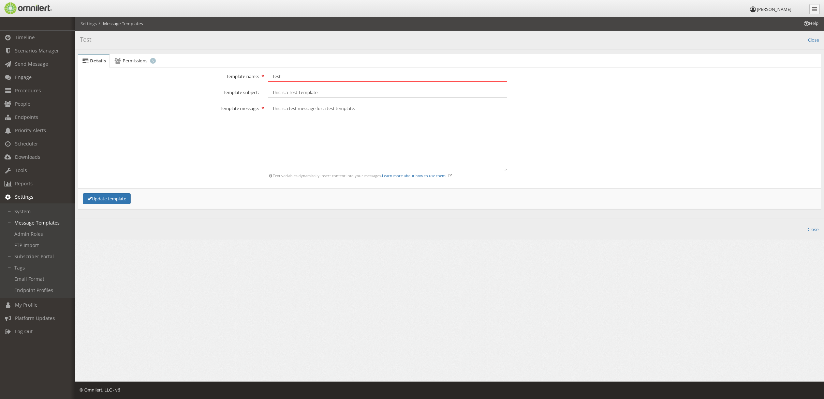
click at [295, 77] on input "Test" at bounding box center [387, 76] width 239 height 11
type input "Test Template"
click at [275, 96] on input "This is a Test Template" at bounding box center [387, 92] width 239 height 11
type input "e"
type input "Iroquois Test Template"
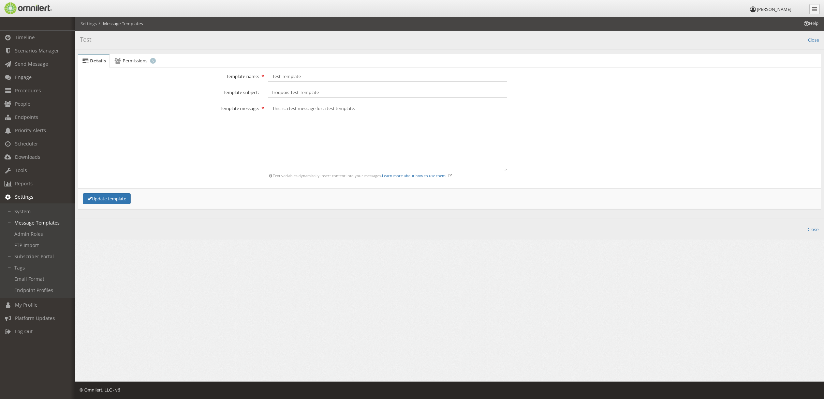
click at [312, 114] on textarea "This is a test message for a test template." at bounding box center [387, 137] width 239 height 68
click at [382, 104] on textarea "This is a test message for a test template." at bounding box center [387, 137] width 239 height 68
type textarea "This is a test of our Mass Notification System."
click at [108, 199] on button "Update template" at bounding box center [107, 198] width 48 height 11
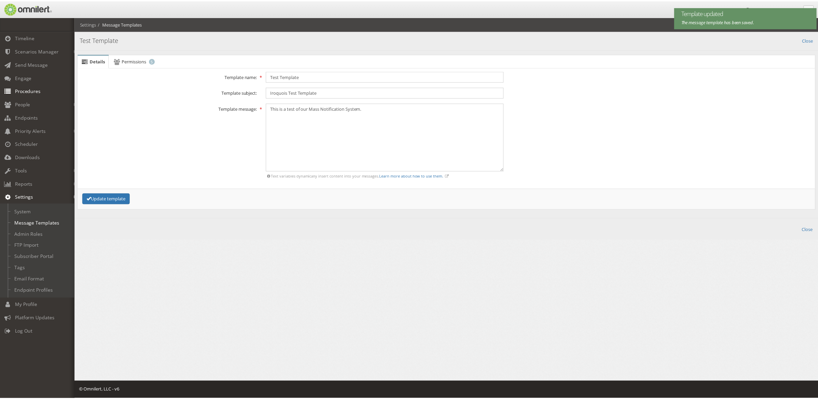
scroll to position [54, 0]
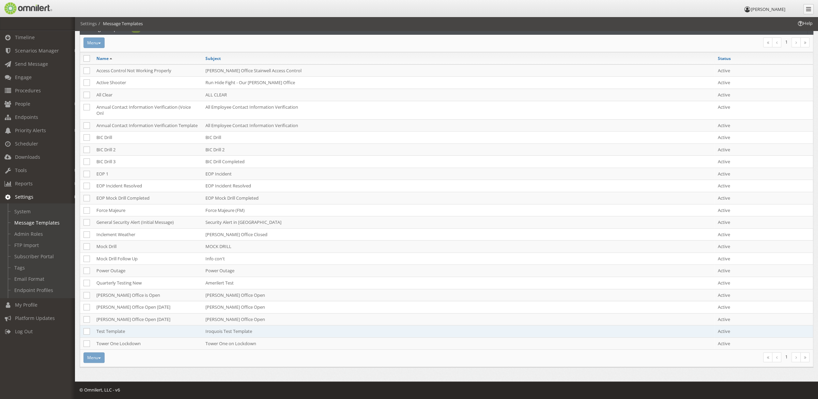
click at [117, 331] on td "Test Template" at bounding box center [147, 332] width 109 height 12
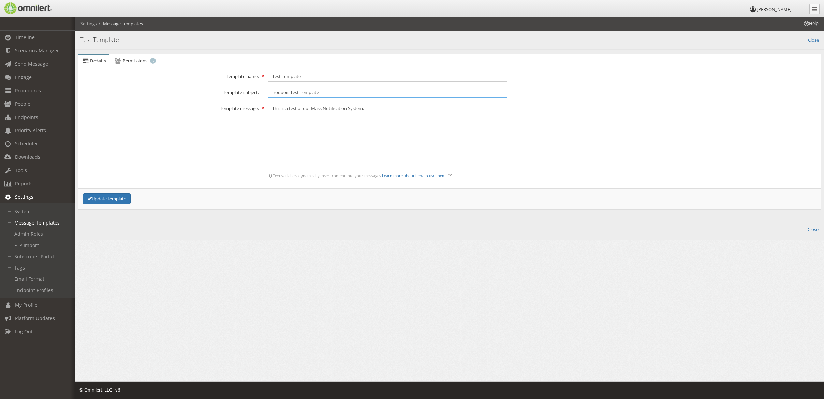
drag, startPoint x: 289, startPoint y: 91, endPoint x: 265, endPoint y: 90, distance: 24.6
click at [265, 90] on div "Iroquois Test Template" at bounding box center [387, 92] width 248 height 11
click at [320, 92] on input "Test Template" at bounding box center [387, 92] width 239 height 11
click at [271, 93] on input "Test" at bounding box center [387, 92] width 239 height 11
type input "Omnilert Test"
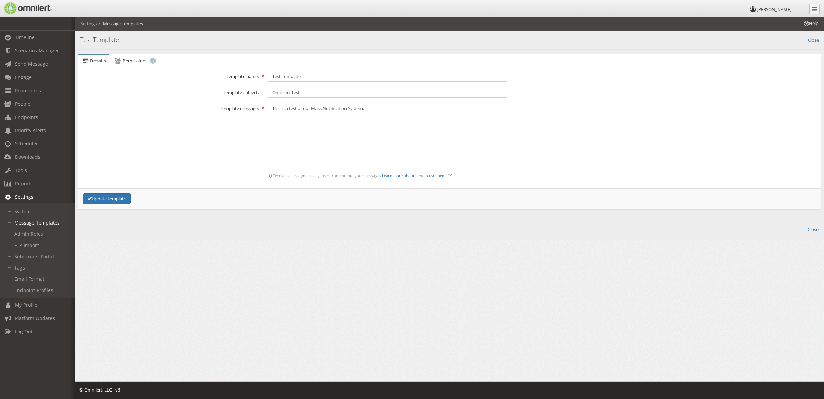
click at [273, 109] on textarea "This is a test of our Mass Notification System." at bounding box center [387, 137] width 239 height 68
click at [419, 111] on textarea "This is a test of our Mass Notification System." at bounding box center [387, 137] width 239 height 68
type textarea "This is a test of the Iroquois Mass Notification System."
click at [116, 198] on button "Update template" at bounding box center [107, 198] width 48 height 11
click at [28, 105] on span "People" at bounding box center [22, 104] width 15 height 6
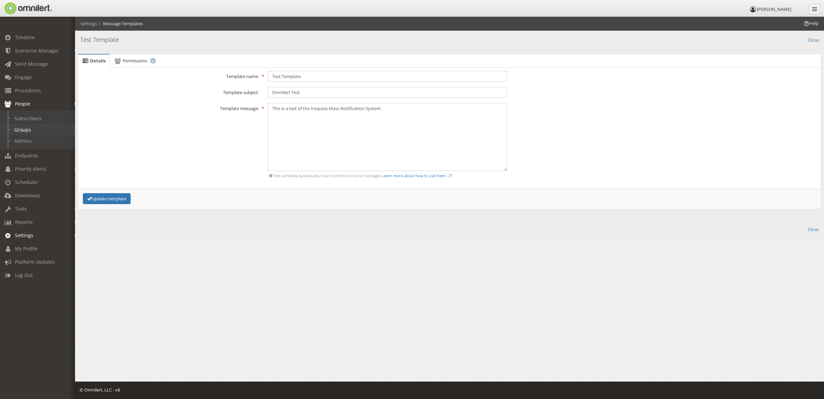
click at [20, 128] on link "Groups" at bounding box center [40, 129] width 81 height 11
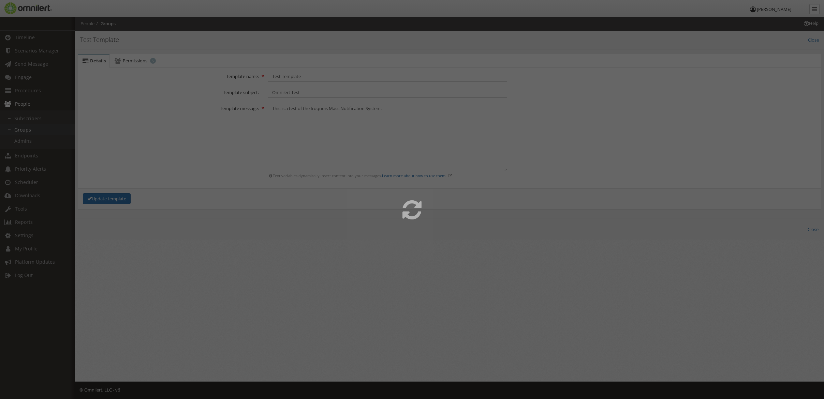
select select
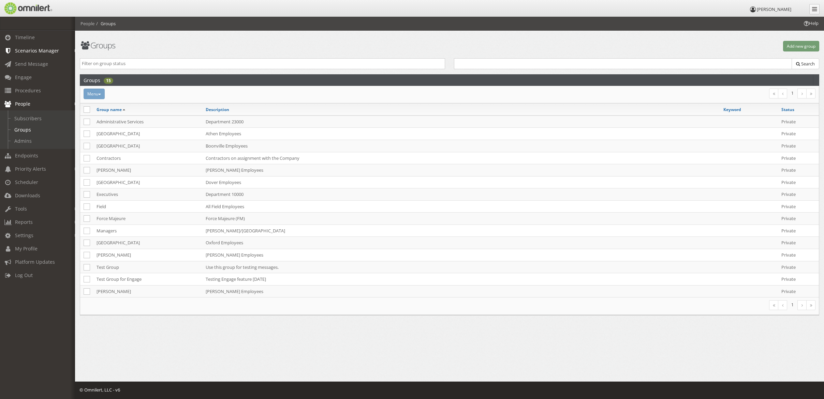
click at [45, 50] on span "Scenarios Manager" at bounding box center [37, 50] width 44 height 6
click at [28, 78] on link "Scenarios" at bounding box center [40, 76] width 81 height 11
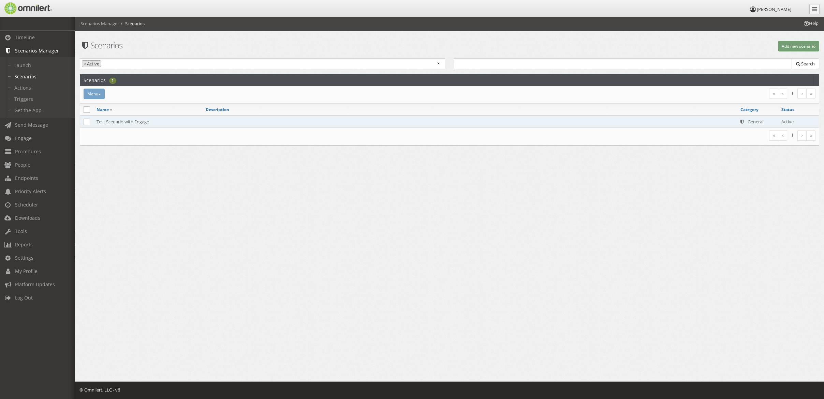
click at [151, 123] on td "Test Scenario with Engage" at bounding box center [147, 122] width 109 height 12
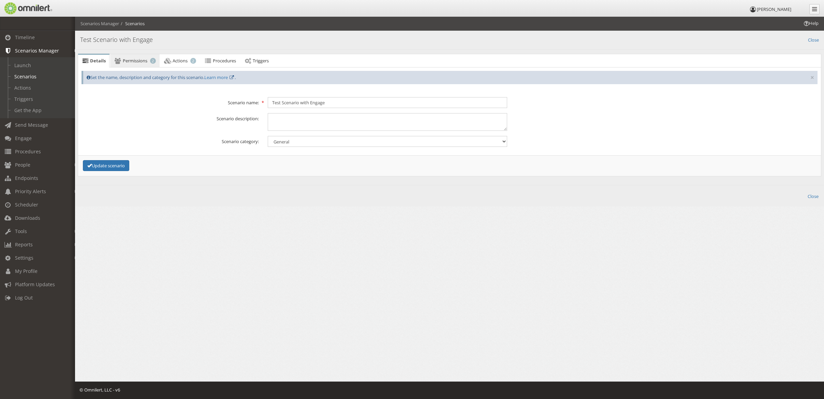
click at [144, 62] on span "Permissions" at bounding box center [135, 61] width 25 height 6
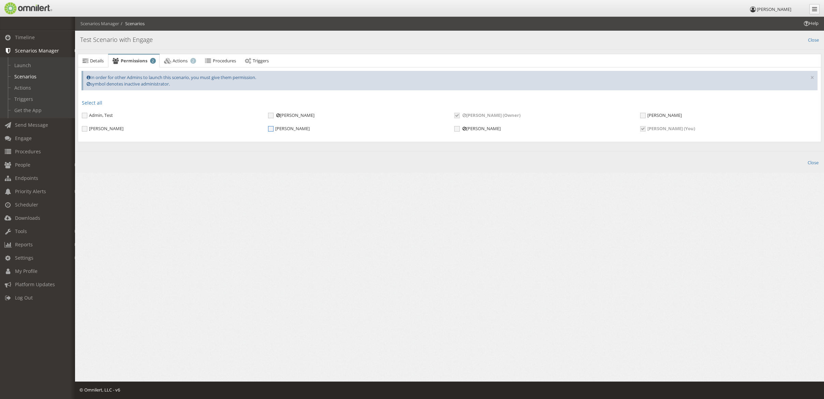
click at [291, 128] on span "[PERSON_NAME]" at bounding box center [289, 128] width 42 height 6
click at [274, 128] on input "[PERSON_NAME]" at bounding box center [271, 129] width 6 height 6
checkbox input "true"
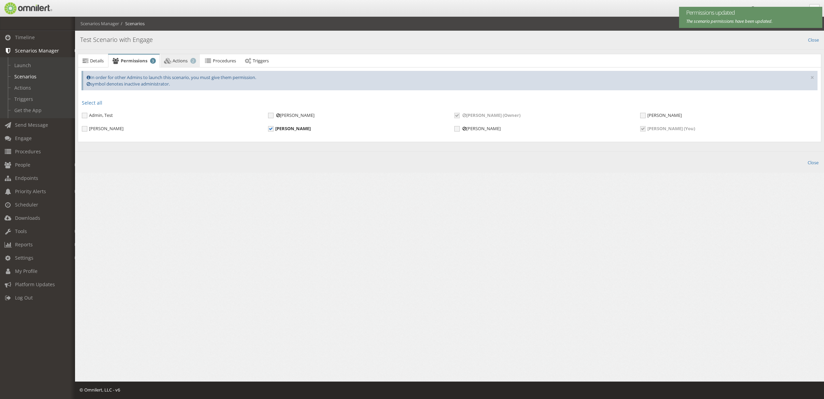
click at [192, 61] on span "2" at bounding box center [193, 61] width 6 height 6
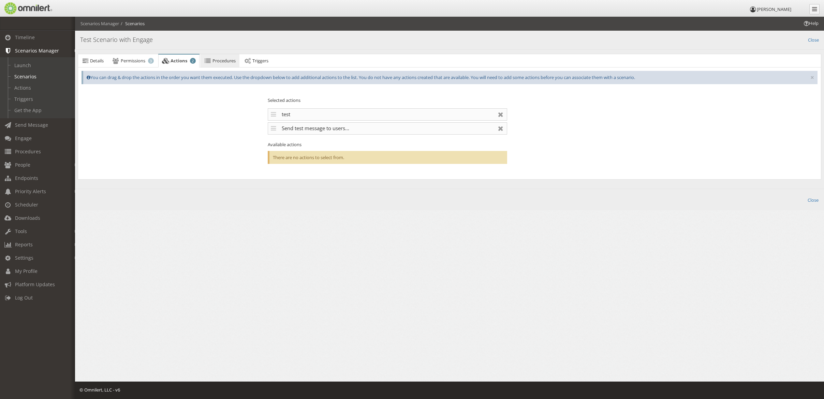
click at [213, 60] on span "Procedures" at bounding box center [223, 61] width 23 height 6
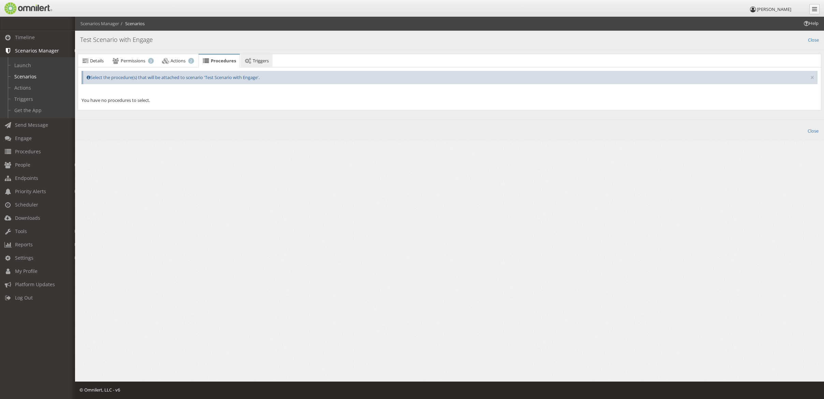
click at [259, 62] on span "Triggers" at bounding box center [261, 61] width 16 height 6
click at [101, 62] on span "Details" at bounding box center [97, 61] width 14 height 6
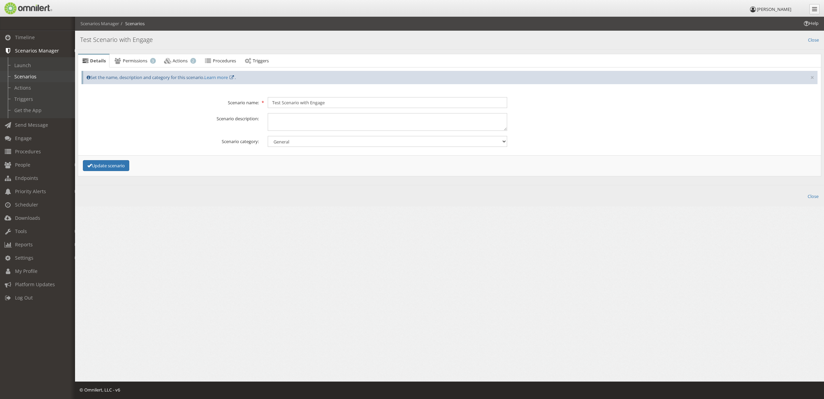
click at [26, 81] on link "Scenarios" at bounding box center [40, 76] width 81 height 11
click at [26, 85] on link "Actions" at bounding box center [40, 87] width 81 height 11
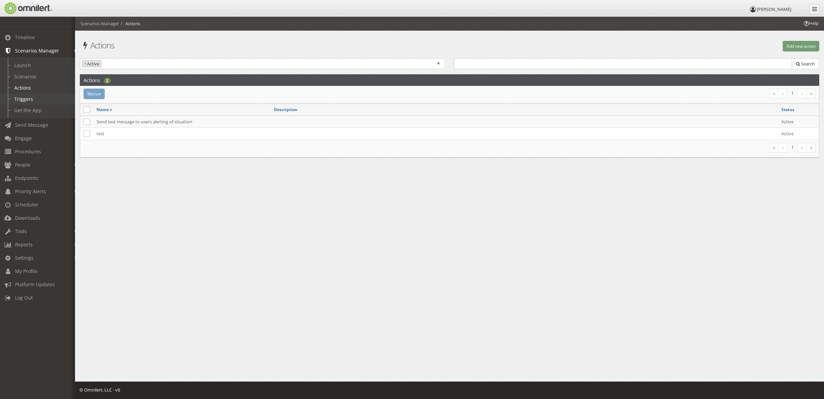
click at [26, 96] on link "Triggers" at bounding box center [40, 98] width 81 height 11
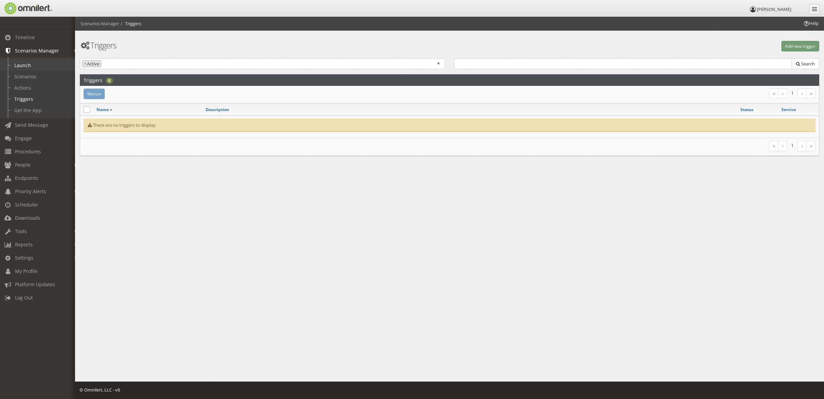
click at [25, 69] on link "Launch" at bounding box center [40, 65] width 81 height 11
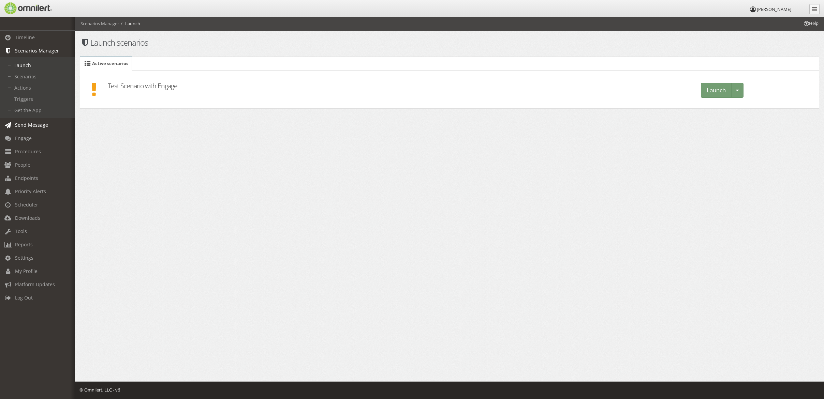
click at [36, 123] on span "Send Message" at bounding box center [31, 125] width 33 height 6
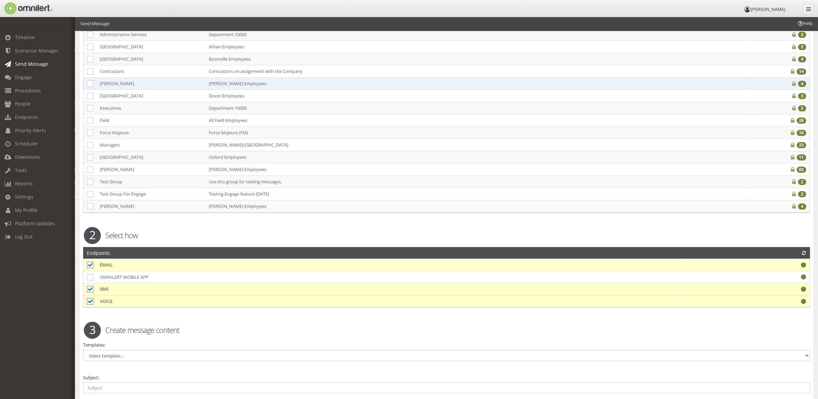
scroll to position [170, 0]
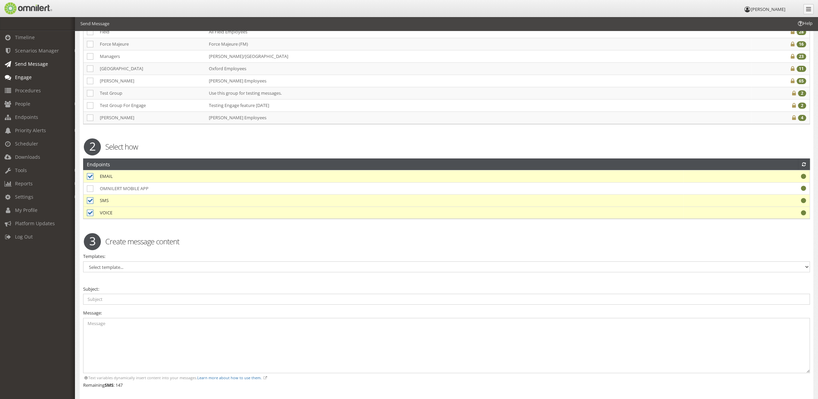
click at [32, 78] on link "Engage" at bounding box center [40, 77] width 81 height 13
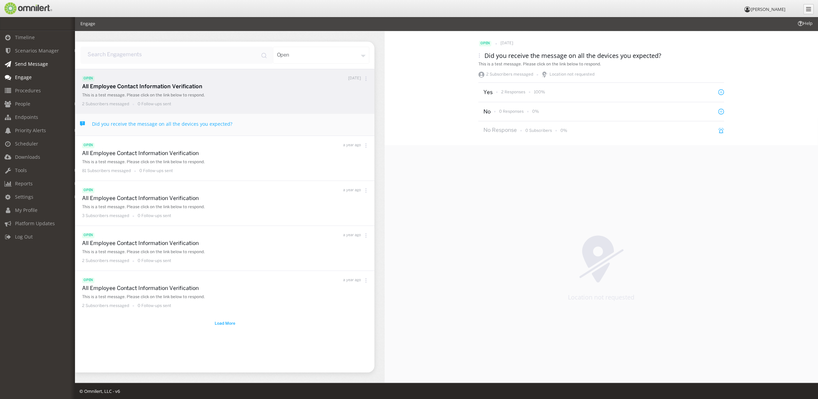
click at [40, 65] on span "Send Message" at bounding box center [31, 64] width 33 height 6
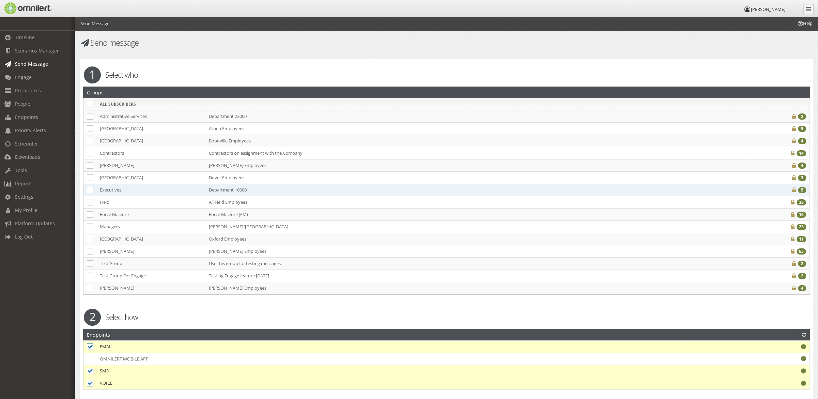
scroll to position [205, 0]
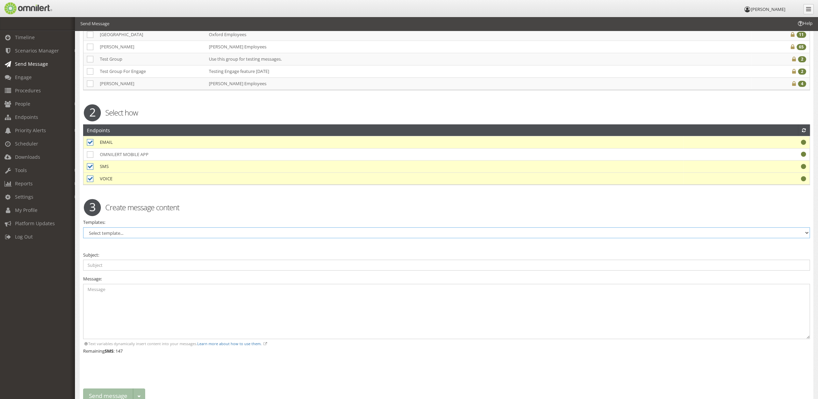
click at [102, 227] on select "Select template... Access Control Not Working Properly Active Shooter All Clear…" at bounding box center [446, 232] width 727 height 11
select select "97687"
click at [83, 227] on select "Select template... Access Control Not Working Properly Active Shooter All Clear…" at bounding box center [446, 232] width 727 height 11
type input "All Employee Contact Information Verification"
type textarea "This is a test message. Please click on the link below to respond."
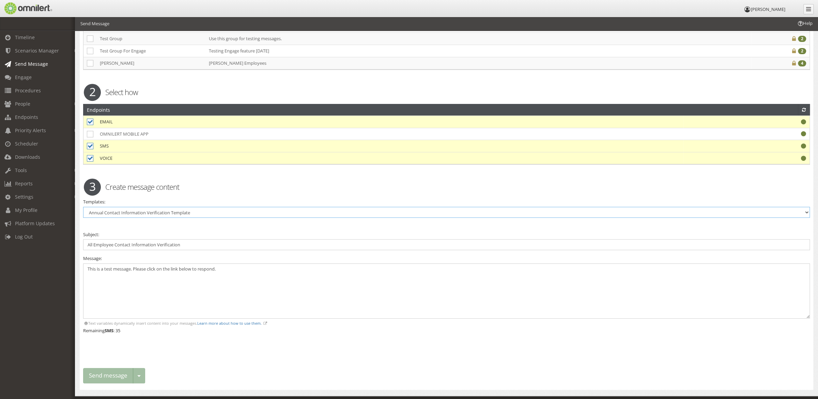
scroll to position [235, 0]
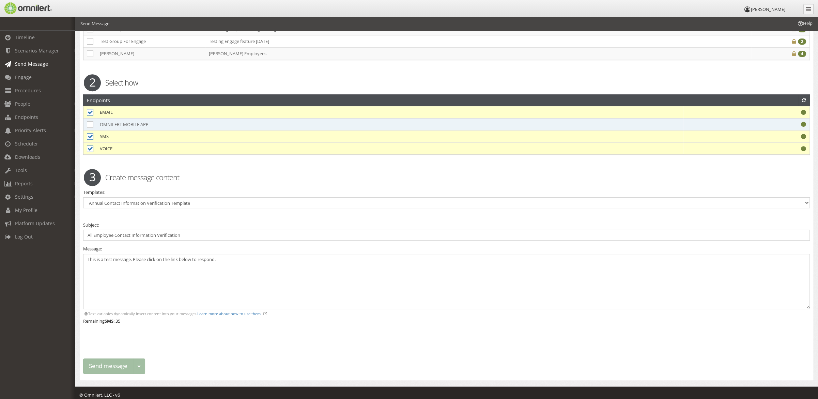
click at [110, 120] on td "OMNILERT MOBILE APP" at bounding box center [389, 124] width 587 height 12
click at [89, 121] on icon at bounding box center [90, 124] width 6 height 6
checkbox input "true"
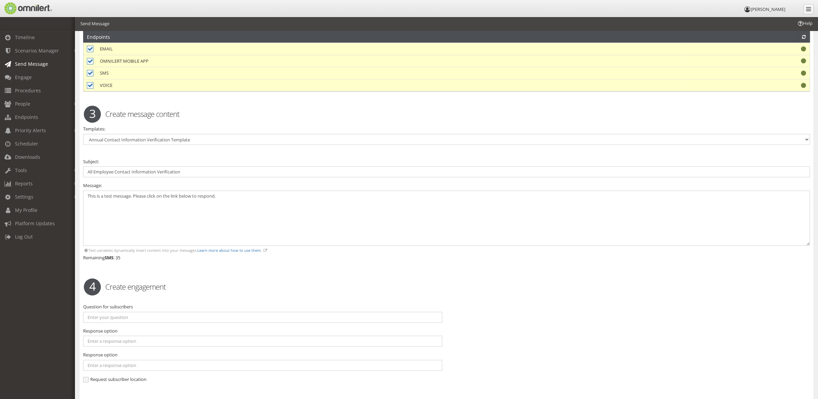
scroll to position [363, 0]
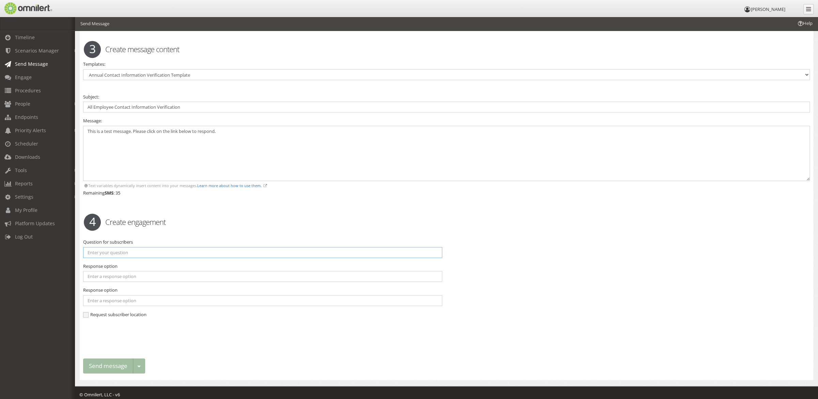
click at [97, 247] on input "text" at bounding box center [262, 252] width 359 height 11
type input "Did you receive the message on all the devices you expected?"
click at [138, 271] on input "text" at bounding box center [262, 276] width 359 height 11
type input "Yes"
click at [120, 295] on input "text" at bounding box center [262, 300] width 359 height 11
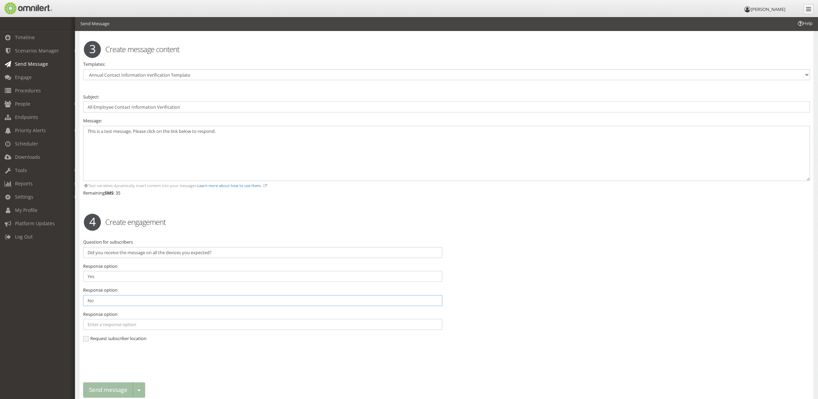
type input "No`"
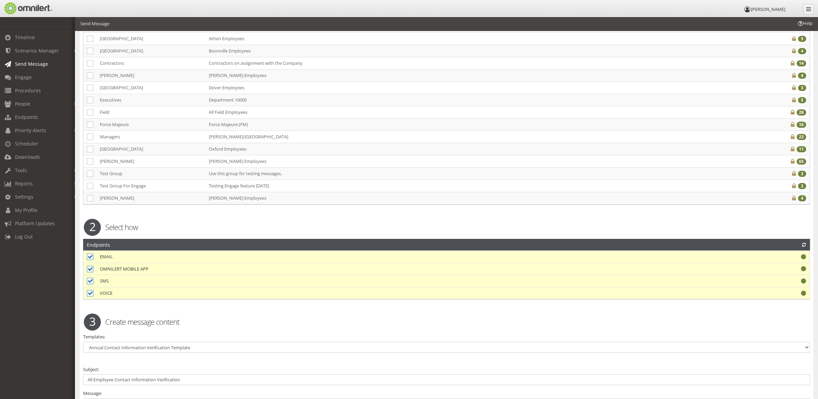
scroll to position [0, 0]
